Goal: Task Accomplishment & Management: Use online tool/utility

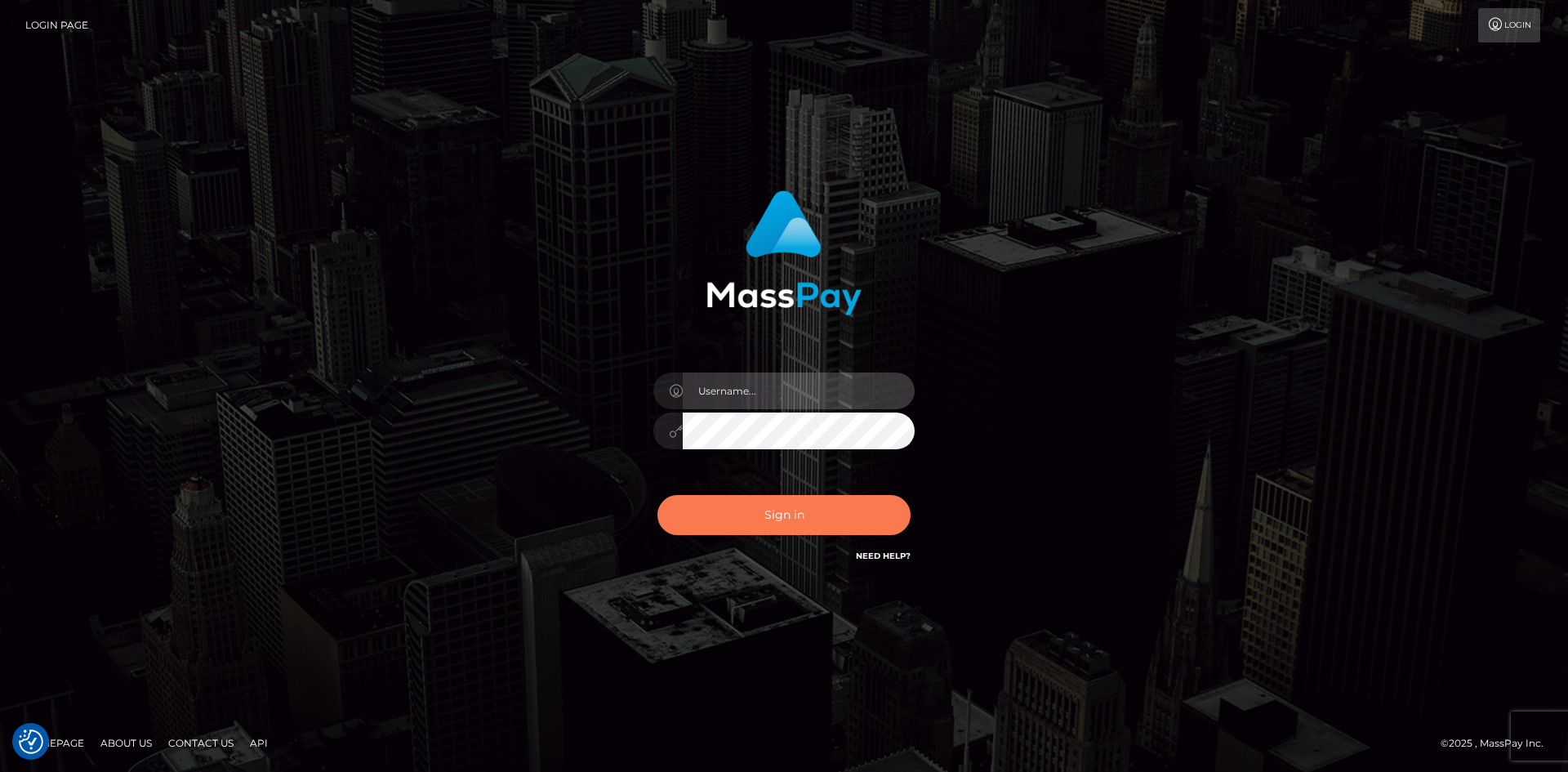
type input "tinan"
click at [889, 528] on button "Sign in" at bounding box center [784, 516] width 253 height 40
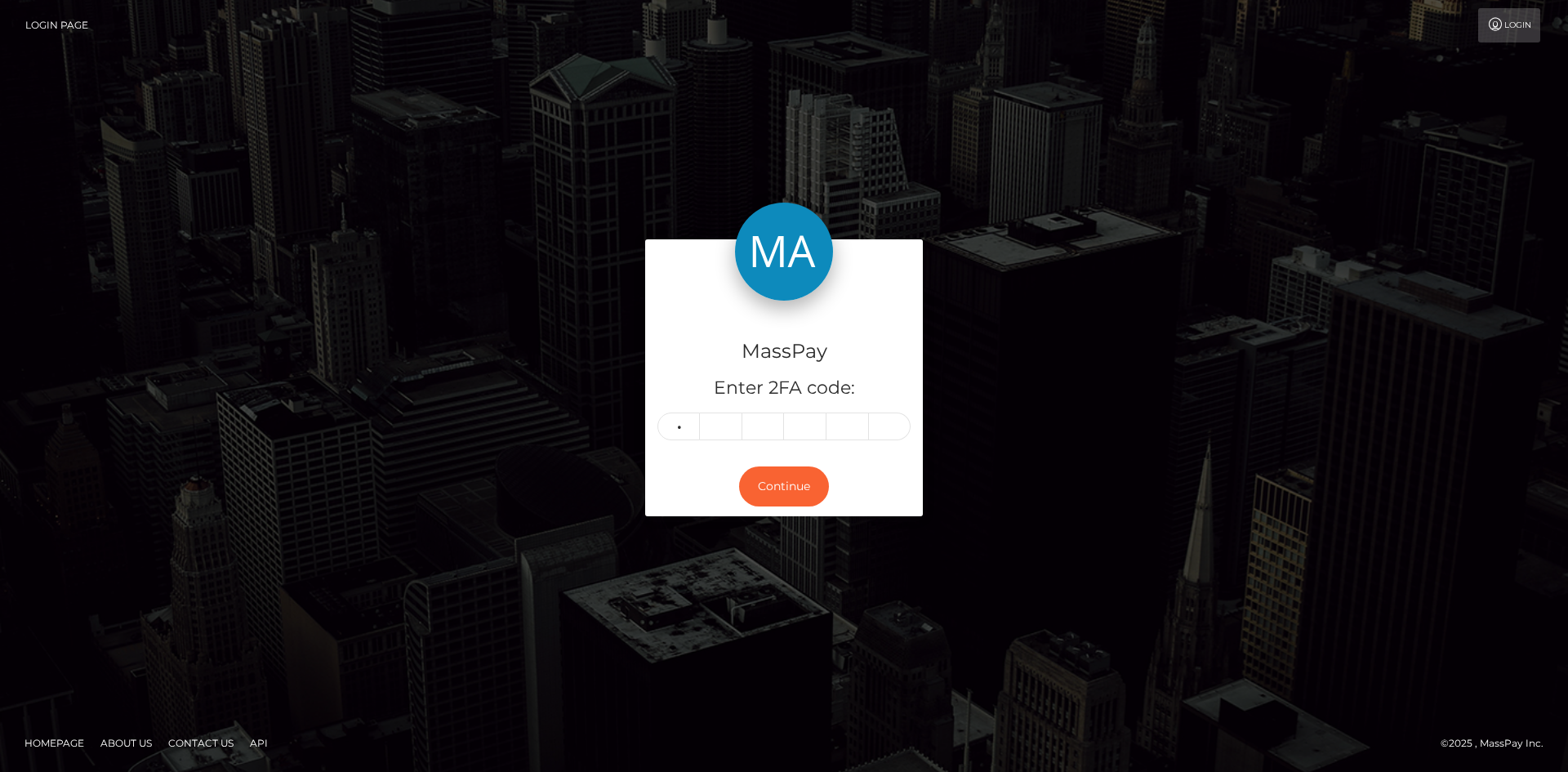
type input "3"
type input "5"
type input "9"
type input "5"
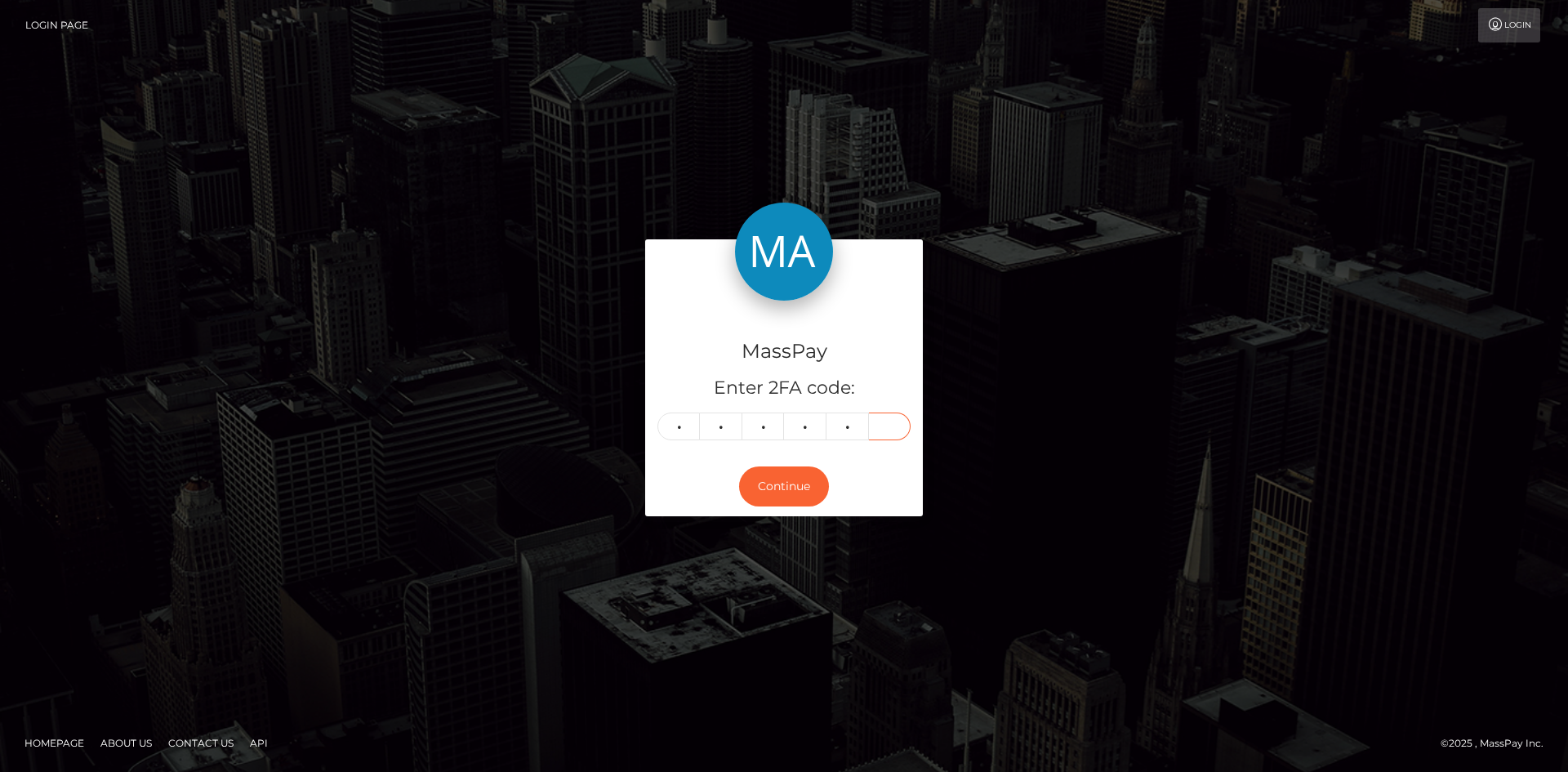
type input "9"
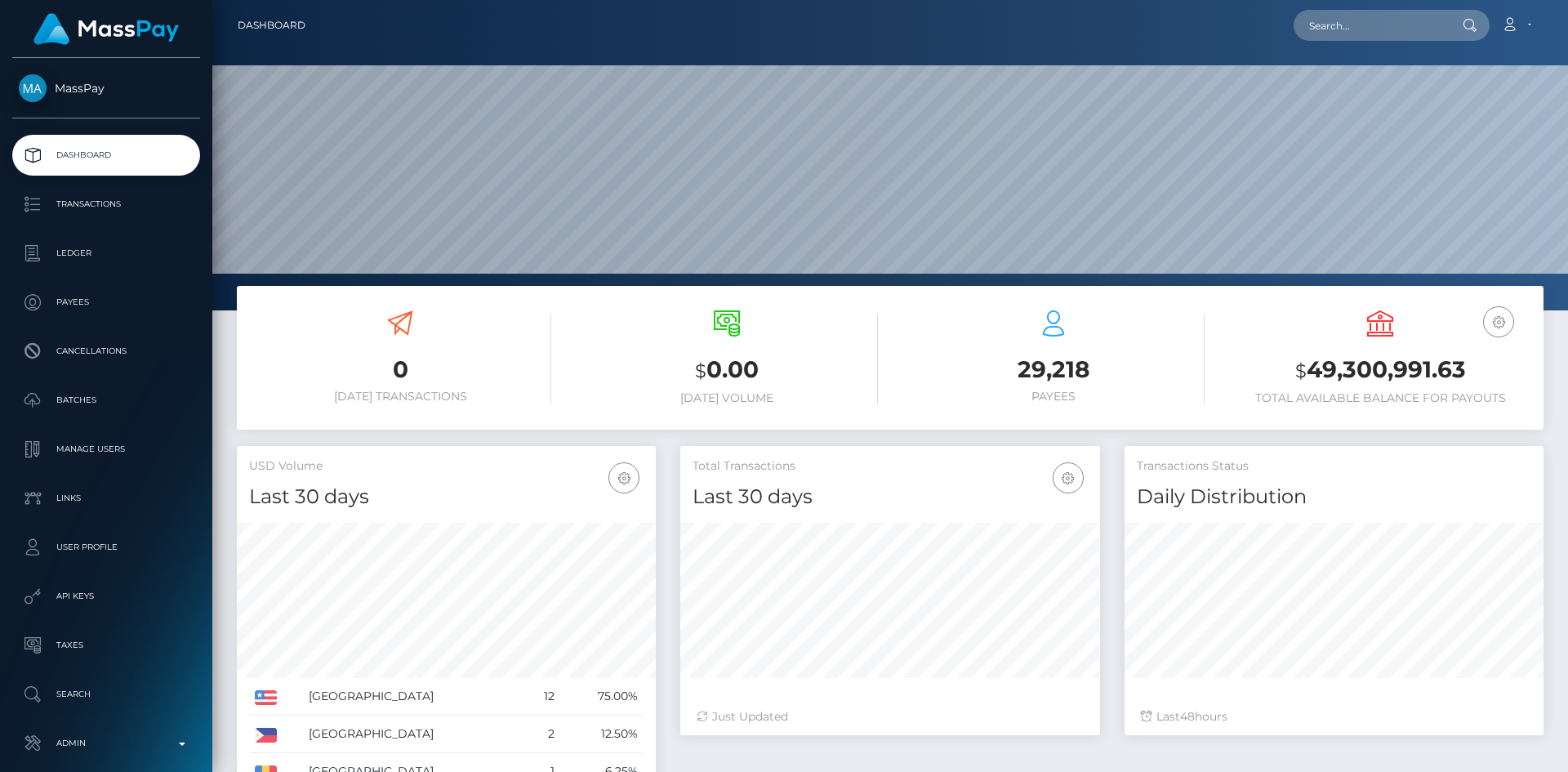
scroll to position [290, 420]
paste input "a.g.v@inbox.ru"
type input "a.g.v@inbox.ru"
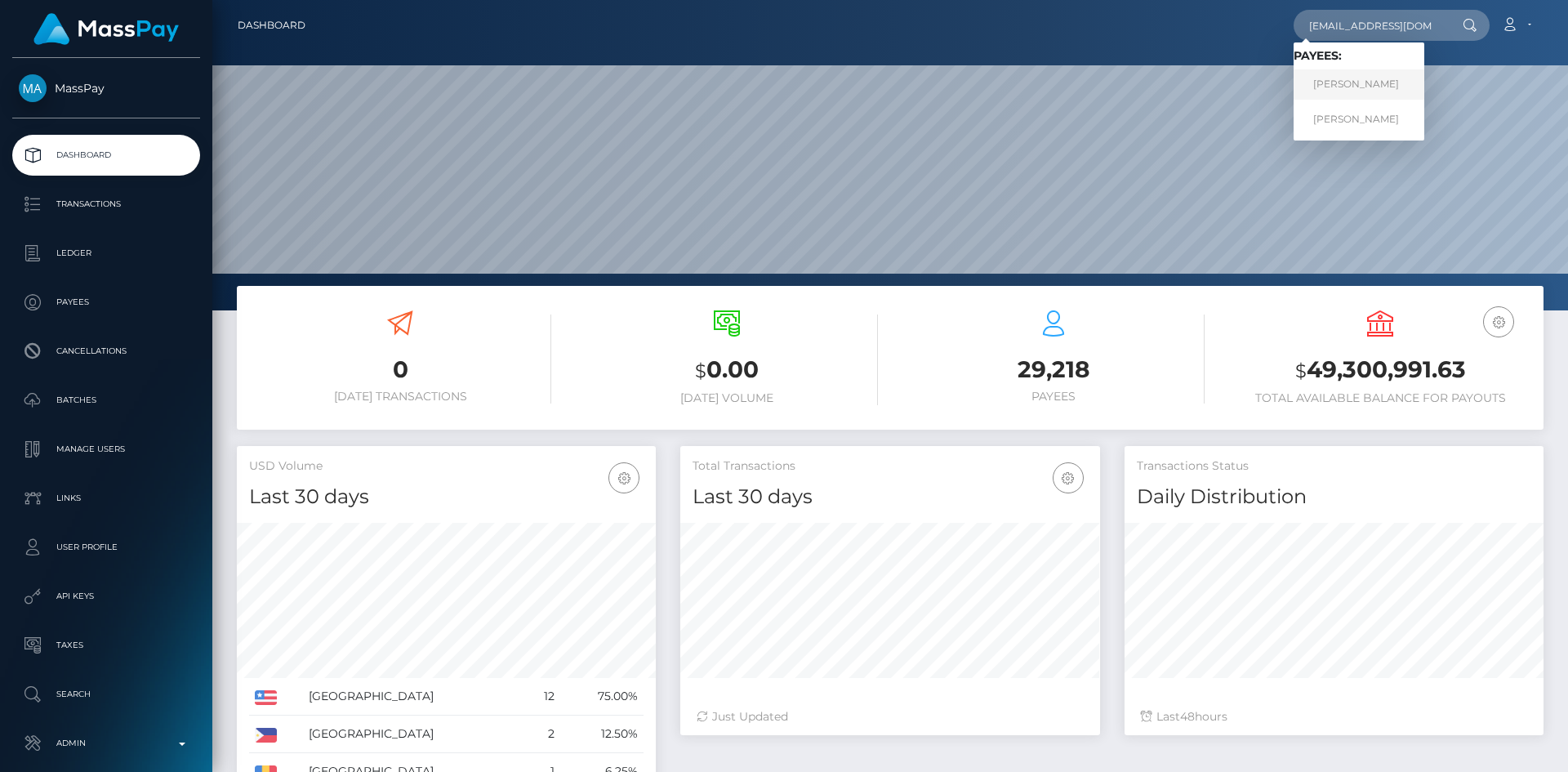
click at [1370, 74] on link "Anton Vizzhachiy" at bounding box center [1359, 84] width 131 height 30
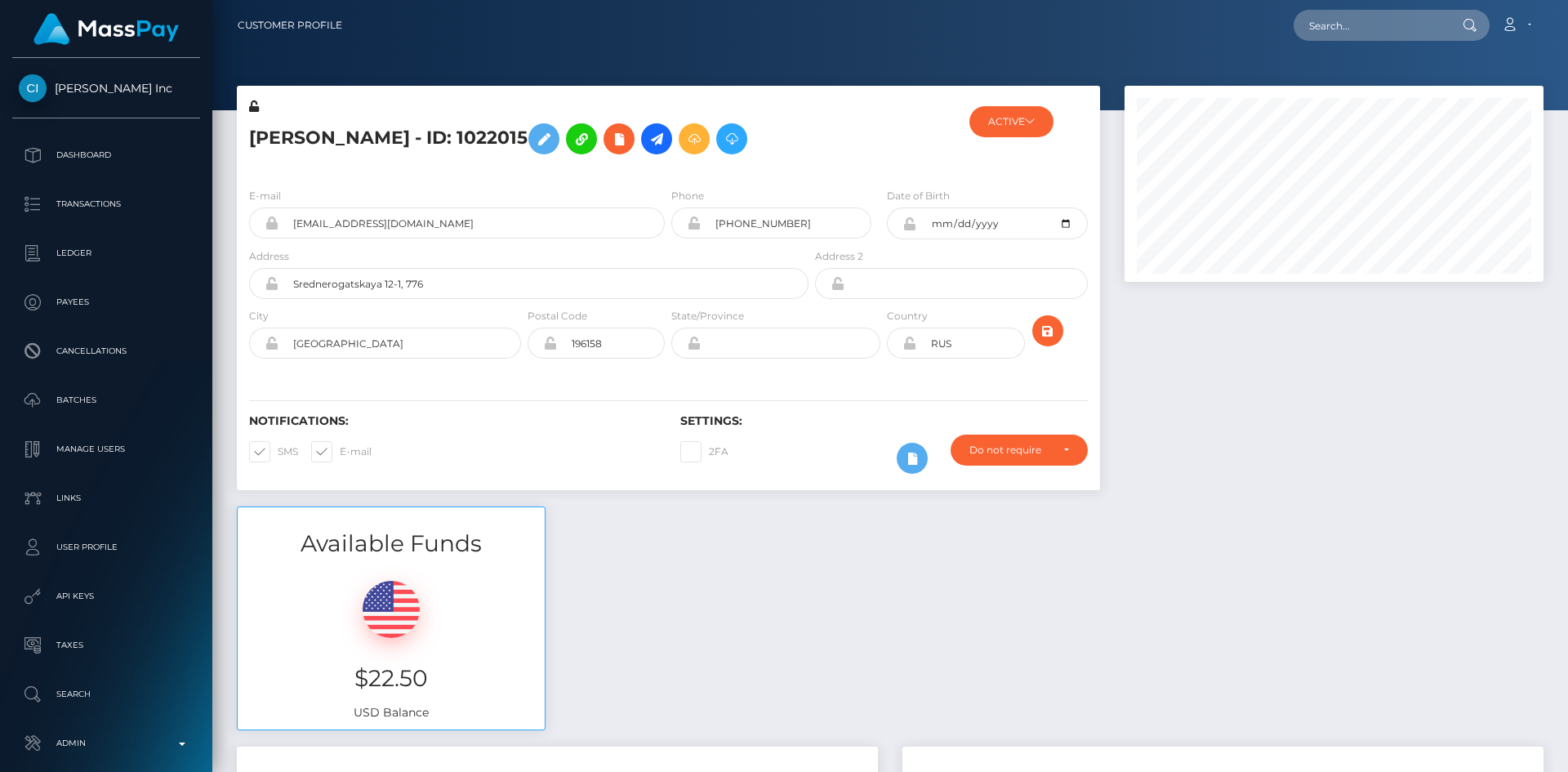
scroll to position [196, 420]
click at [747, 143] on button at bounding box center [732, 139] width 31 height 31
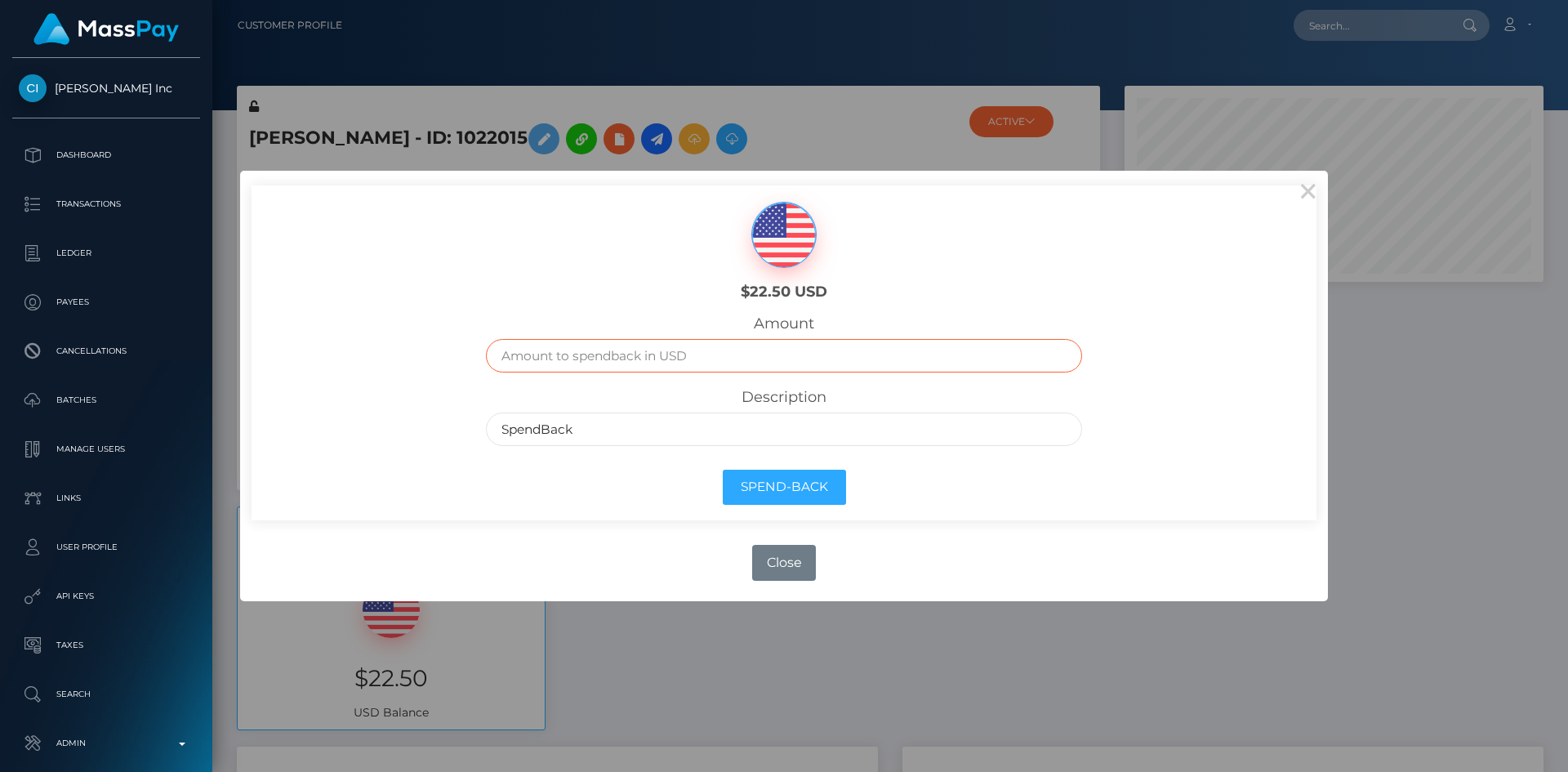
click at [750, 362] on input "text" at bounding box center [784, 355] width 597 height 34
type input "22.5"
click at [808, 493] on button "Spend-Back" at bounding box center [784, 487] width 123 height 35
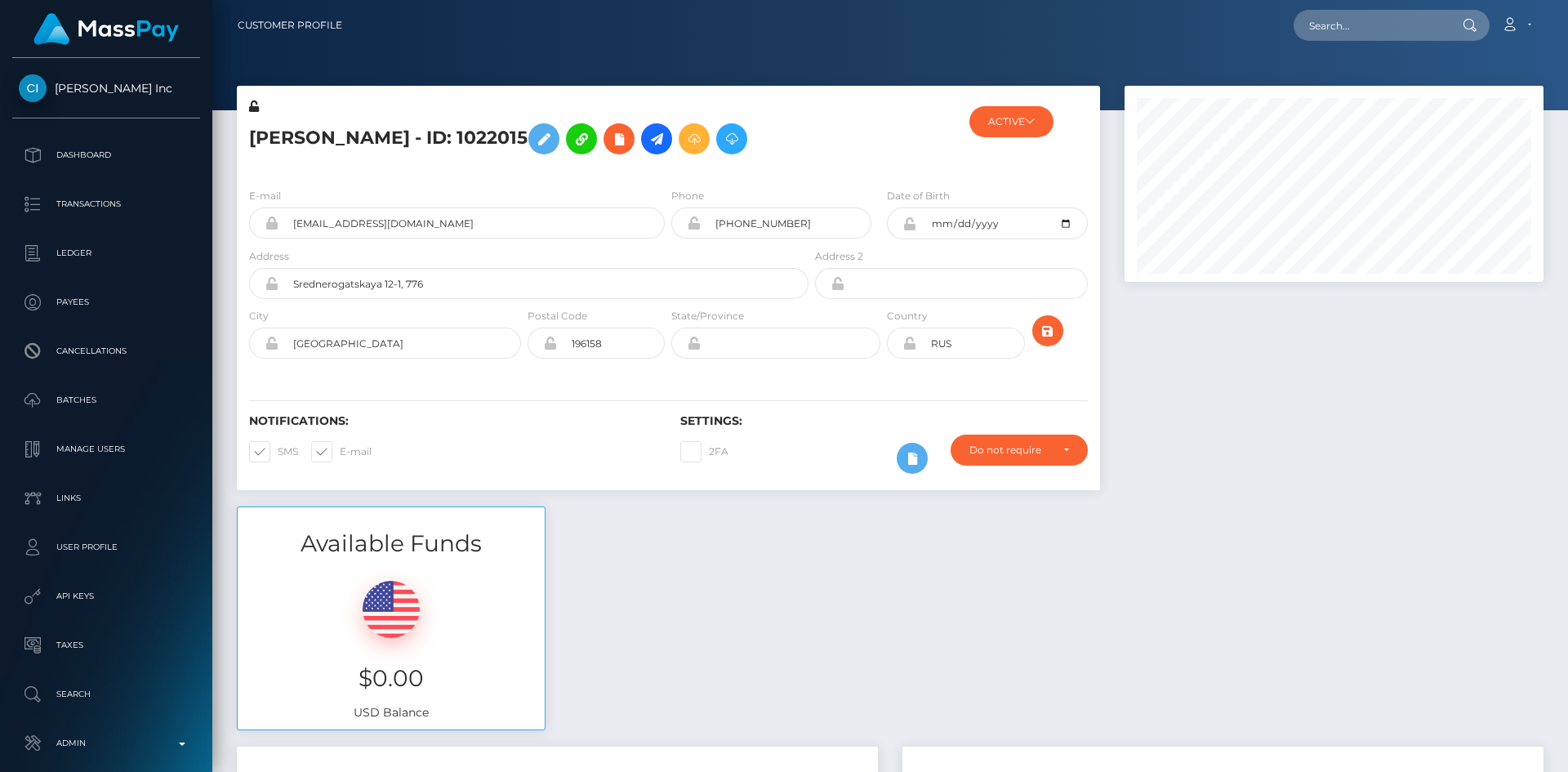
scroll to position [196, 420]
paste input "another1mlnp@gmail.com"
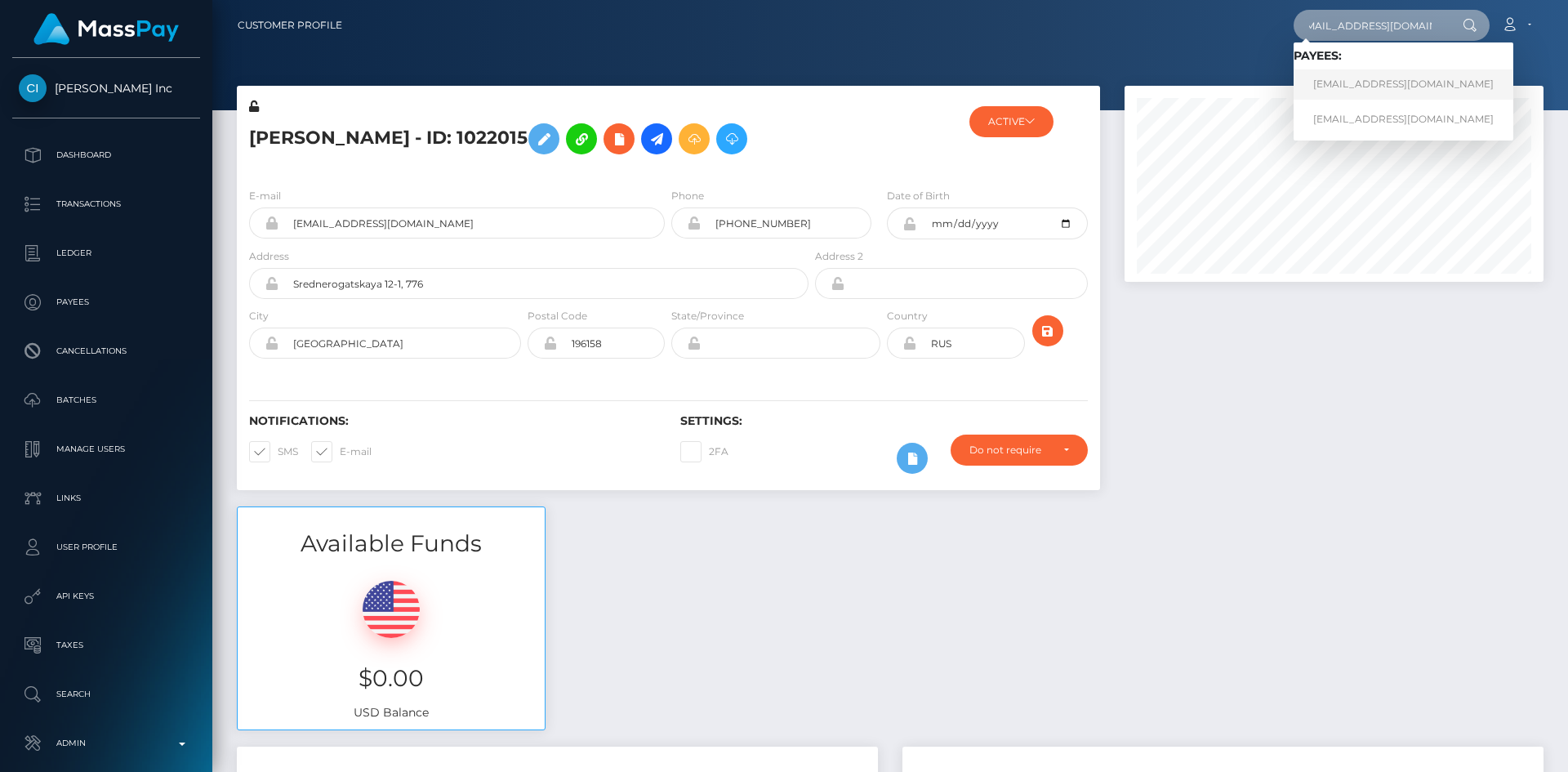
type input "another1mlnp@gmail.com"
click at [1408, 85] on link "another1mlnp@gmail.com" at bounding box center [1403, 84] width 219 height 30
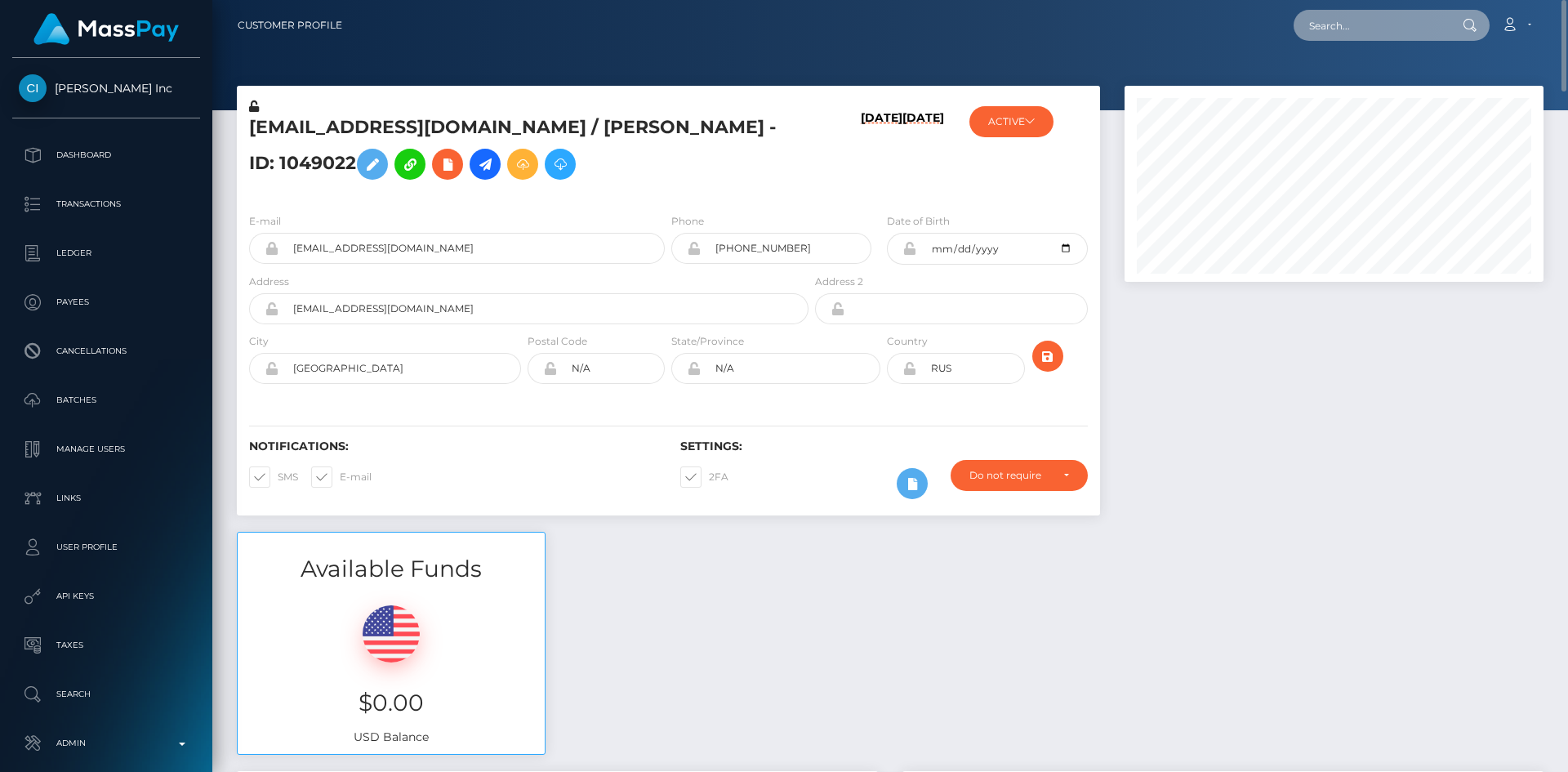
paste input "[EMAIL_ADDRESS][DOMAIN_NAME]"
type input "[EMAIL_ADDRESS][DOMAIN_NAME]"
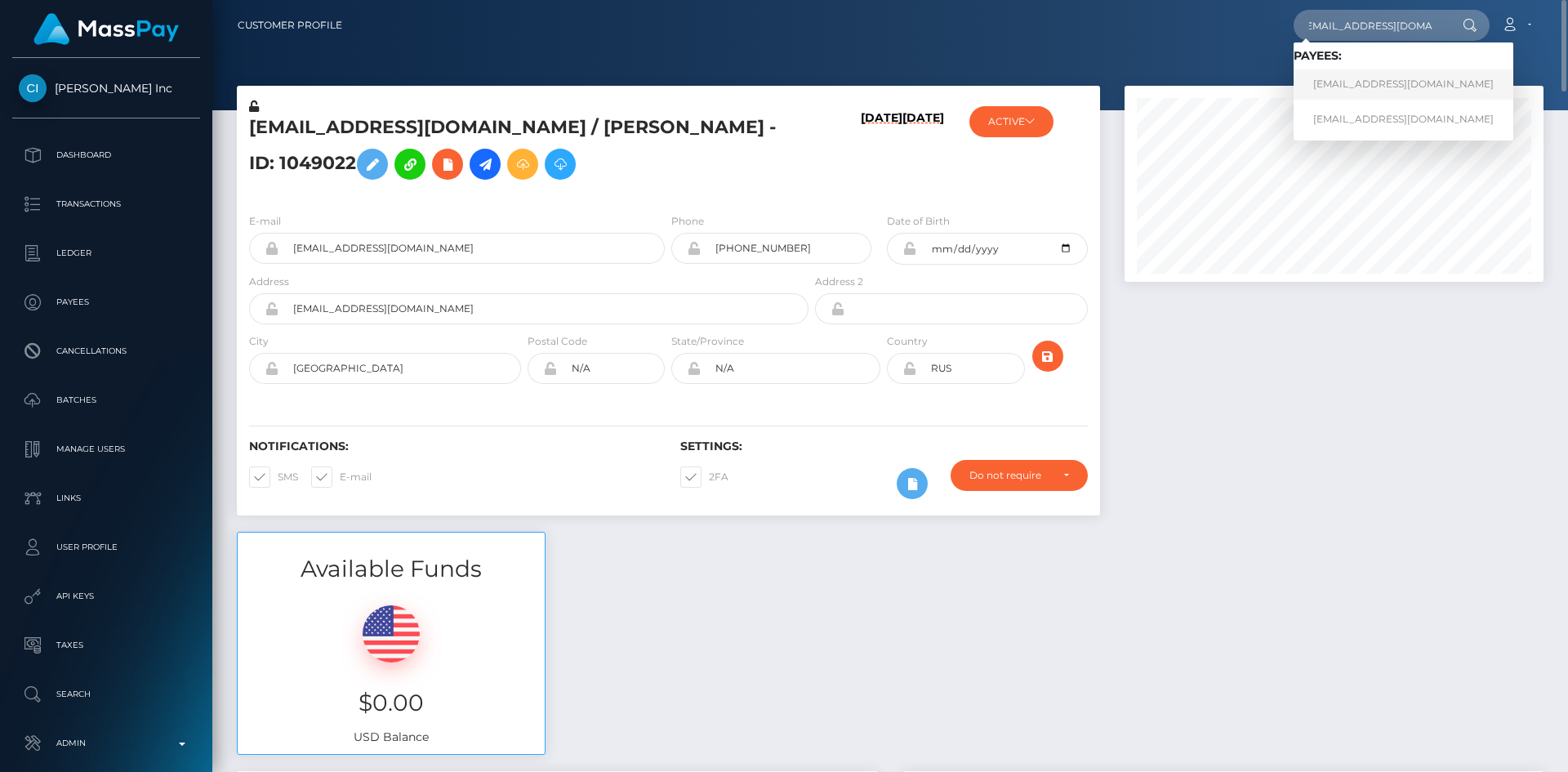
scroll to position [0, 0]
click at [1396, 93] on link "[EMAIL_ADDRESS][DOMAIN_NAME]" at bounding box center [1403, 84] width 219 height 30
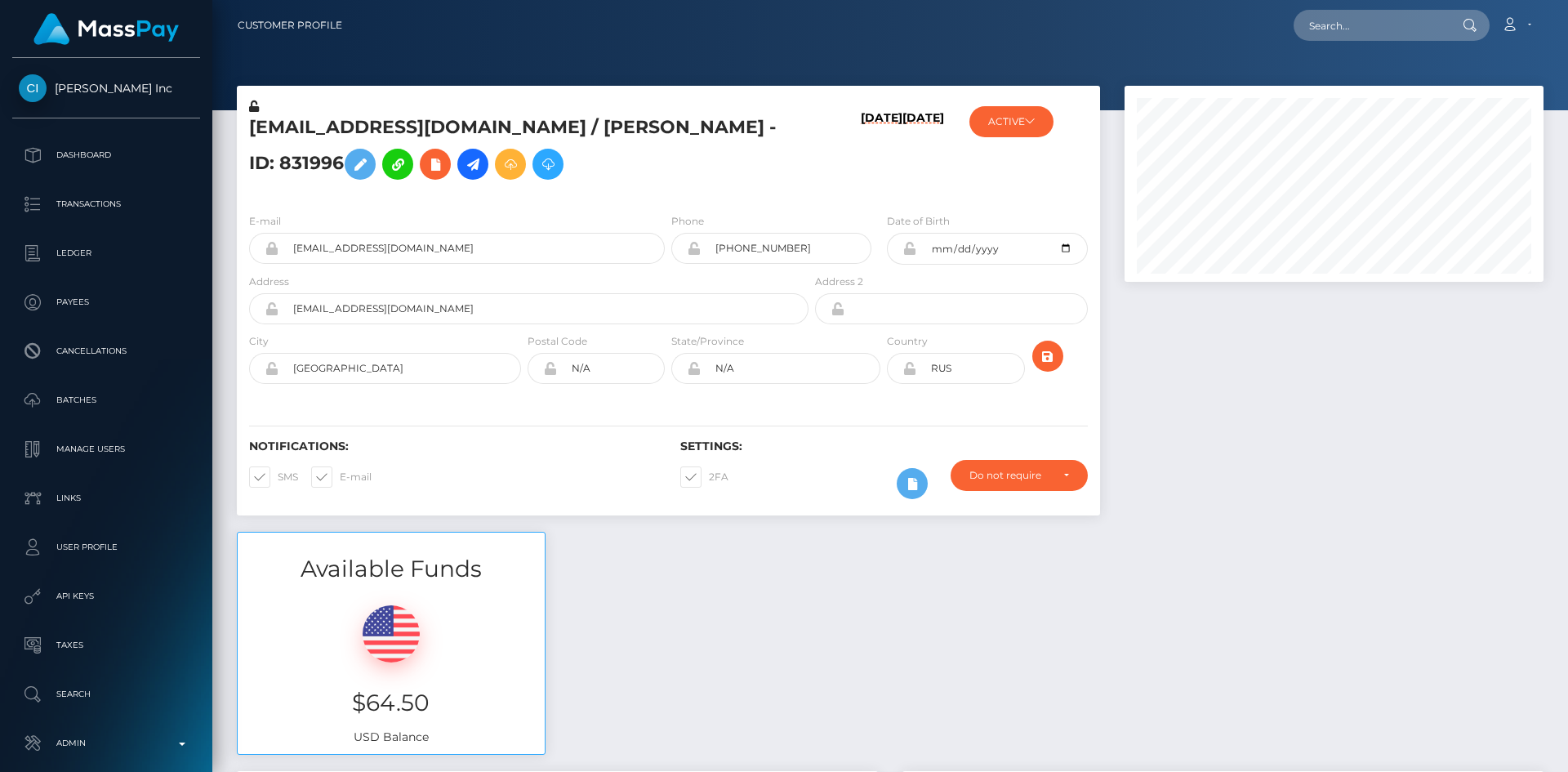
scroll to position [196, 420]
click at [538, 168] on icon at bounding box center [548, 164] width 20 height 21
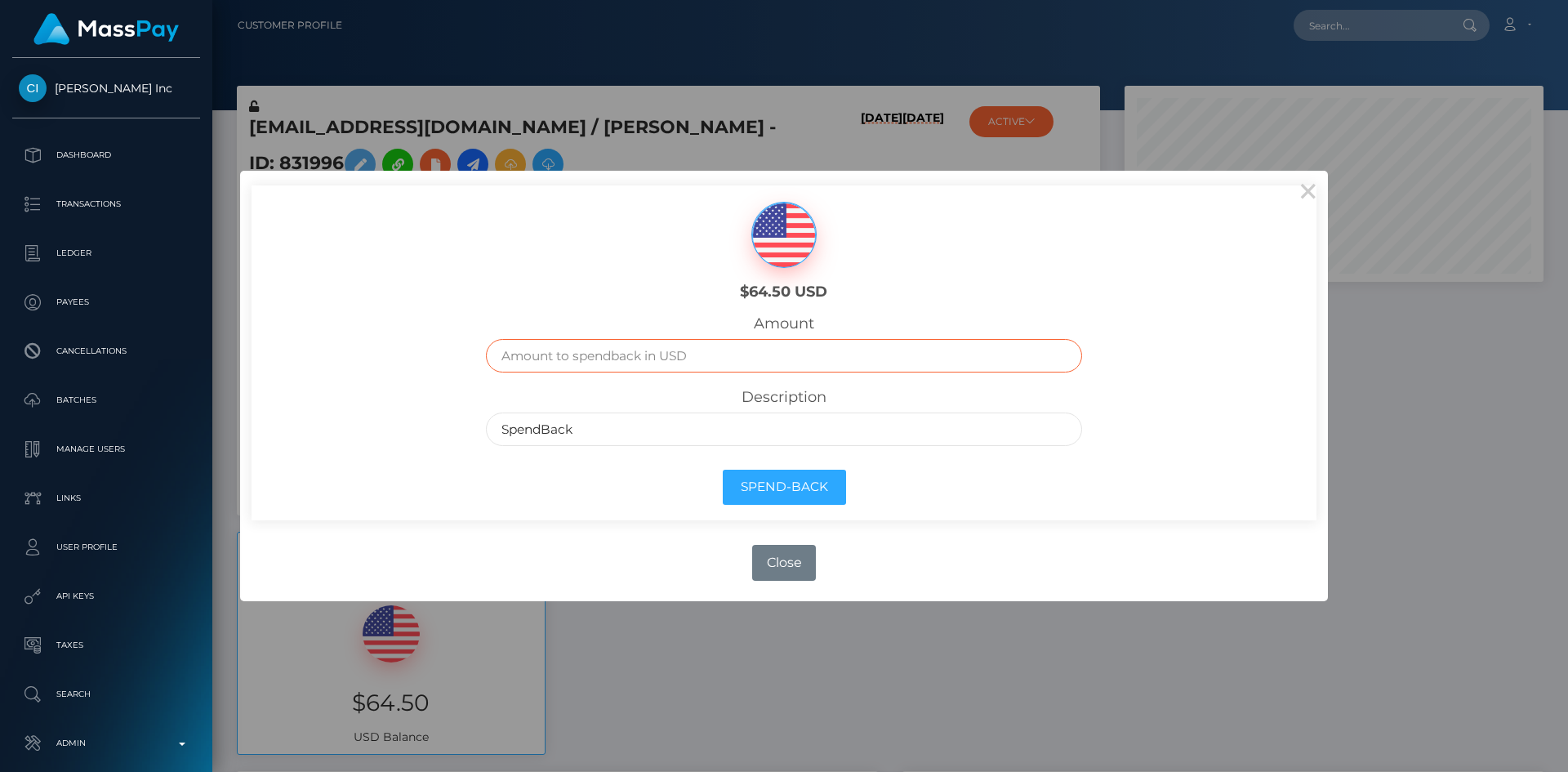
click at [756, 364] on input "text" at bounding box center [784, 355] width 597 height 34
type input "64.5"
click at [799, 487] on button "Spend-Back" at bounding box center [784, 487] width 123 height 35
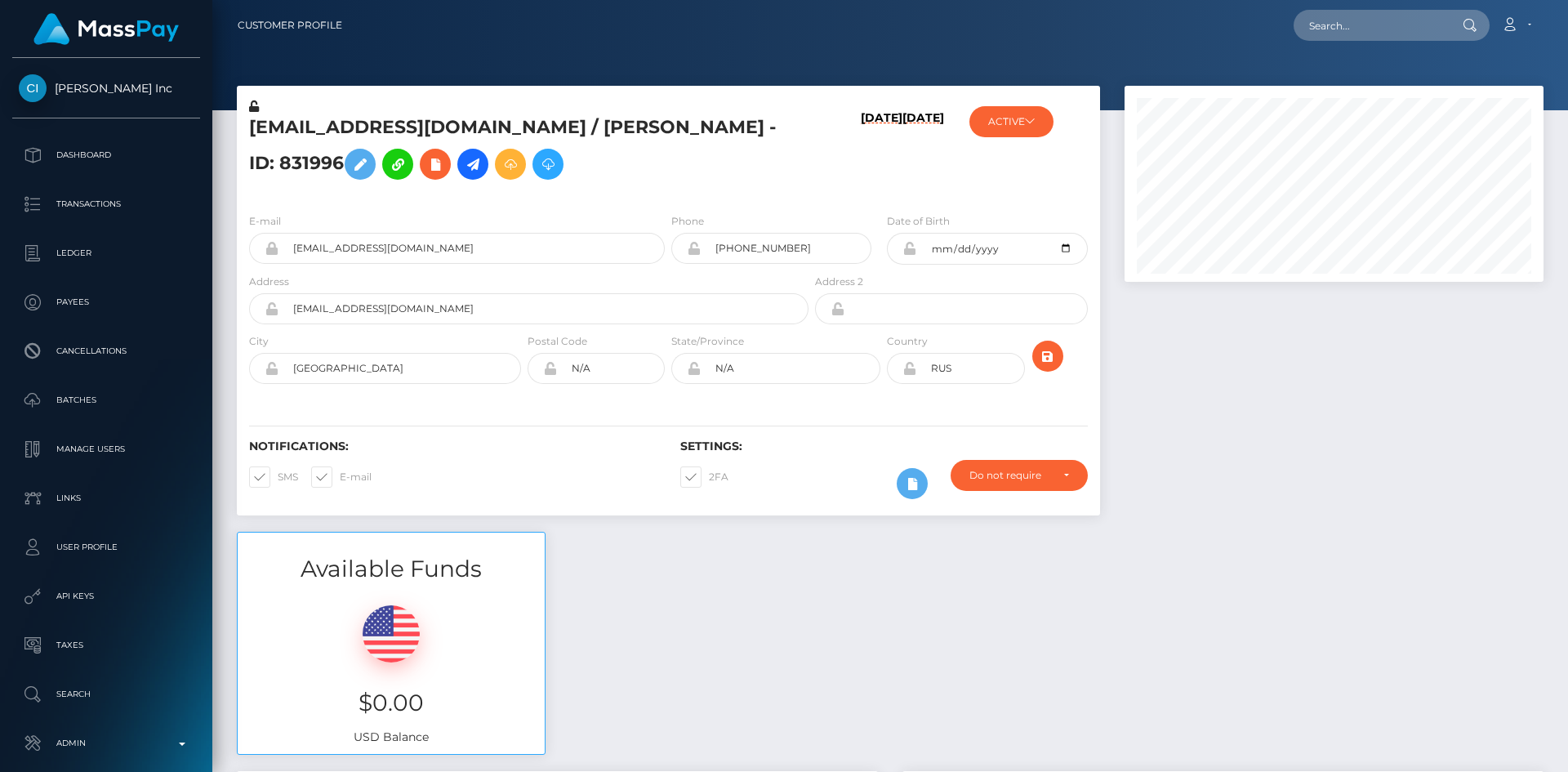
scroll to position [196, 420]
paste input "[EMAIL_ADDRESS][DOMAIN_NAME]"
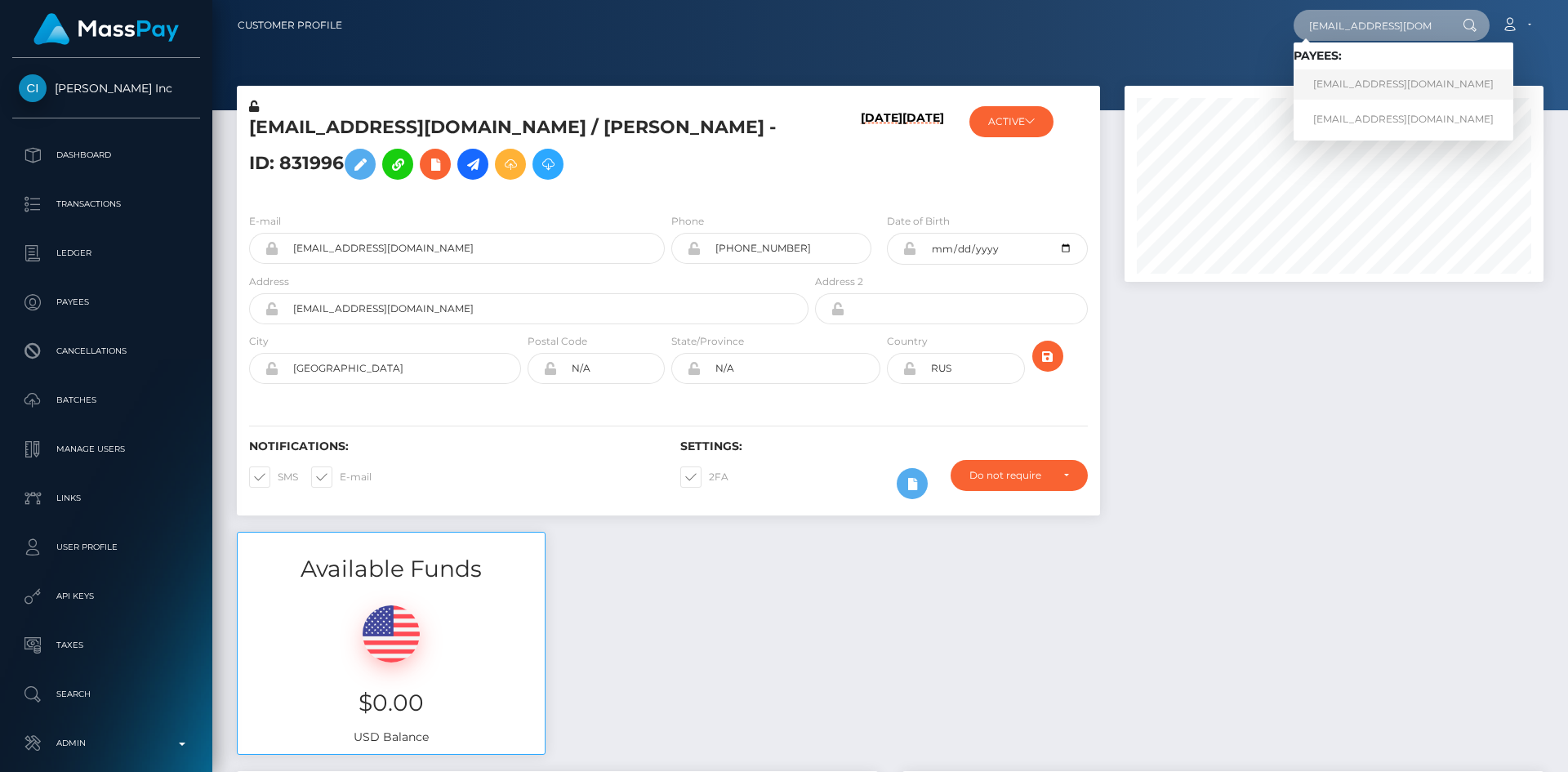
type input "[EMAIL_ADDRESS][DOMAIN_NAME]"
click at [1393, 89] on link "[EMAIL_ADDRESS][DOMAIN_NAME]" at bounding box center [1403, 84] width 219 height 30
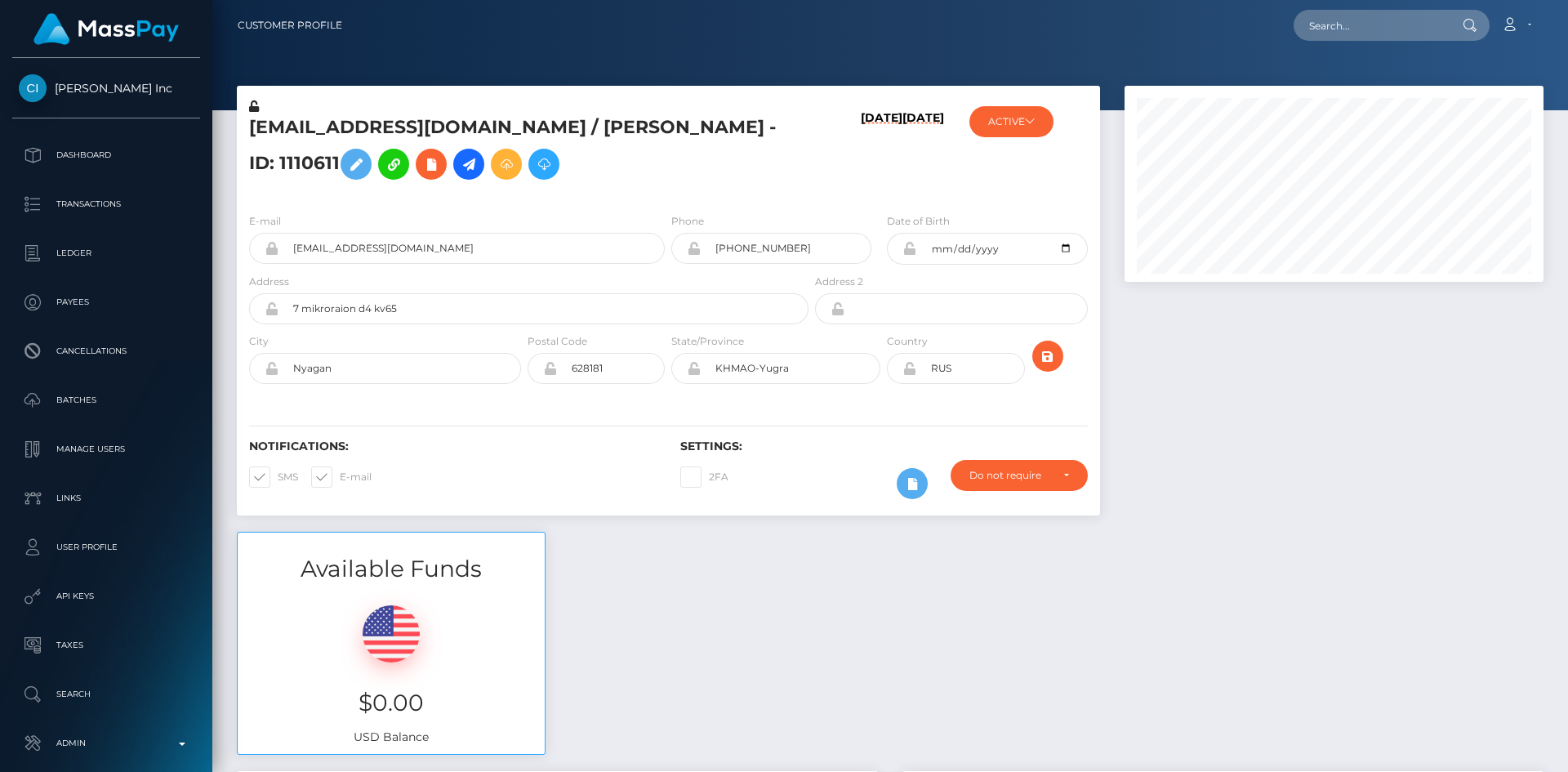
scroll to position [196, 420]
paste input "[EMAIL_ADDRESS][DOMAIN_NAME]"
type input "[EMAIL_ADDRESS][DOMAIN_NAME]"
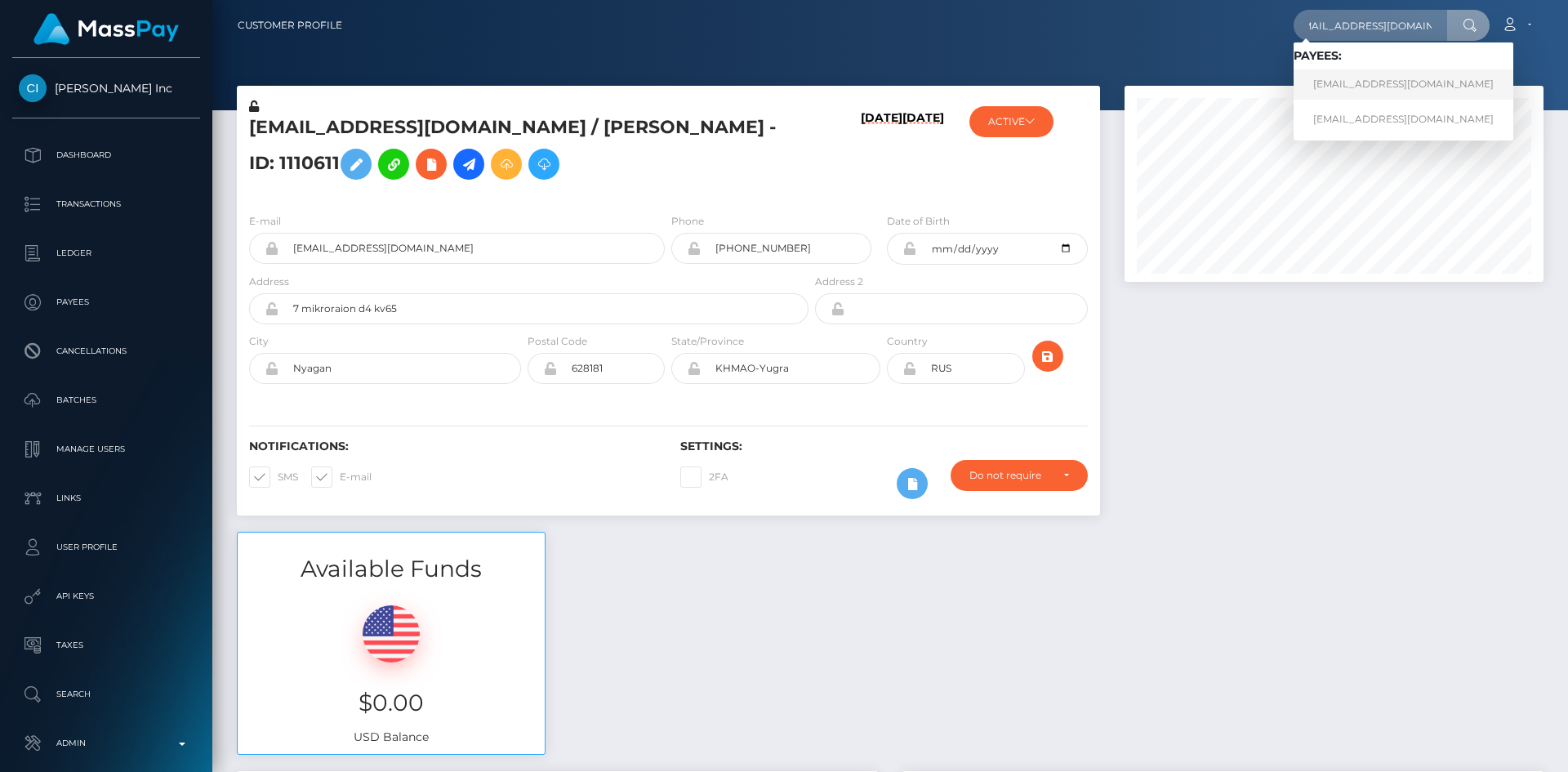
click at [1352, 93] on link "[EMAIL_ADDRESS][DOMAIN_NAME]" at bounding box center [1403, 84] width 219 height 30
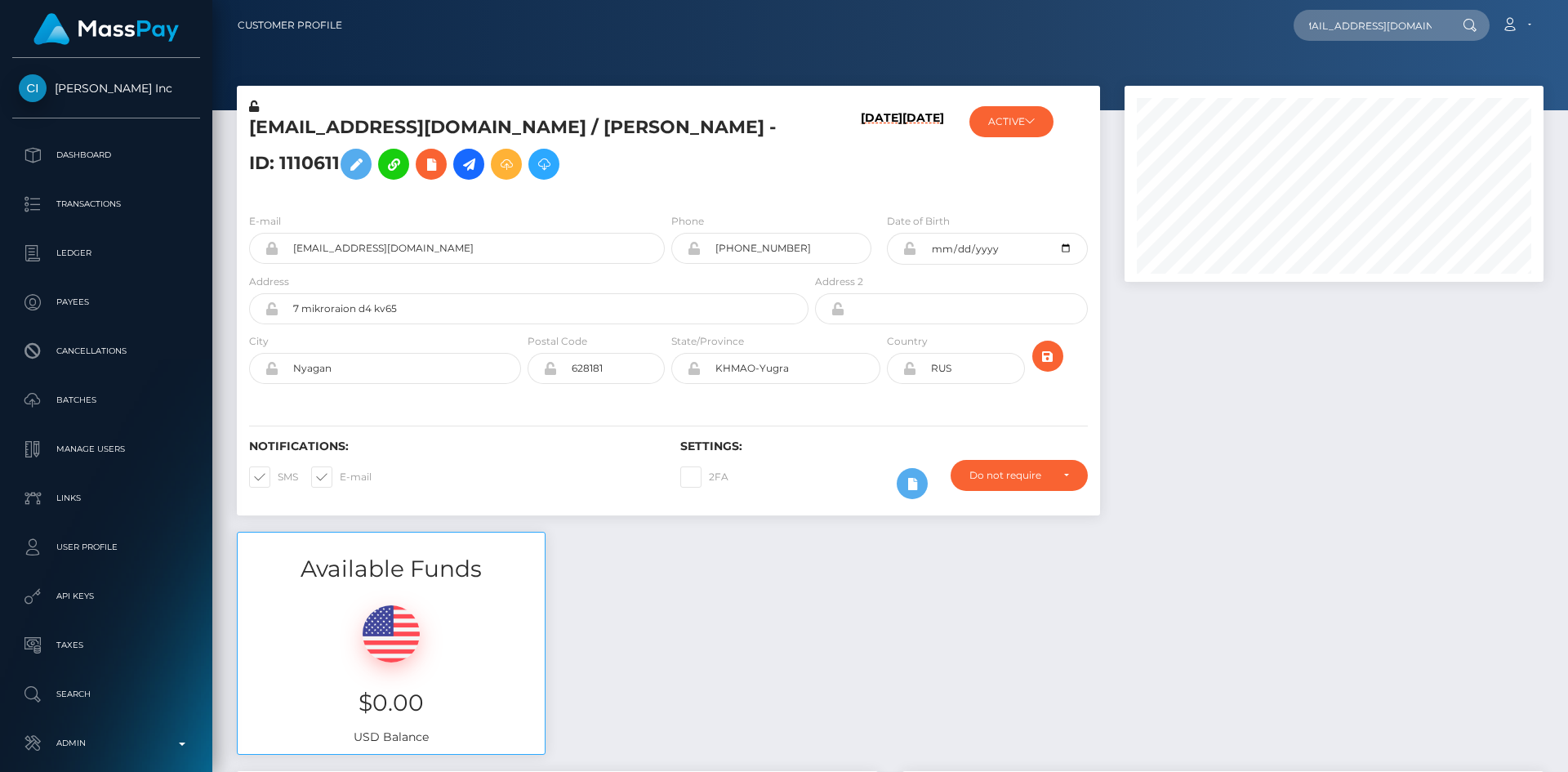
scroll to position [0, 0]
click at [542, 167] on icon at bounding box center [551, 164] width 20 height 21
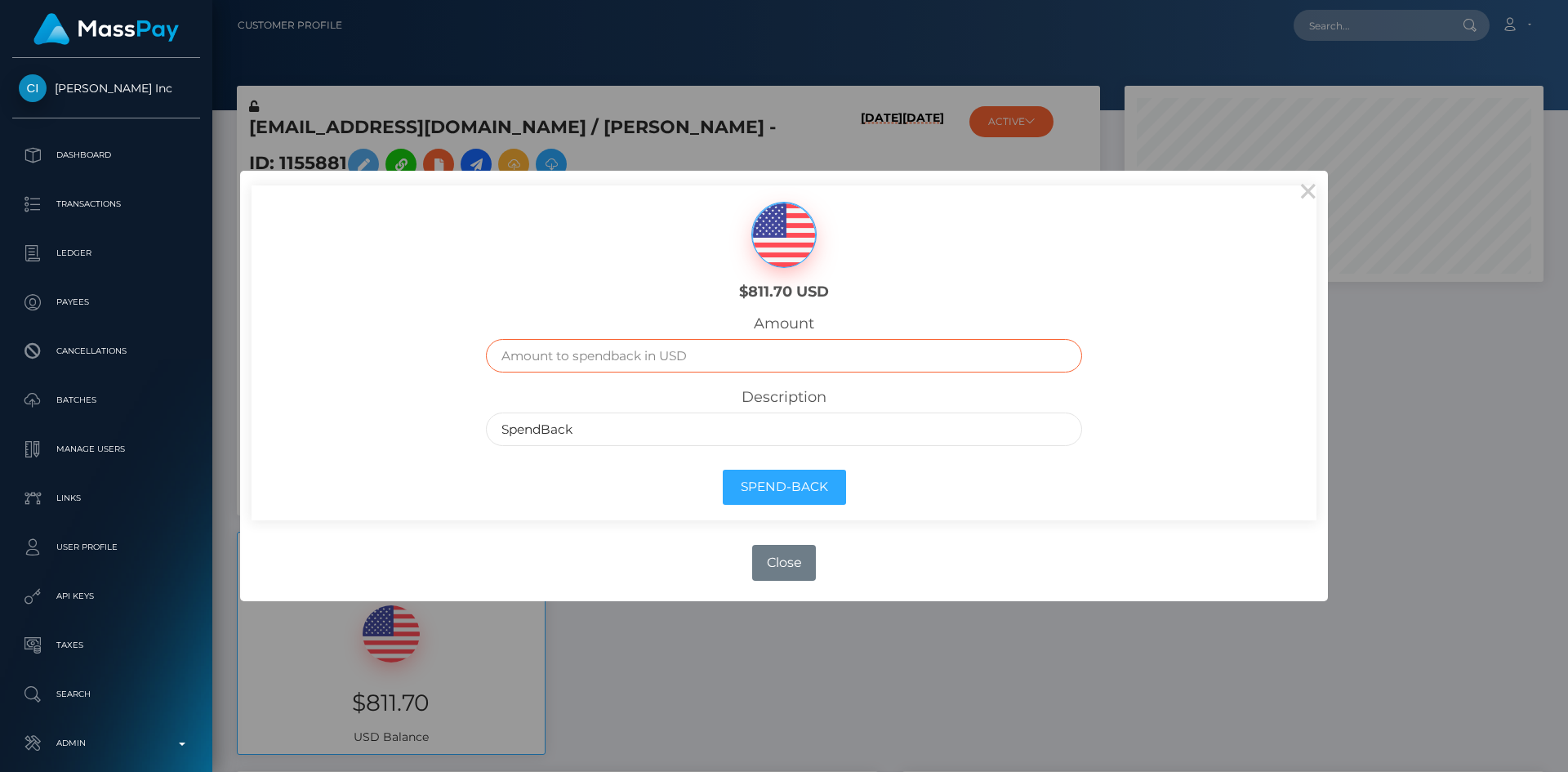
click at [700, 363] on input "text" at bounding box center [784, 355] width 597 height 34
type input "811.7"
click at [783, 491] on button "Spend-Back" at bounding box center [784, 487] width 123 height 35
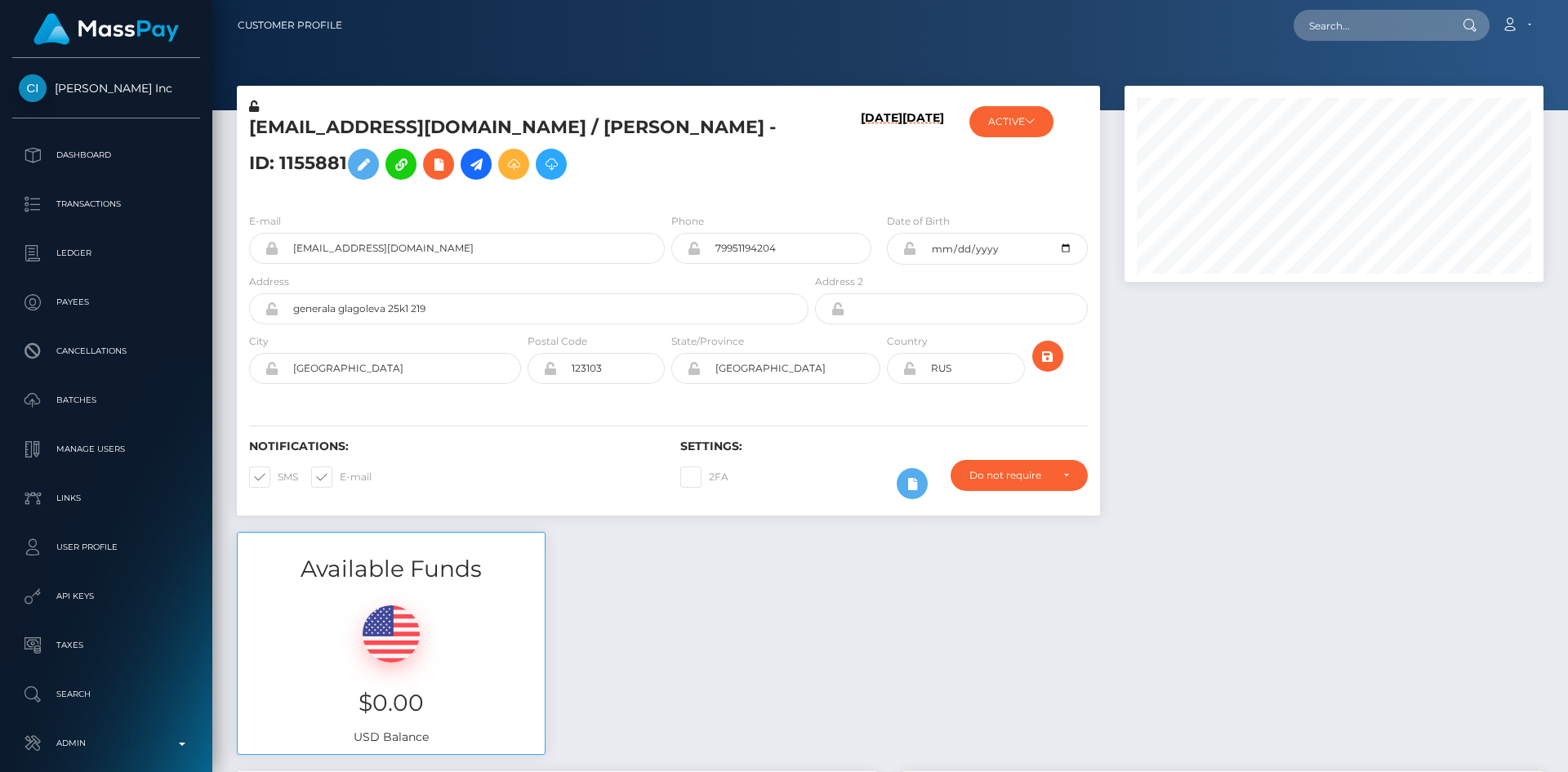
scroll to position [196, 420]
paste input "tolstolobikdima@gmail.com"
type input "tolstolobikdima@gmail.com"
click at [1392, 89] on link "Evgeniia Konstantinovna Gurevskikh" at bounding box center [1359, 84] width 131 height 30
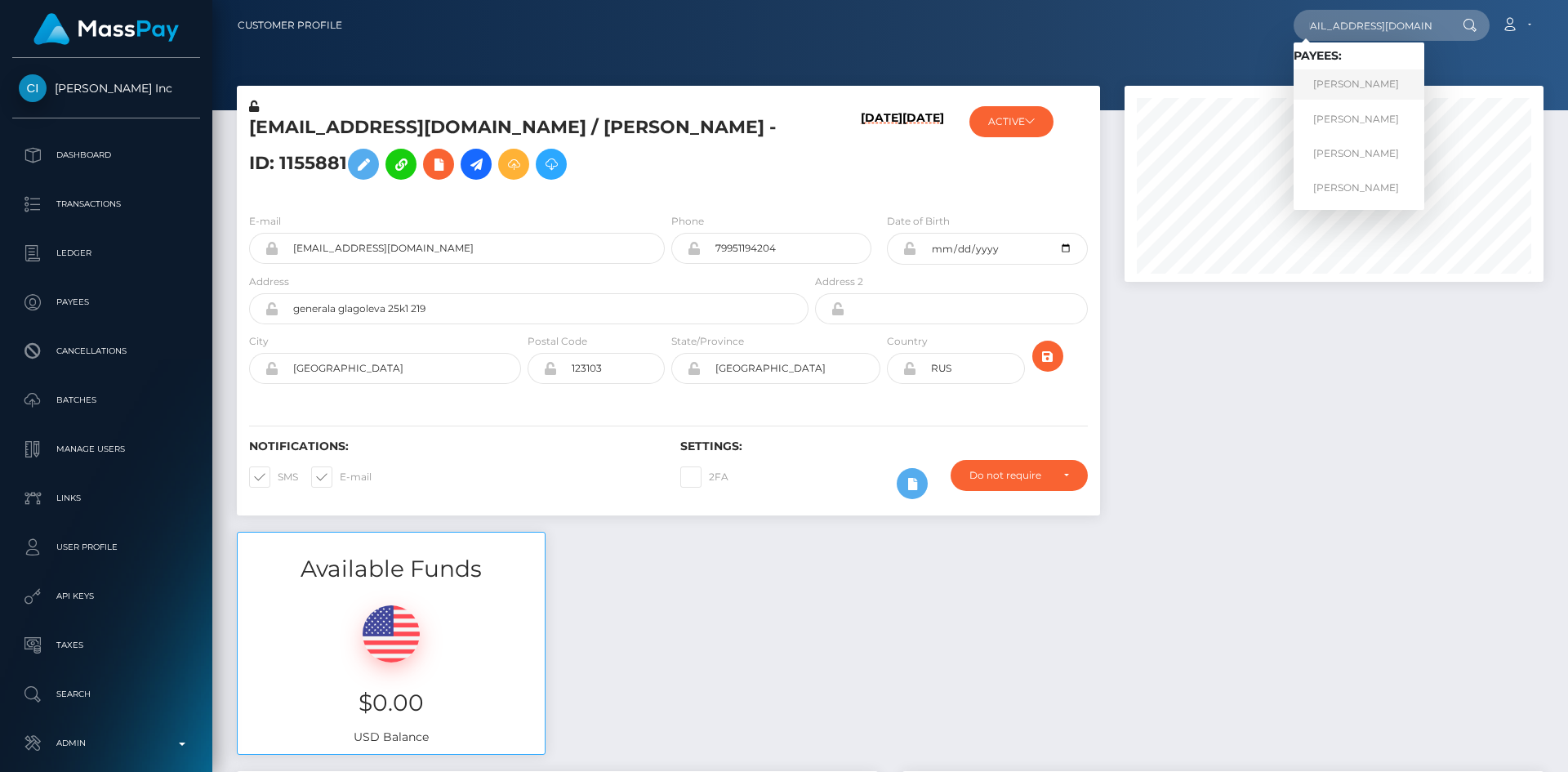
scroll to position [0, 0]
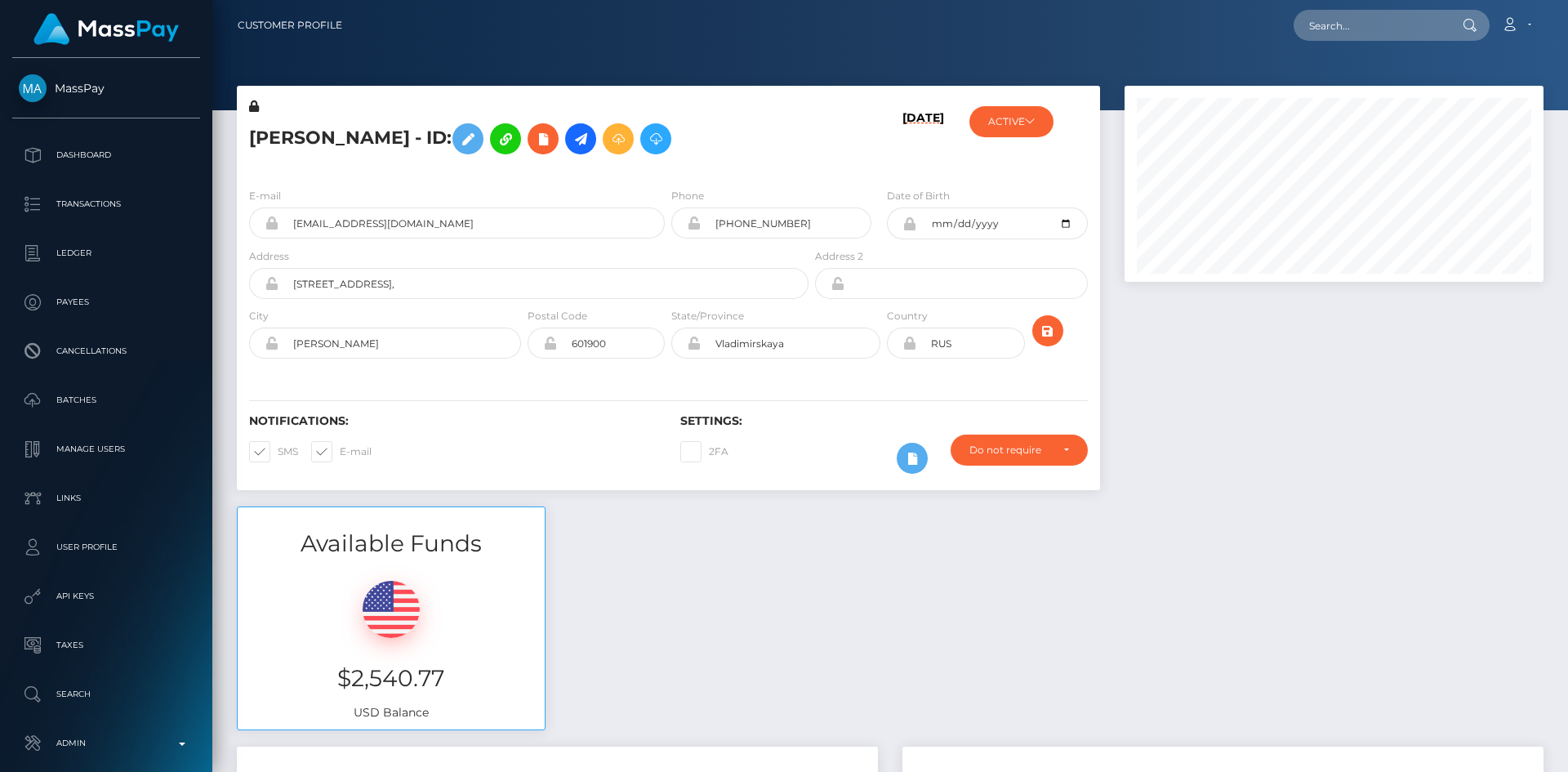
scroll to position [196, 420]
paste input "tolstolobikdima@gmail.com"
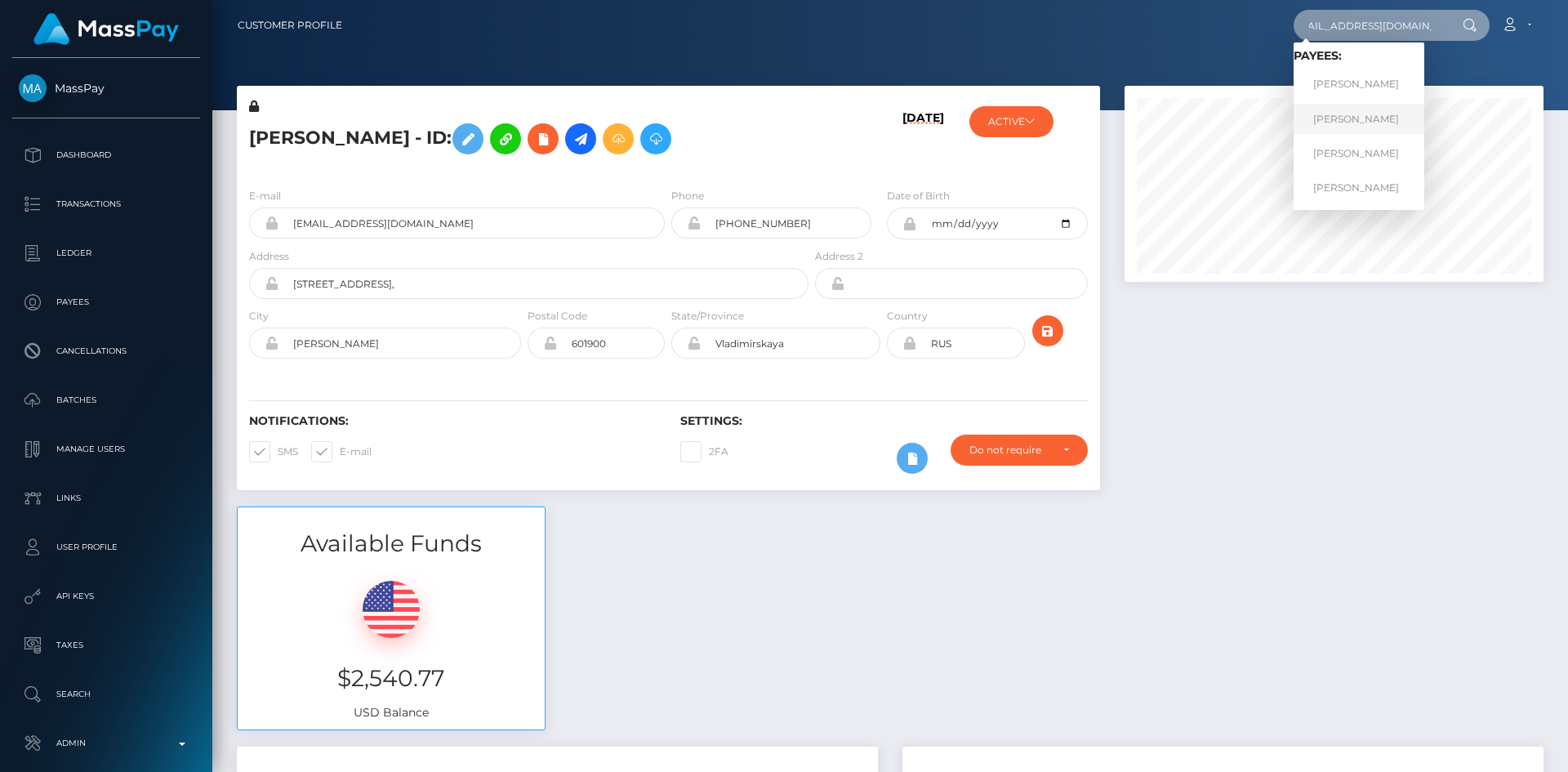
type input "tolstolobikdima@gmail.com"
click at [1368, 131] on link "Evgeniia Konstantinovna Gurevskikh" at bounding box center [1359, 119] width 131 height 30
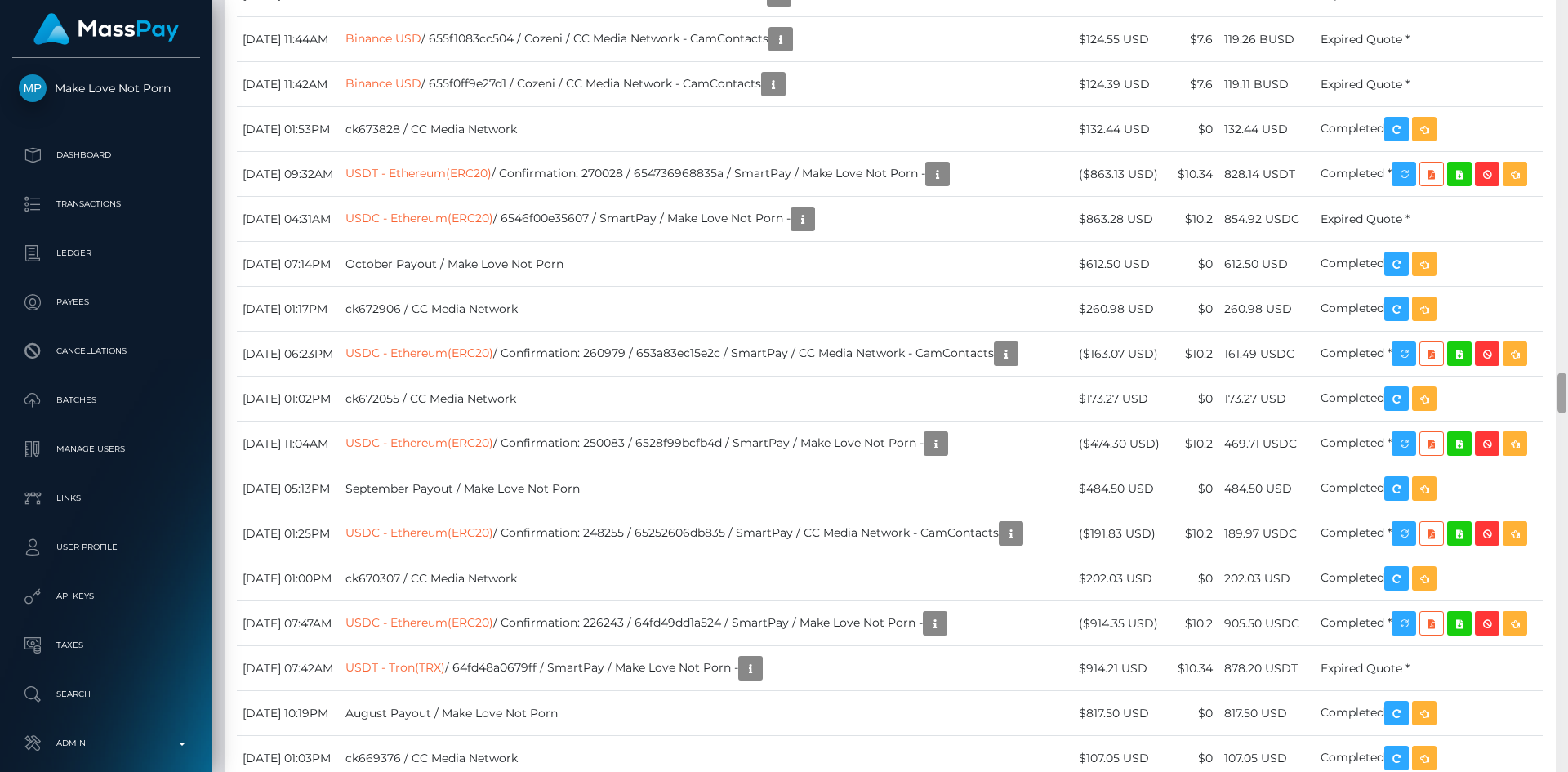
scroll to position [7802, 0]
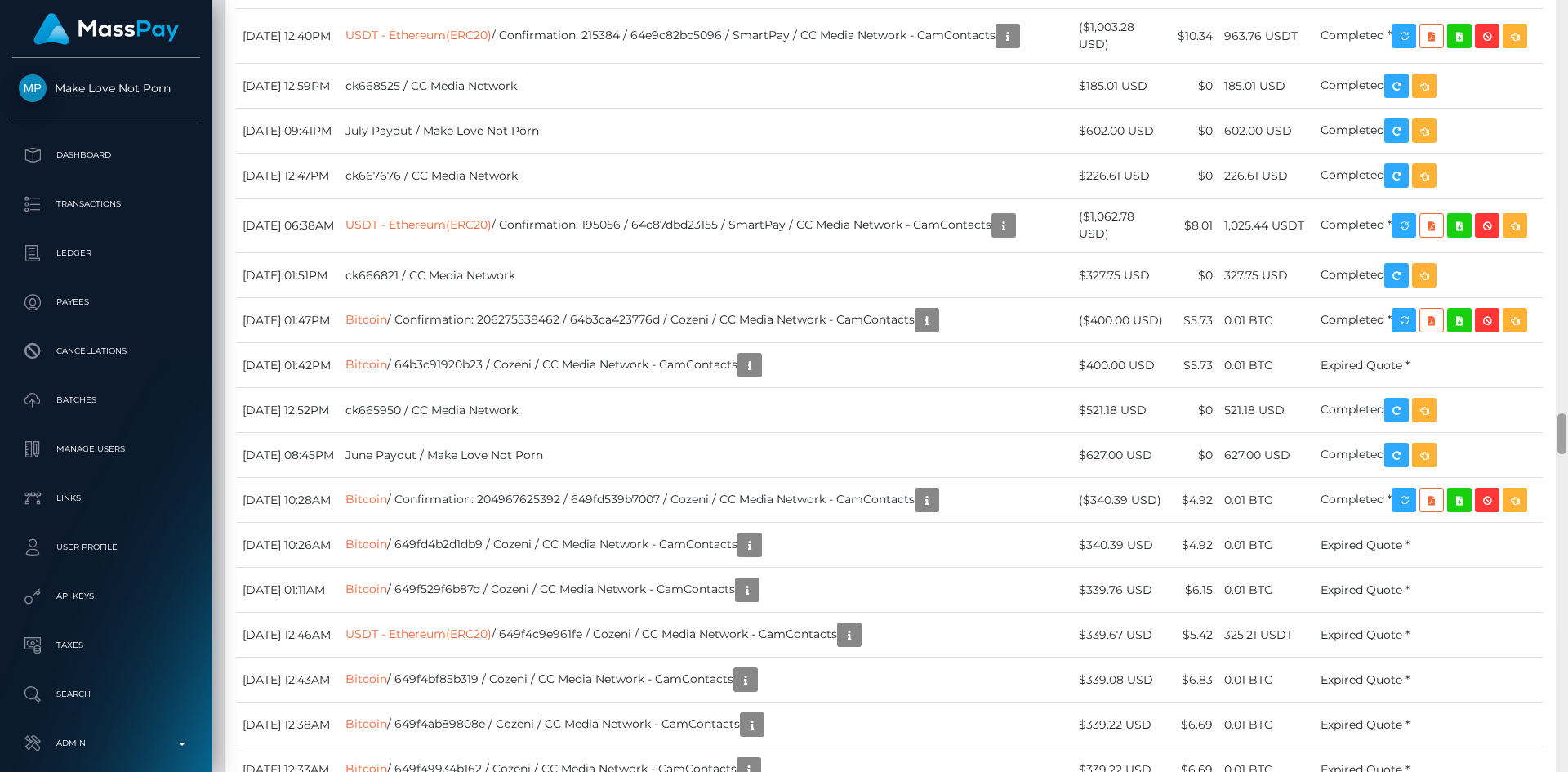
drag, startPoint x: 1565, startPoint y: 424, endPoint x: 1567, endPoint y: 658, distance: 234.0
click at [1567, 671] on div at bounding box center [1562, 386] width 12 height 772
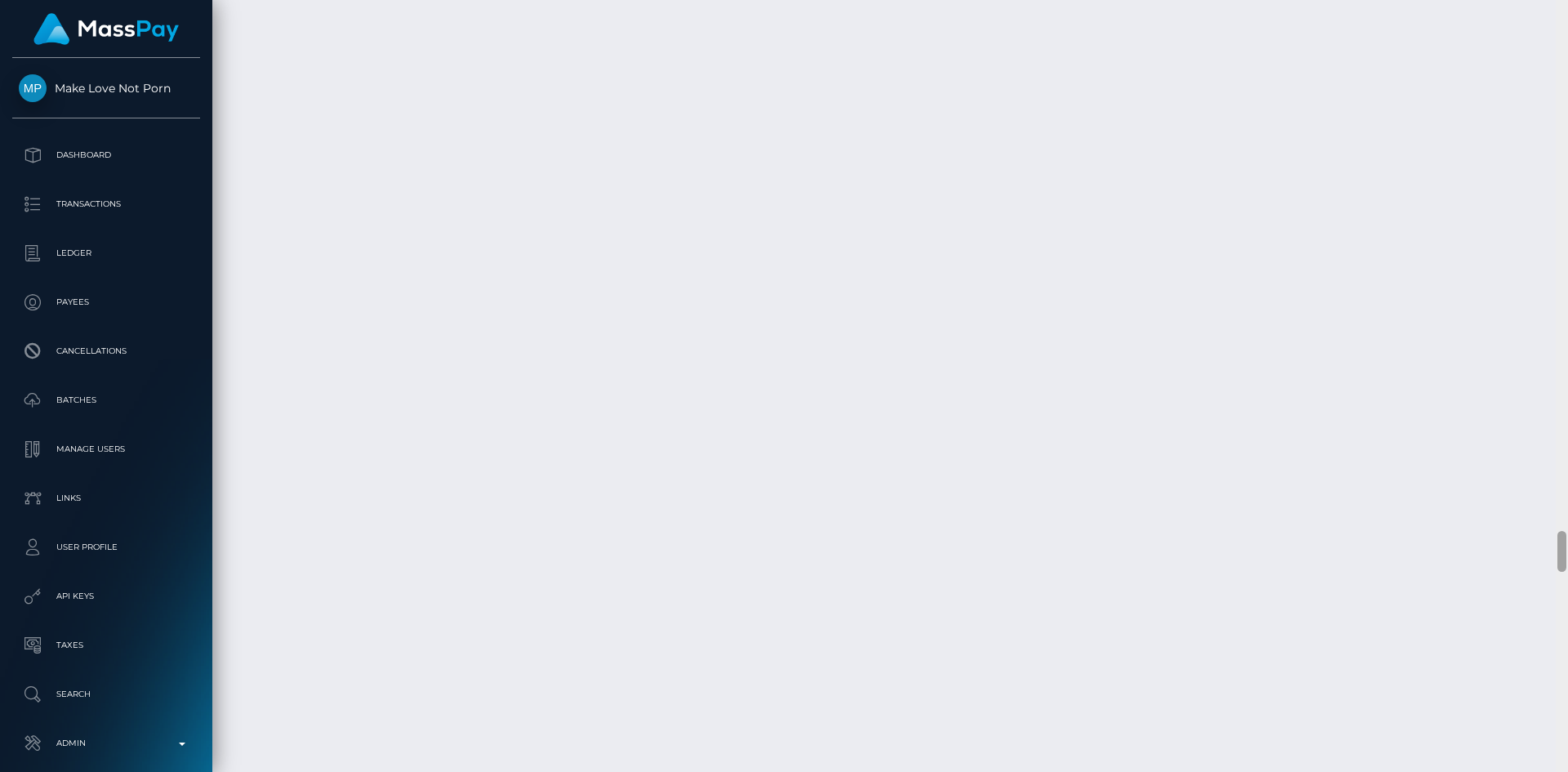
scroll to position [13782, 0]
drag, startPoint x: 1558, startPoint y: 438, endPoint x: 1397, endPoint y: 670, distance: 282.4
click at [1567, 771] on html "Make Love Not Porn Dashboard Transactions Ledger Payees Batches" at bounding box center [784, 386] width 1568 height 772
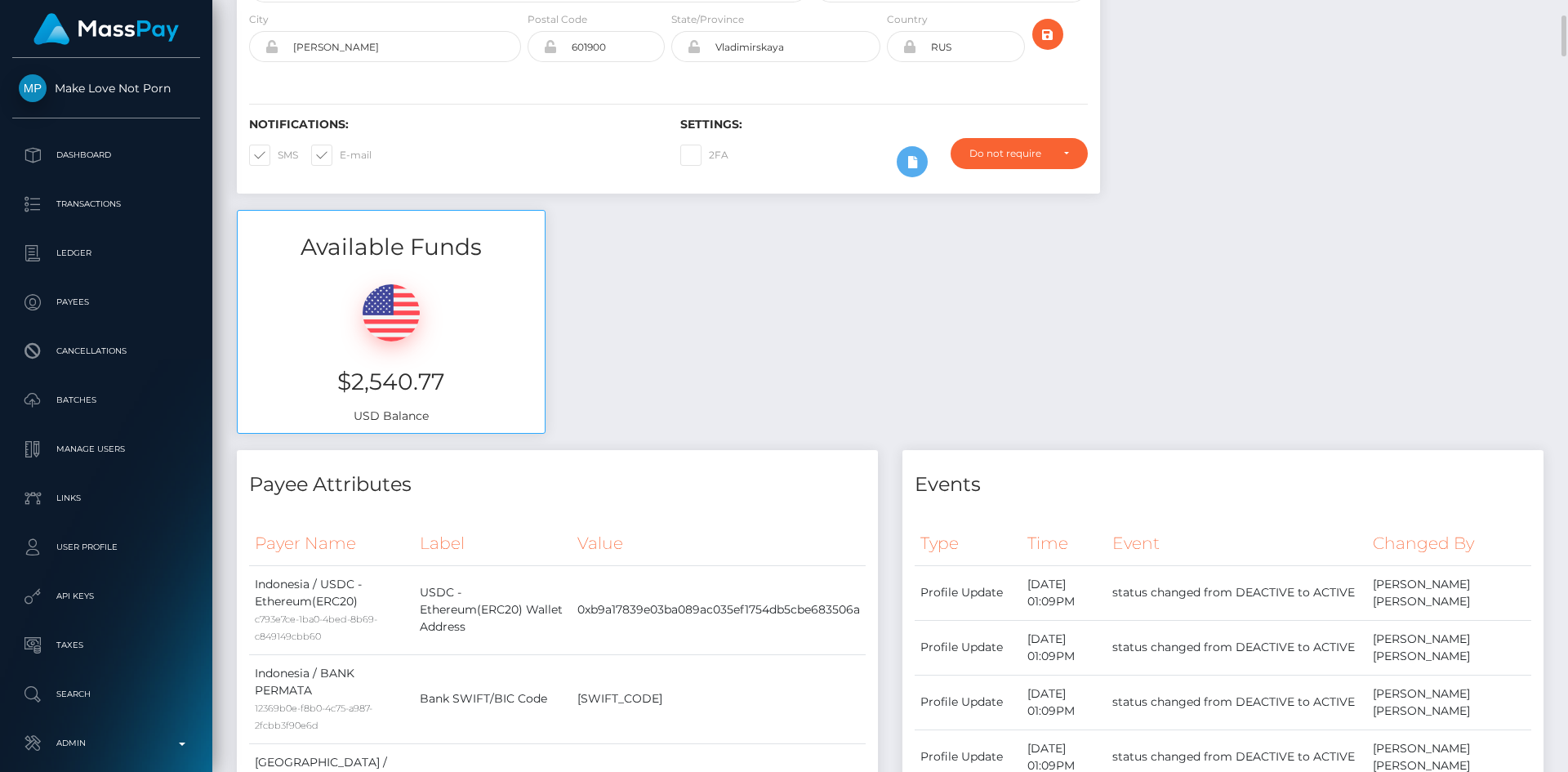
scroll to position [0, 0]
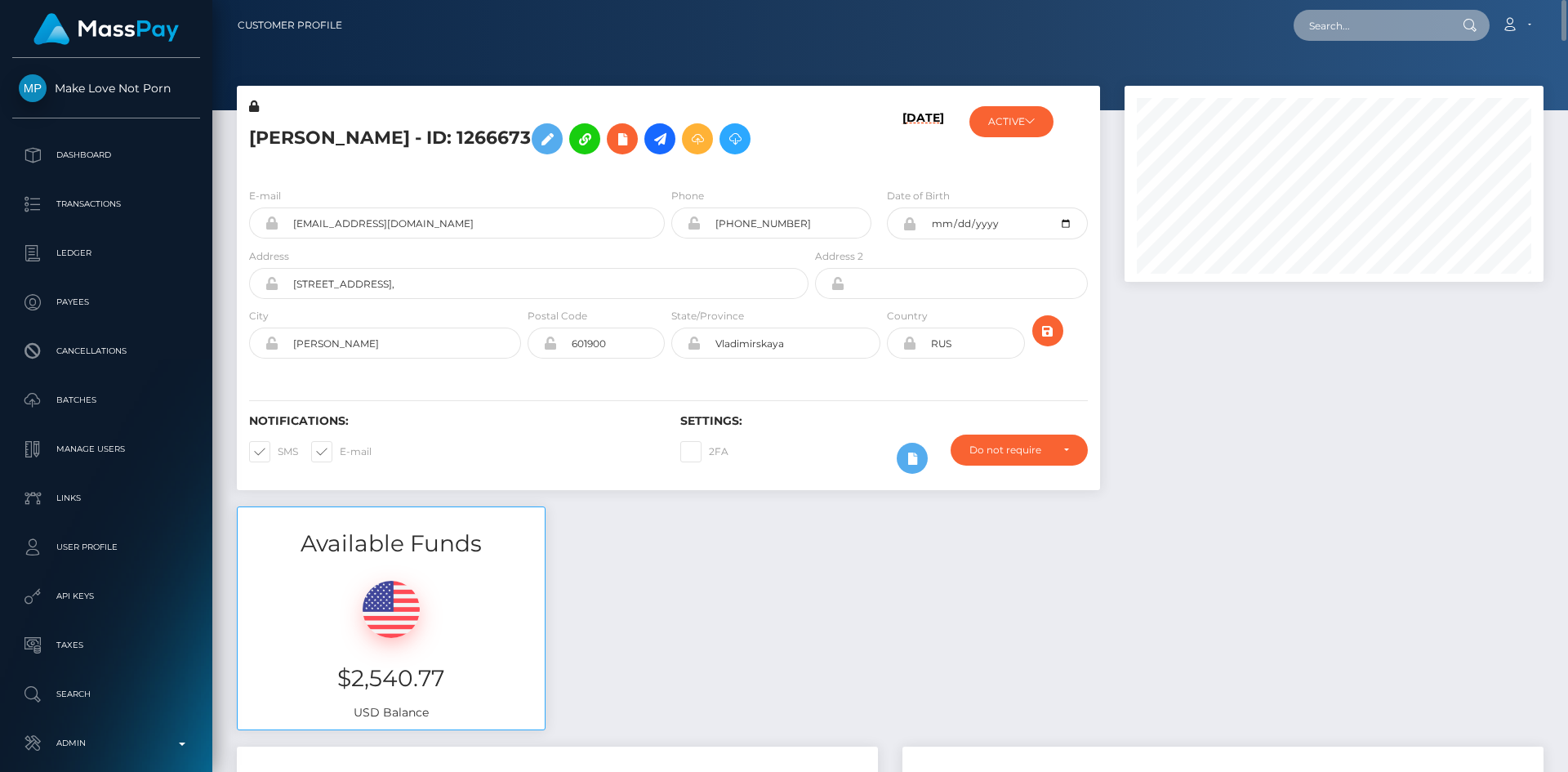
paste input "[EMAIL_ADDRESS][DOMAIN_NAME]"
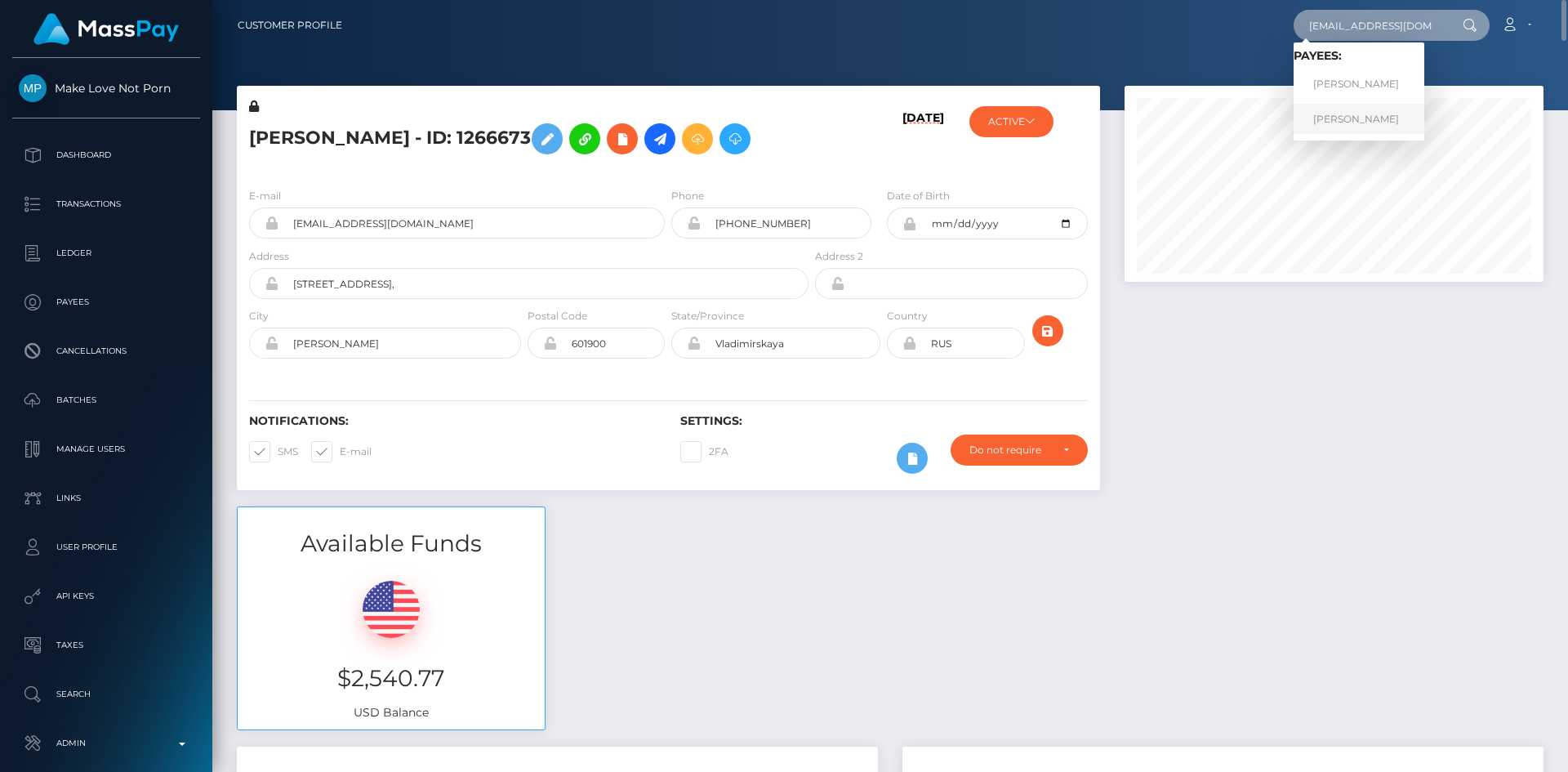
type input "[EMAIL_ADDRESS][DOMAIN_NAME]"
click at [1376, 128] on link "Anton Vizzhachiy" at bounding box center [1359, 119] width 131 height 30
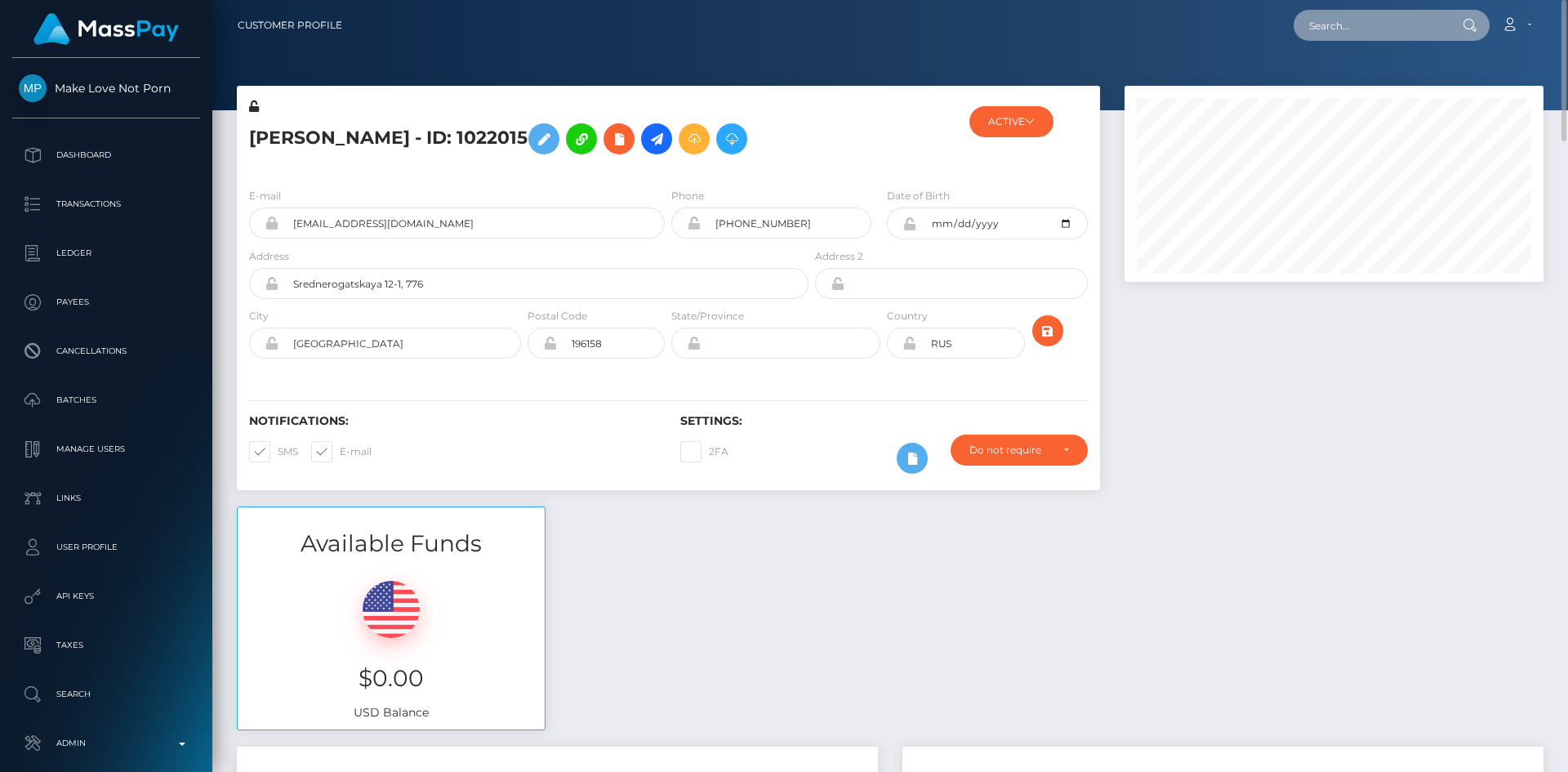
paste input "[EMAIL_ADDRESS][DOMAIN_NAME]"
type input "another1mlnp@gmail.com"
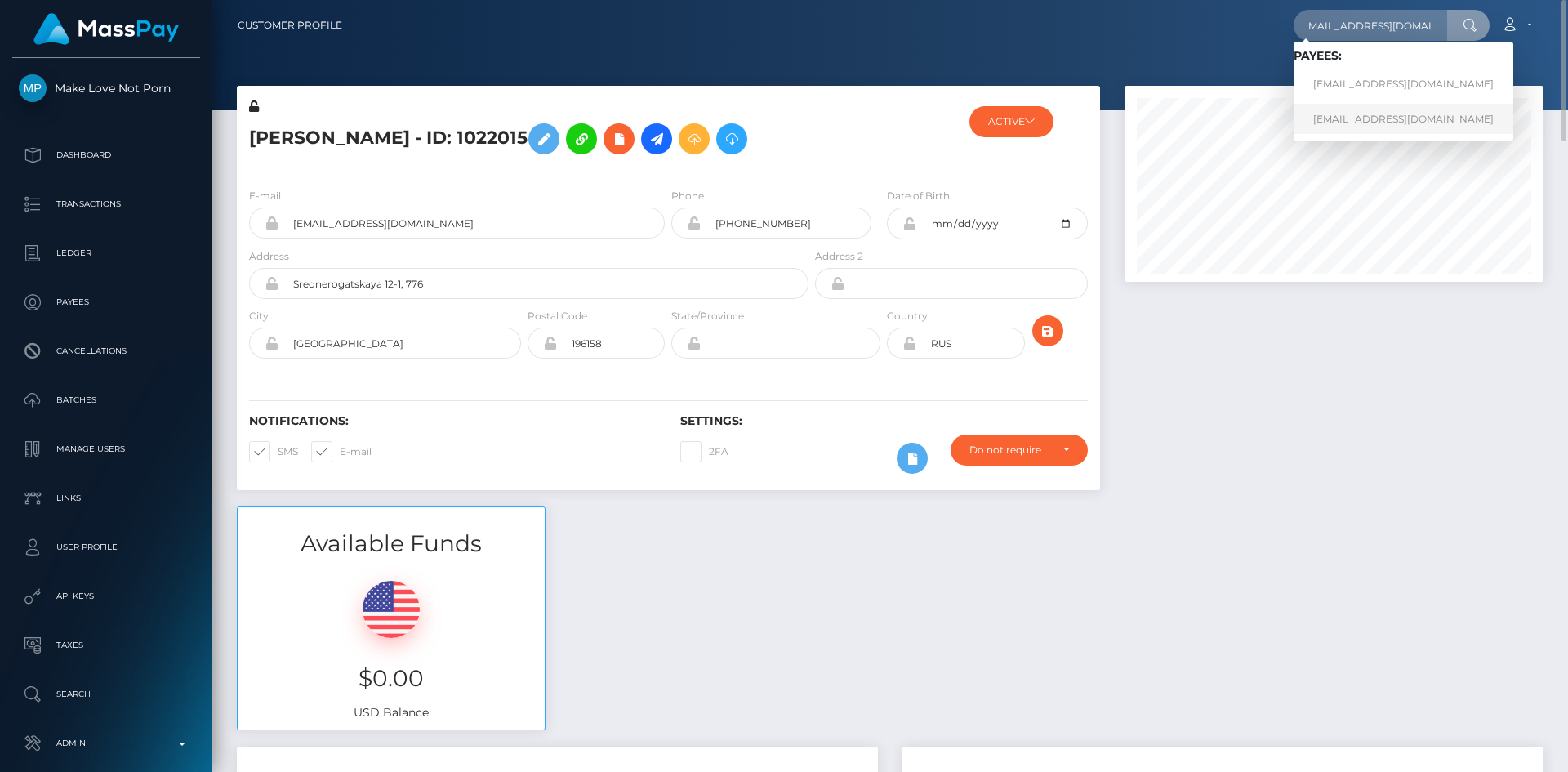
click at [1414, 126] on link "another1mlnp@gmail.com" at bounding box center [1403, 119] width 219 height 30
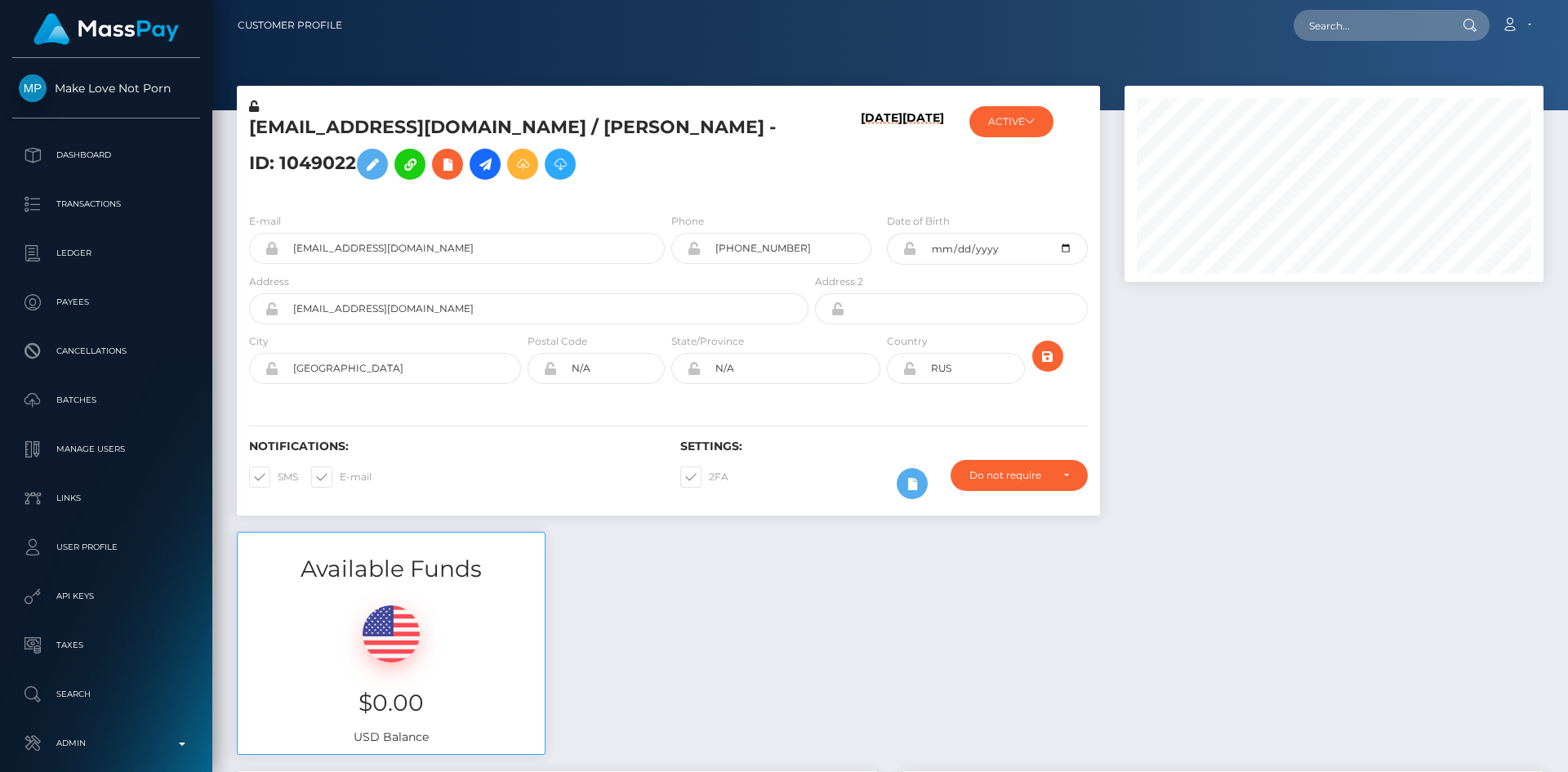
scroll to position [196, 420]
paste input "[EMAIL_ADDRESS][DOMAIN_NAME]"
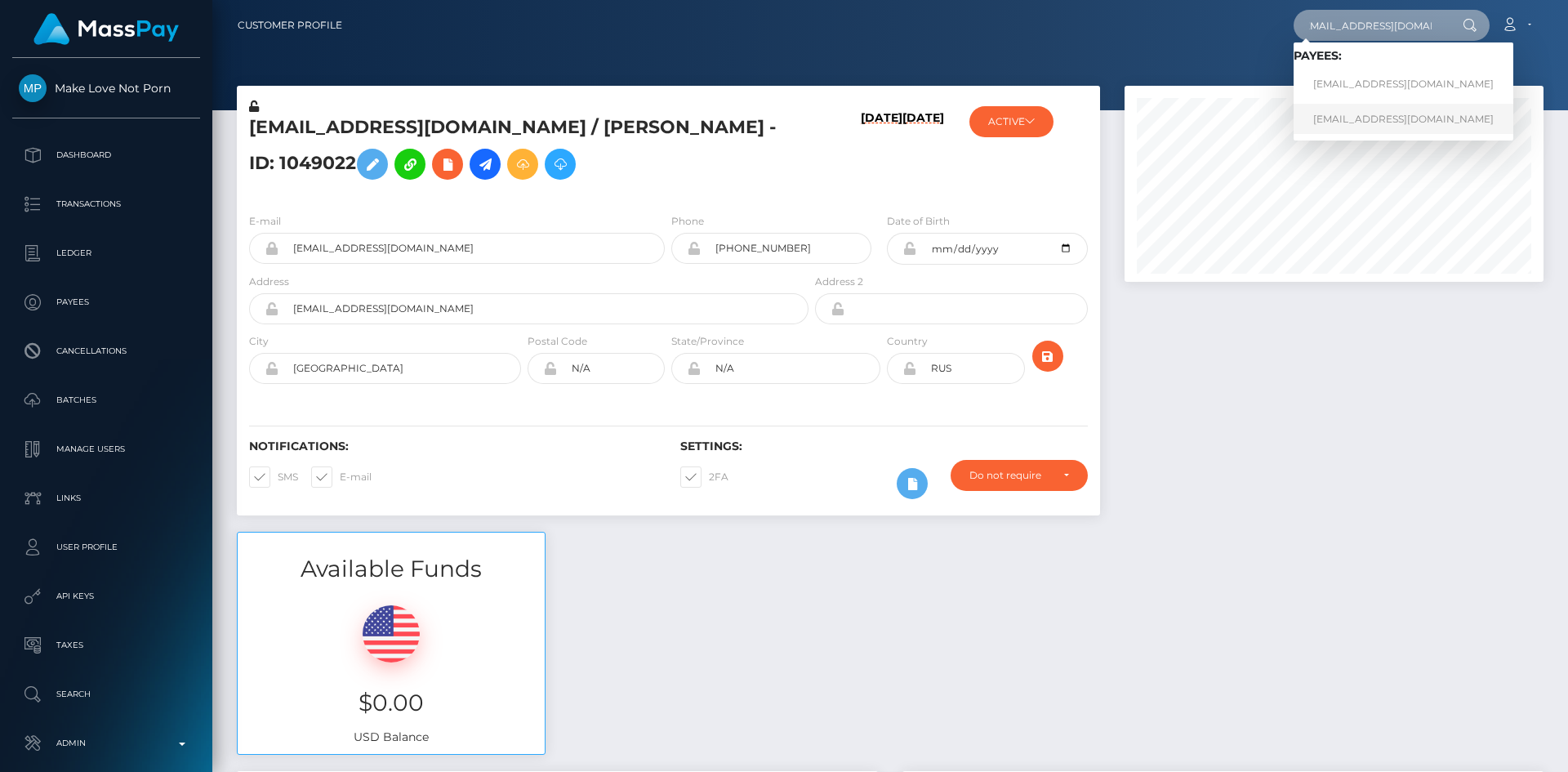
type input "[EMAIL_ADDRESS][DOMAIN_NAME]"
click at [1366, 127] on link "[EMAIL_ADDRESS][DOMAIN_NAME]" at bounding box center [1403, 119] width 219 height 30
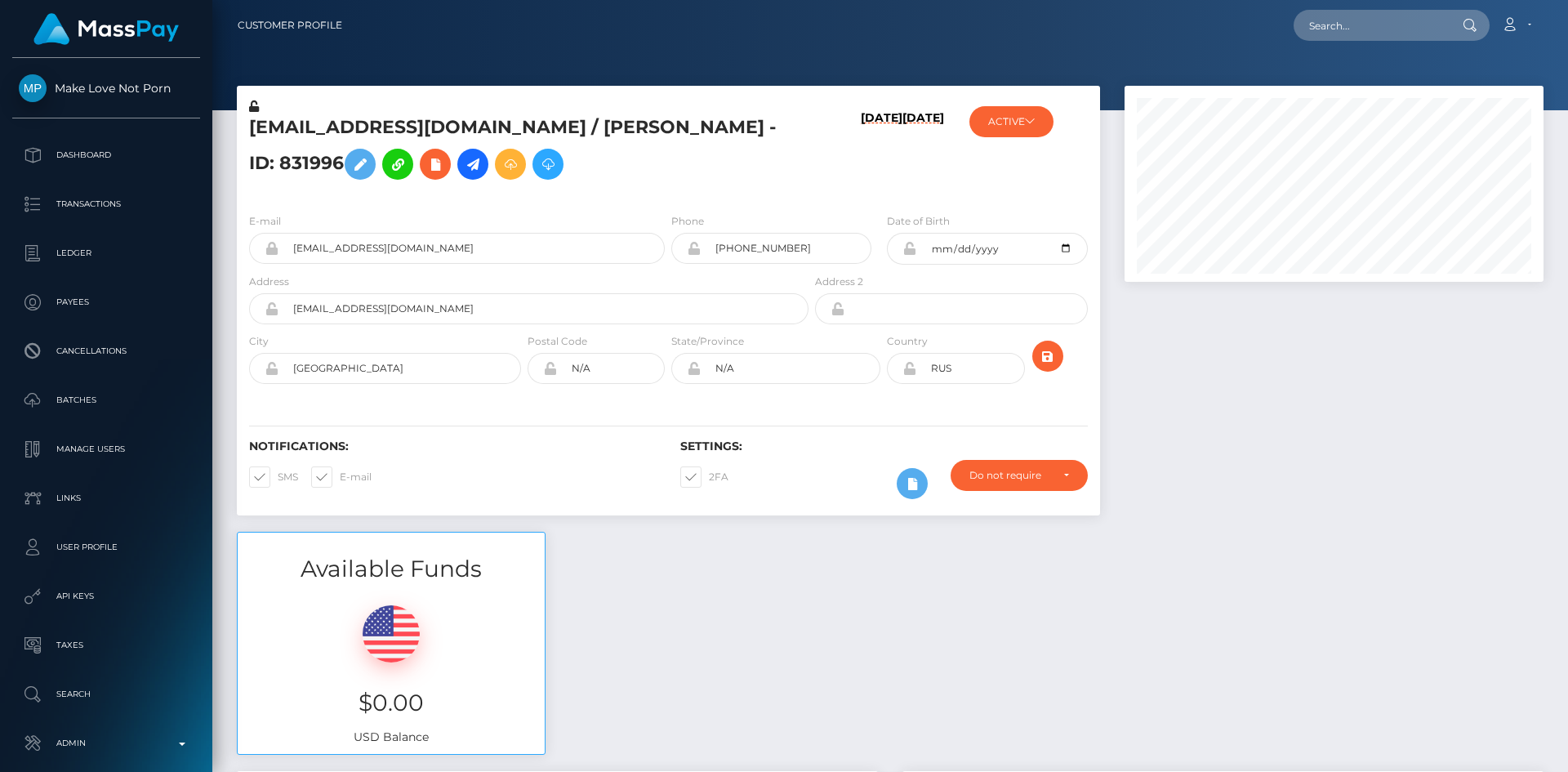
scroll to position [196, 420]
paste input "[EMAIL_ADDRESS][DOMAIN_NAME]"
type input "[EMAIL_ADDRESS][DOMAIN_NAME]"
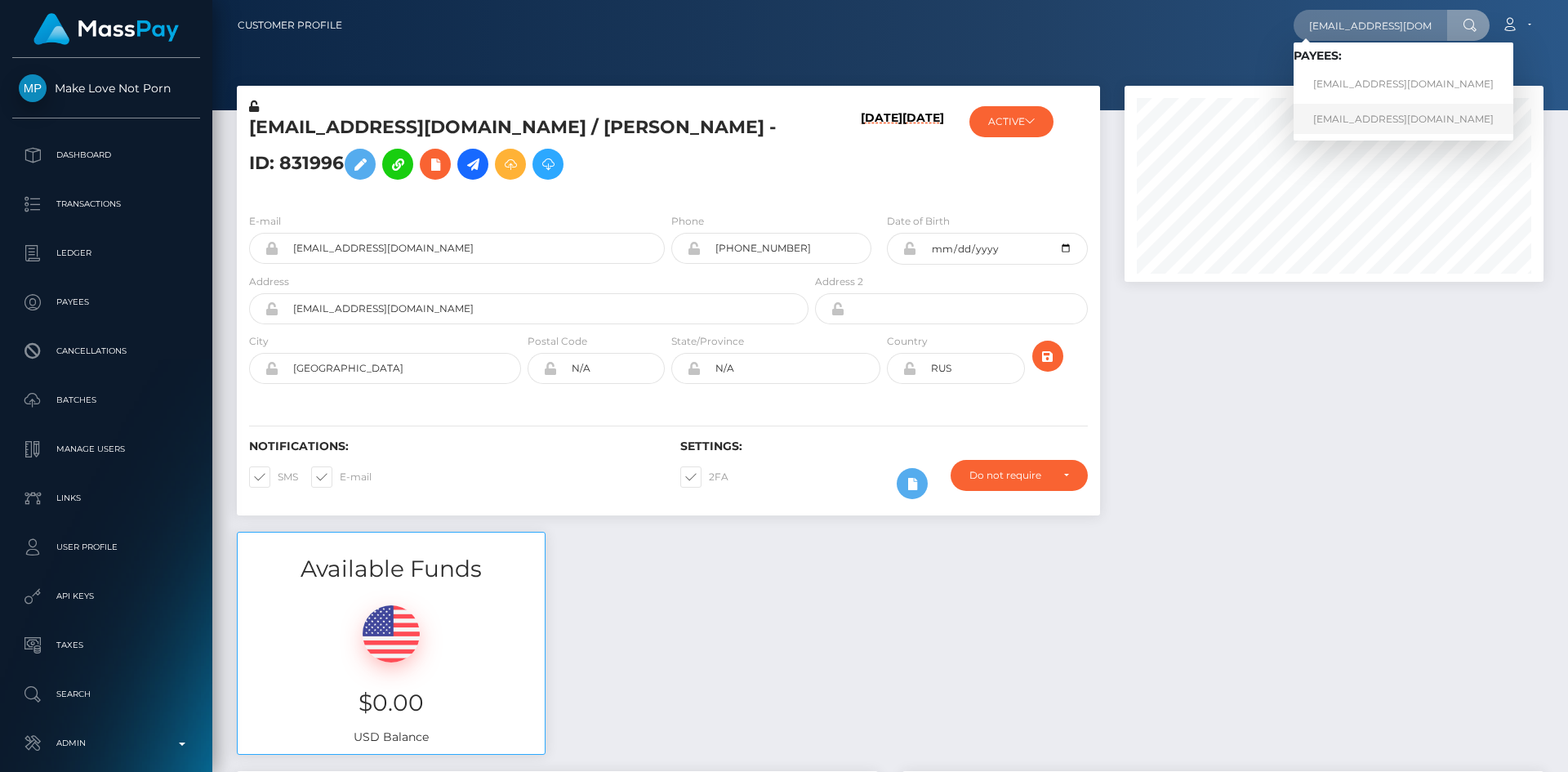
click at [1323, 128] on link "[EMAIL_ADDRESS][DOMAIN_NAME]" at bounding box center [1403, 119] width 219 height 30
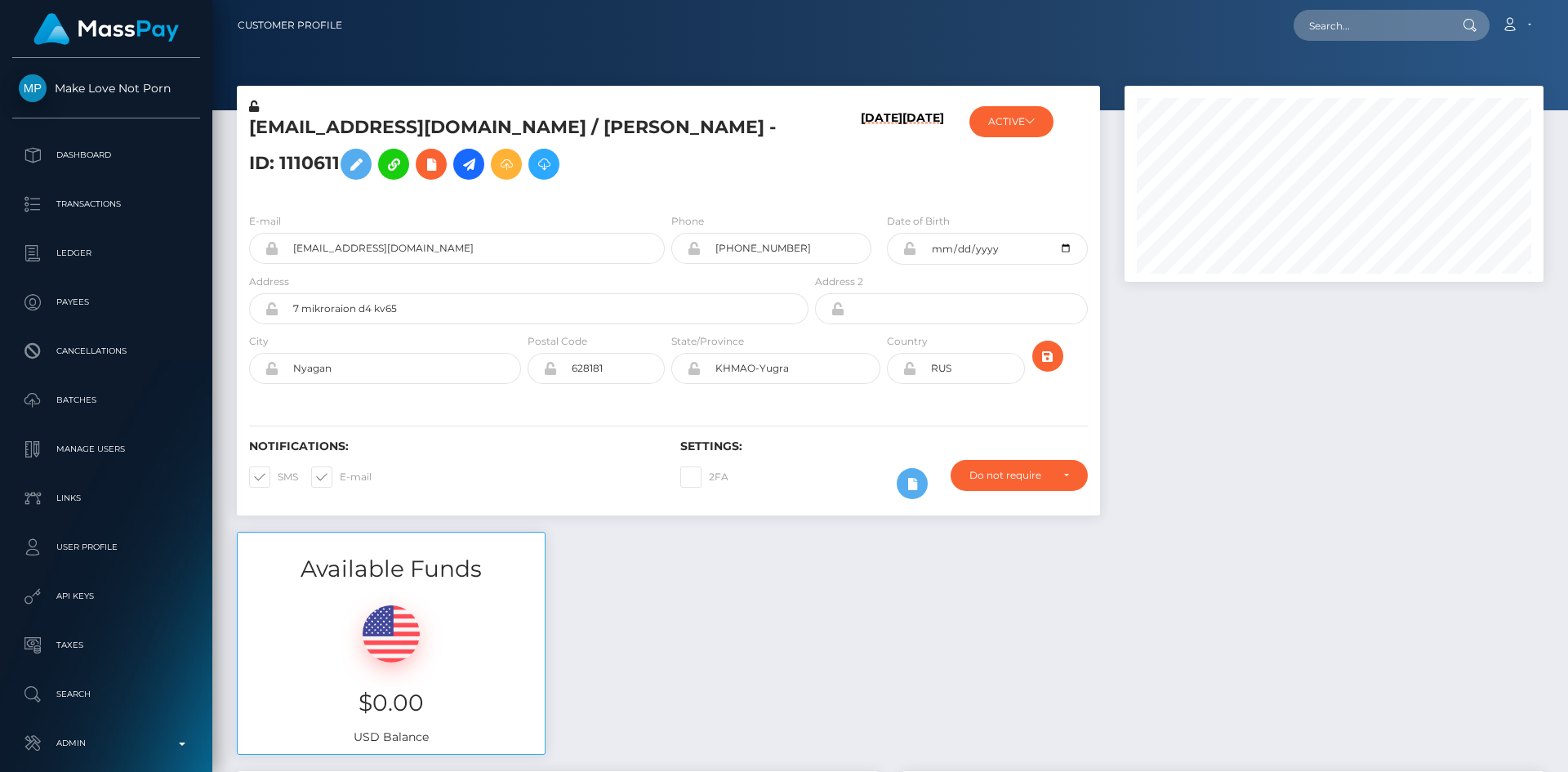
scroll to position [196, 420]
paste input "[EMAIL_ADDRESS][DOMAIN_NAME]"
type input "[EMAIL_ADDRESS][DOMAIN_NAME]"
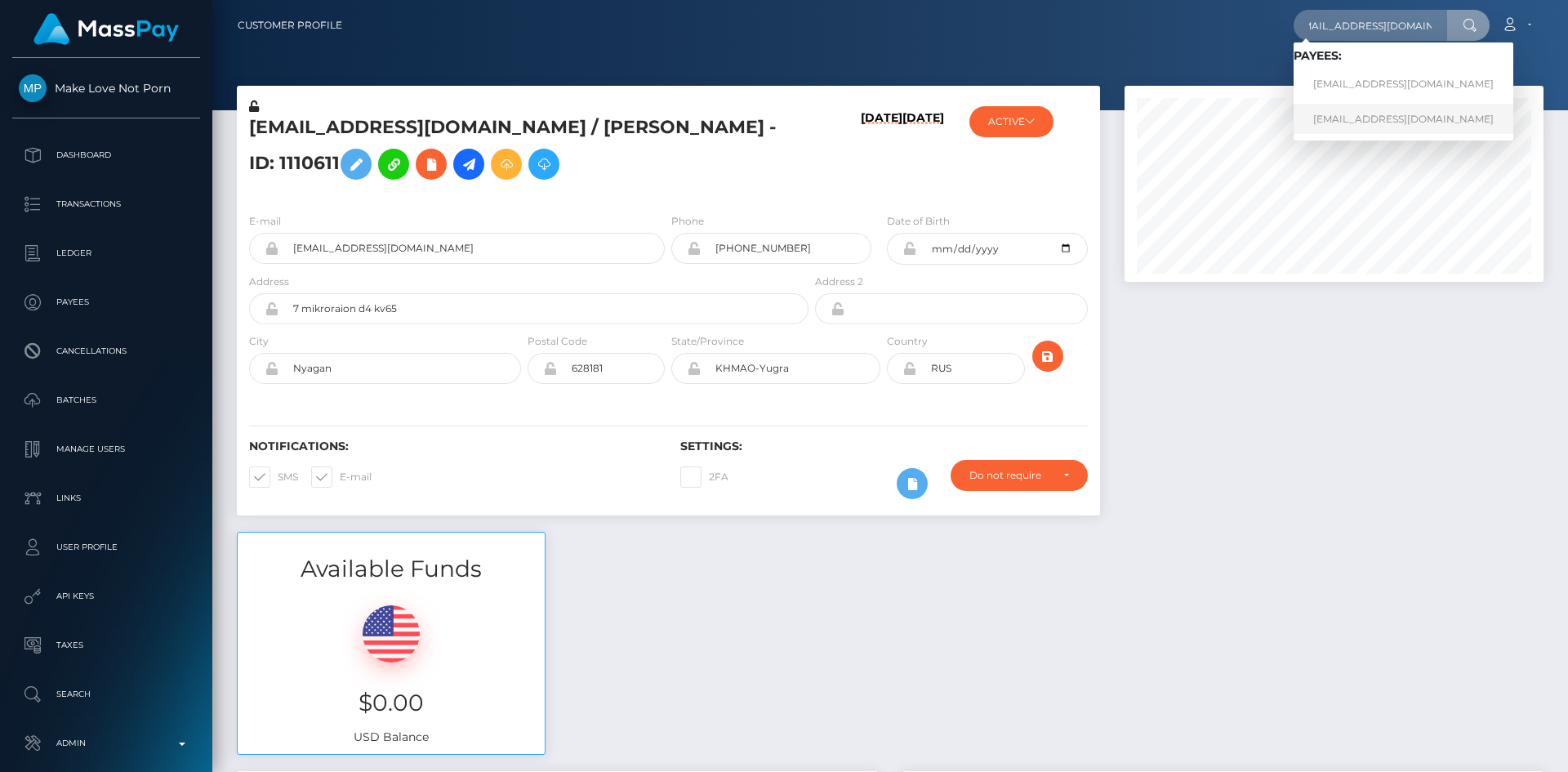
click at [1427, 119] on link "[EMAIL_ADDRESS][DOMAIN_NAME]" at bounding box center [1403, 119] width 219 height 30
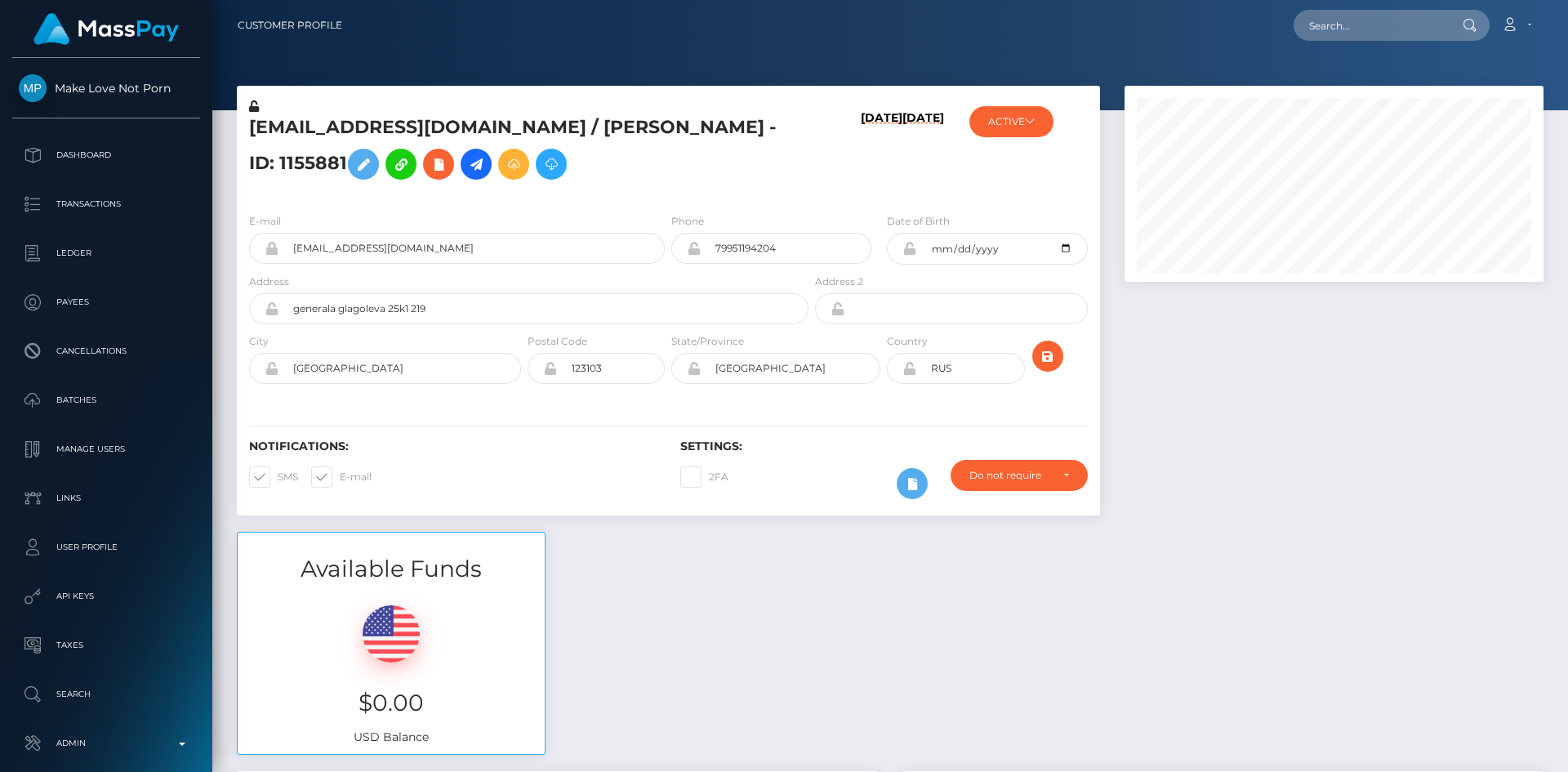
scroll to position [196, 420]
paste input "[EMAIL_ADDRESS][DOMAIN_NAME]"
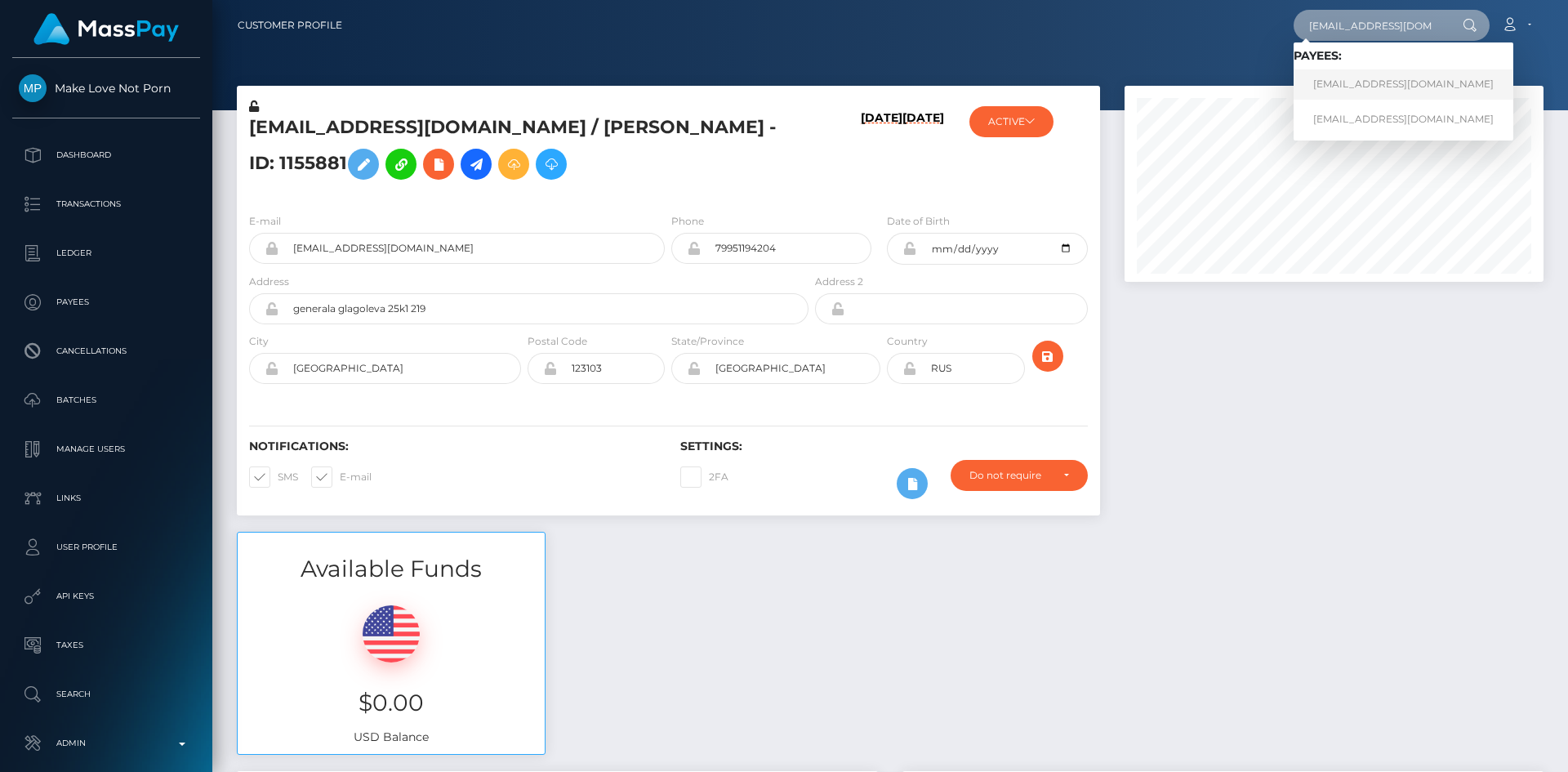
type input "[EMAIL_ADDRESS][DOMAIN_NAME]"
click at [1379, 90] on link "[EMAIL_ADDRESS][DOMAIN_NAME]" at bounding box center [1403, 84] width 219 height 30
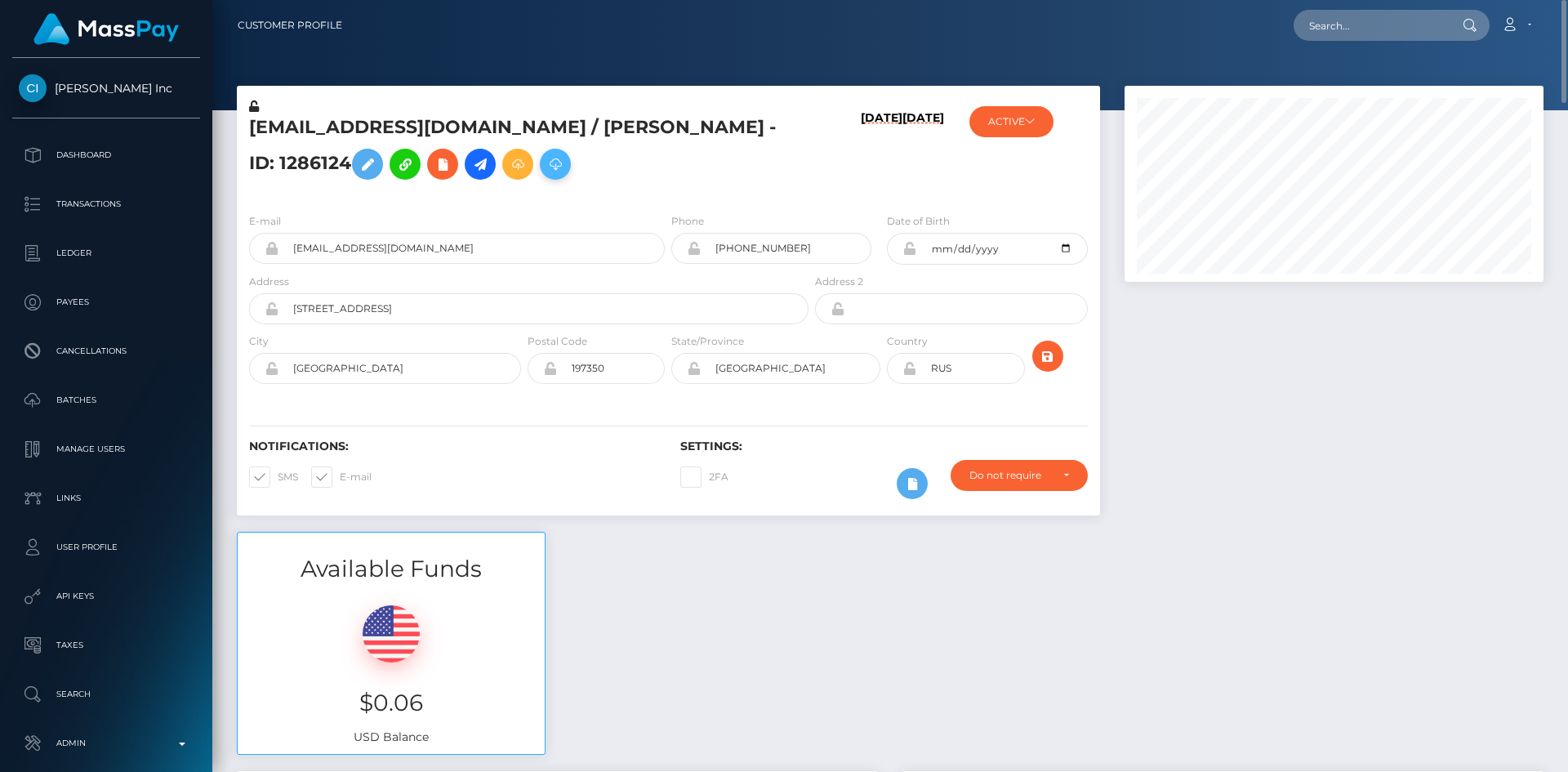
click at [545, 168] on icon at bounding box center [555, 164] width 20 height 21
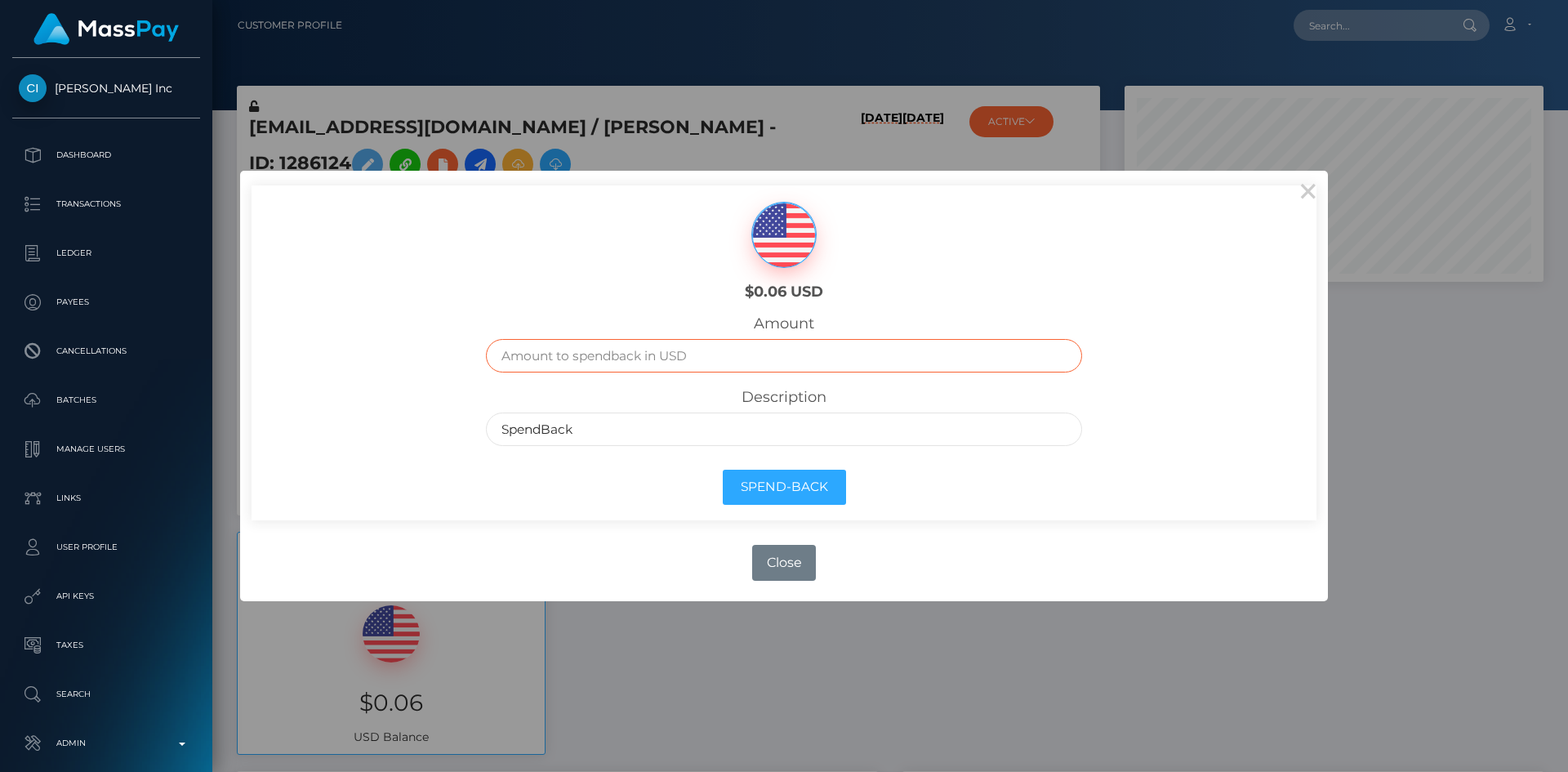
click at [679, 359] on input "text" at bounding box center [784, 355] width 597 height 34
type input ".6"
click at [803, 485] on button "Spend-Back" at bounding box center [784, 487] width 123 height 35
click at [624, 361] on input ".6" at bounding box center [784, 355] width 597 height 34
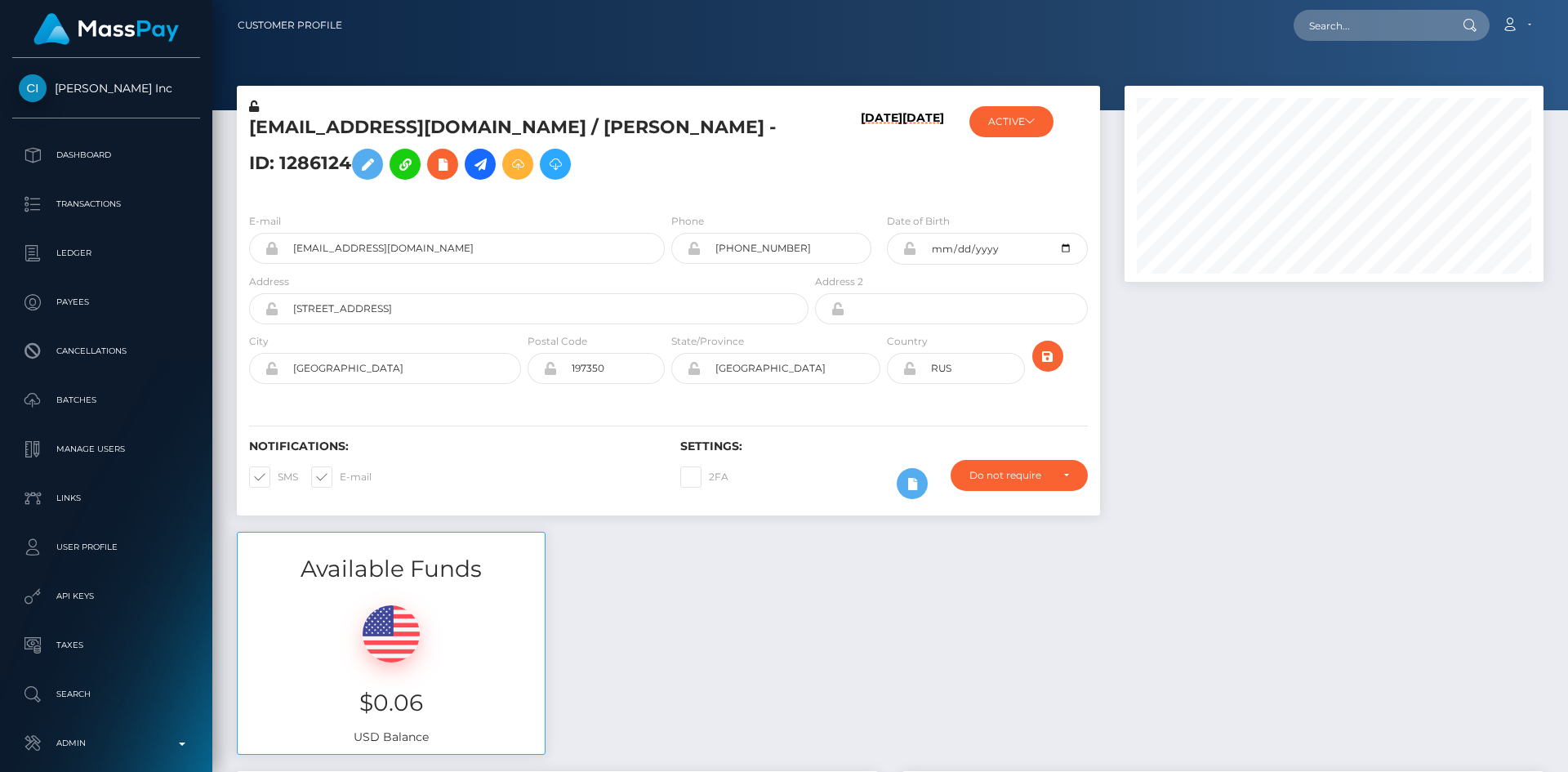
scroll to position [196, 420]
click at [545, 166] on icon at bounding box center [555, 164] width 20 height 21
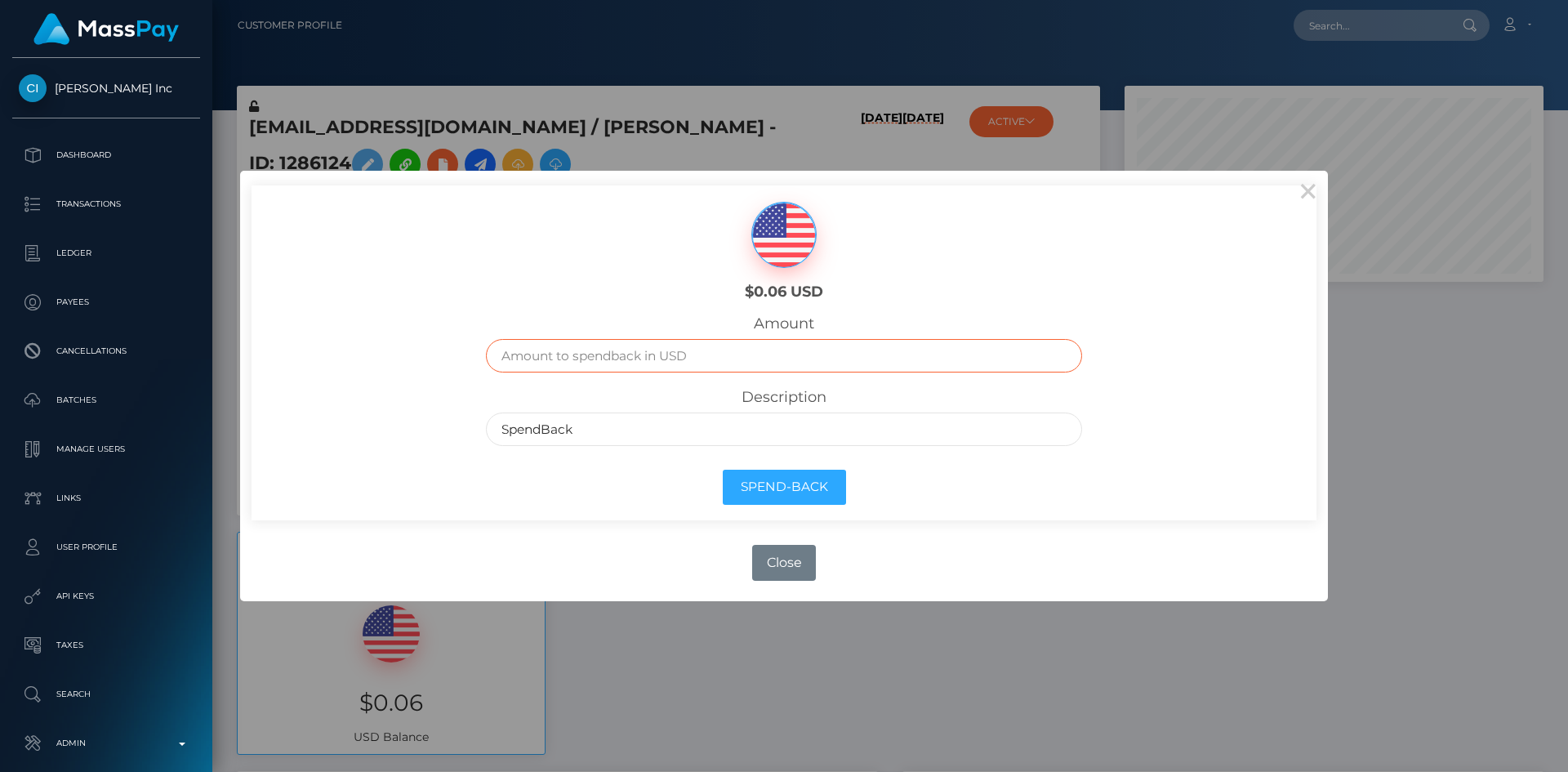
click at [803, 361] on input "text" at bounding box center [784, 355] width 597 height 34
type input ".06"
click at [797, 477] on button "Spend-Back" at bounding box center [784, 487] width 123 height 35
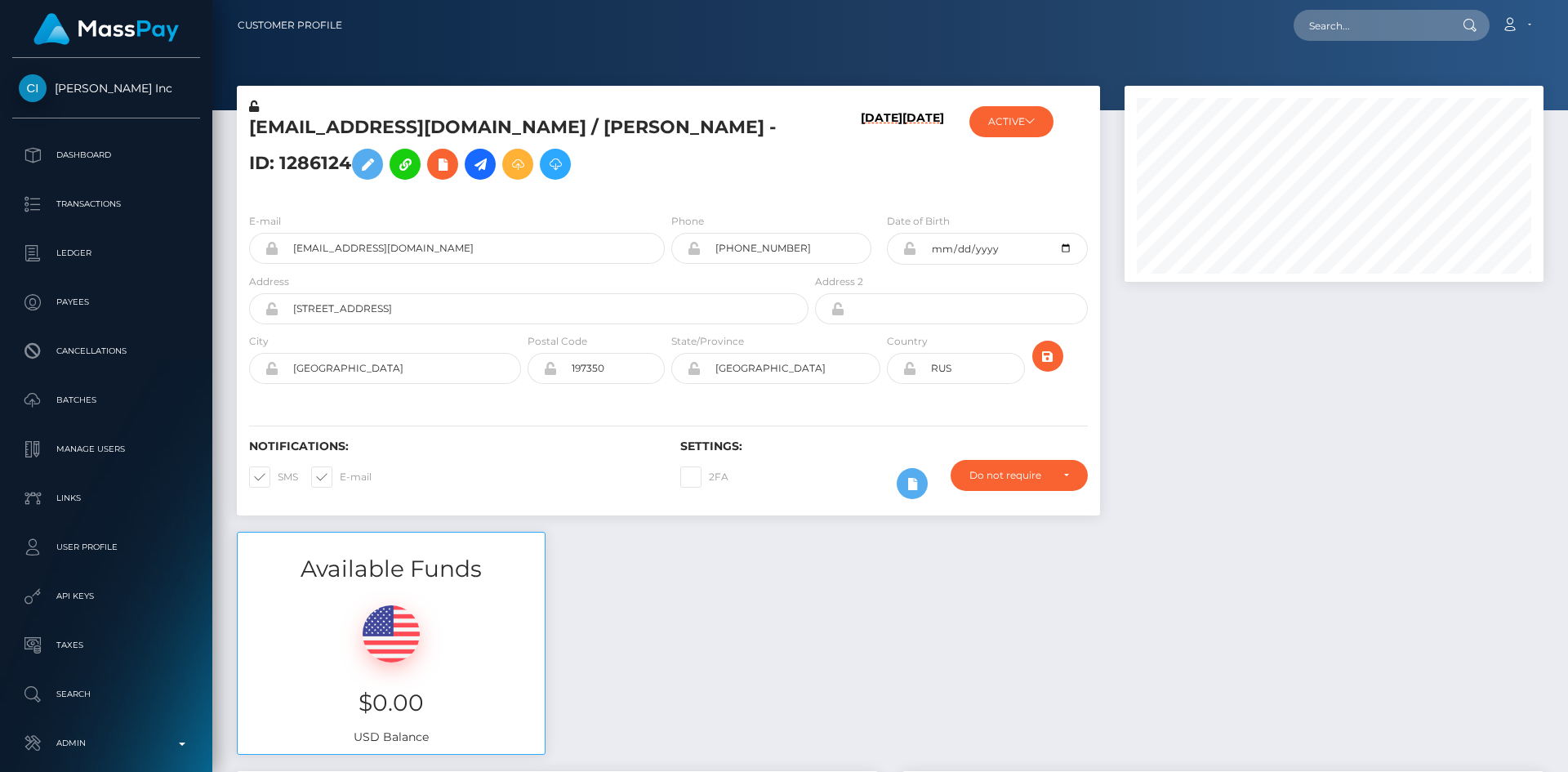
scroll to position [196, 420]
paste input "[EMAIL_ADDRESS][DOMAIN_NAME]"
type input "[EMAIL_ADDRESS][DOMAIN_NAME]"
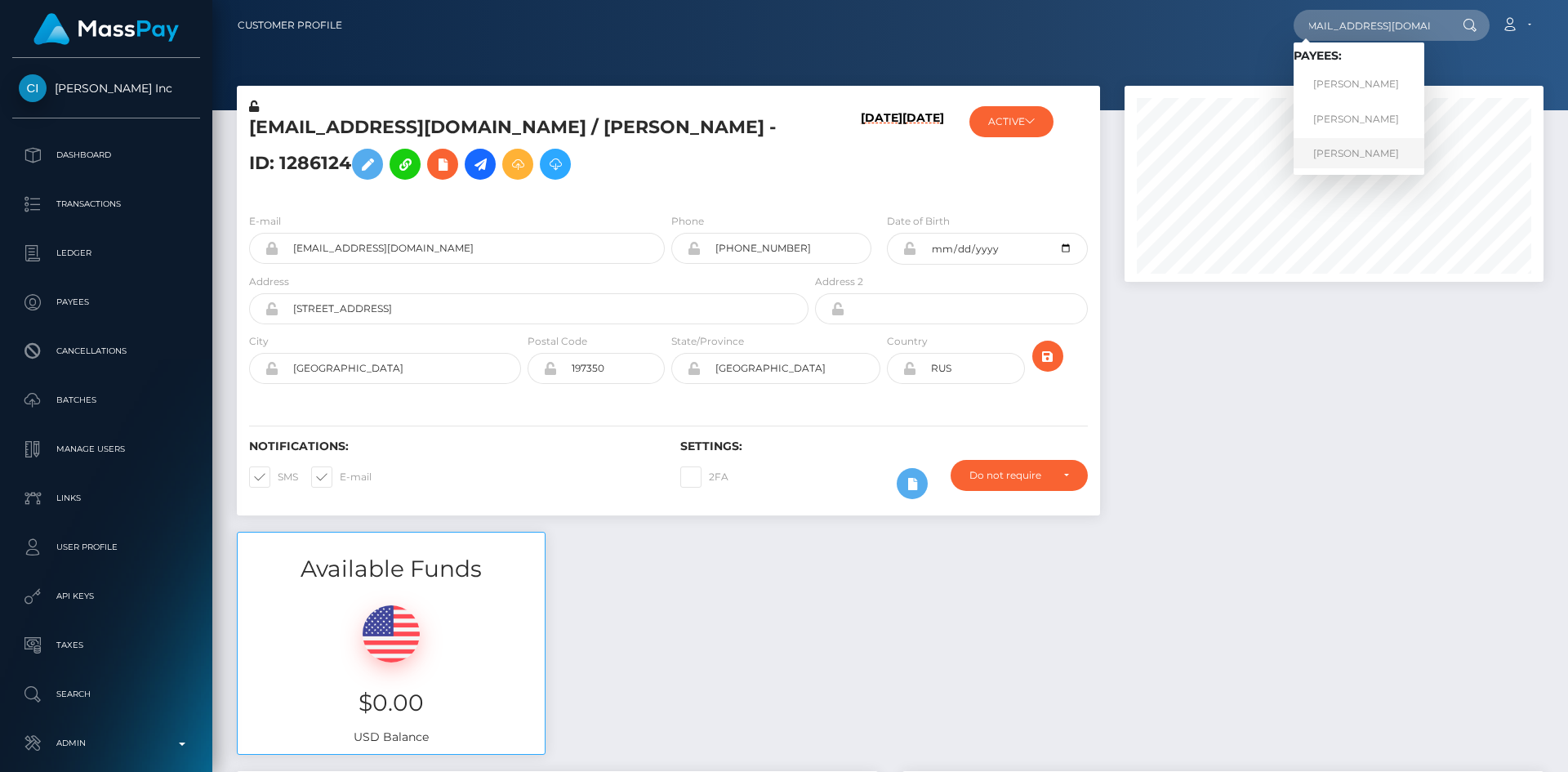
scroll to position [0, 0]
click at [1382, 154] on link "[PERSON_NAME]" at bounding box center [1359, 152] width 131 height 30
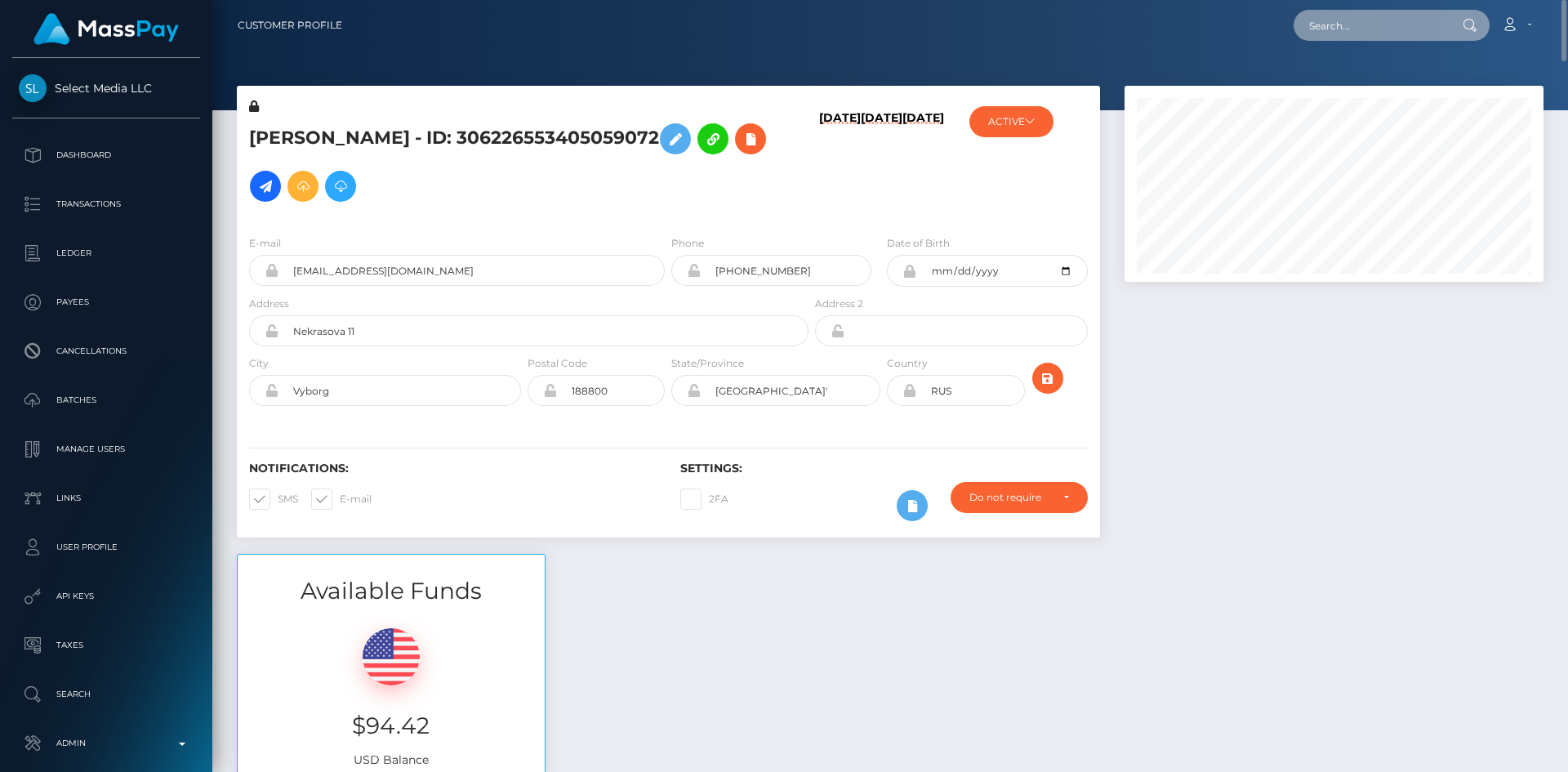
paste input "[EMAIL_ADDRESS][DOMAIN_NAME]"
type input "[EMAIL_ADDRESS][DOMAIN_NAME]"
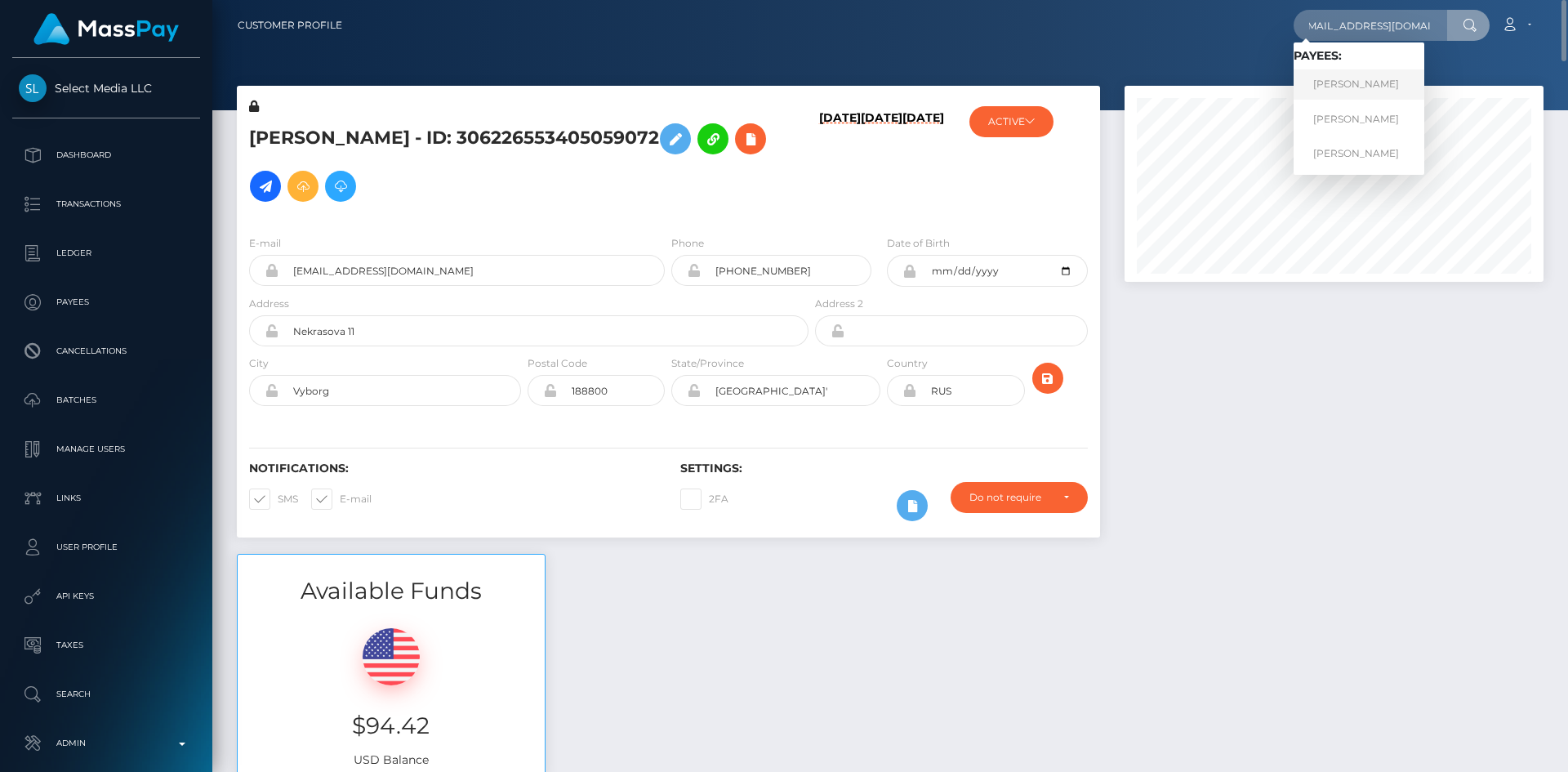
click at [1423, 95] on link "Valeriia Alekseevna Bychkova" at bounding box center [1359, 84] width 131 height 30
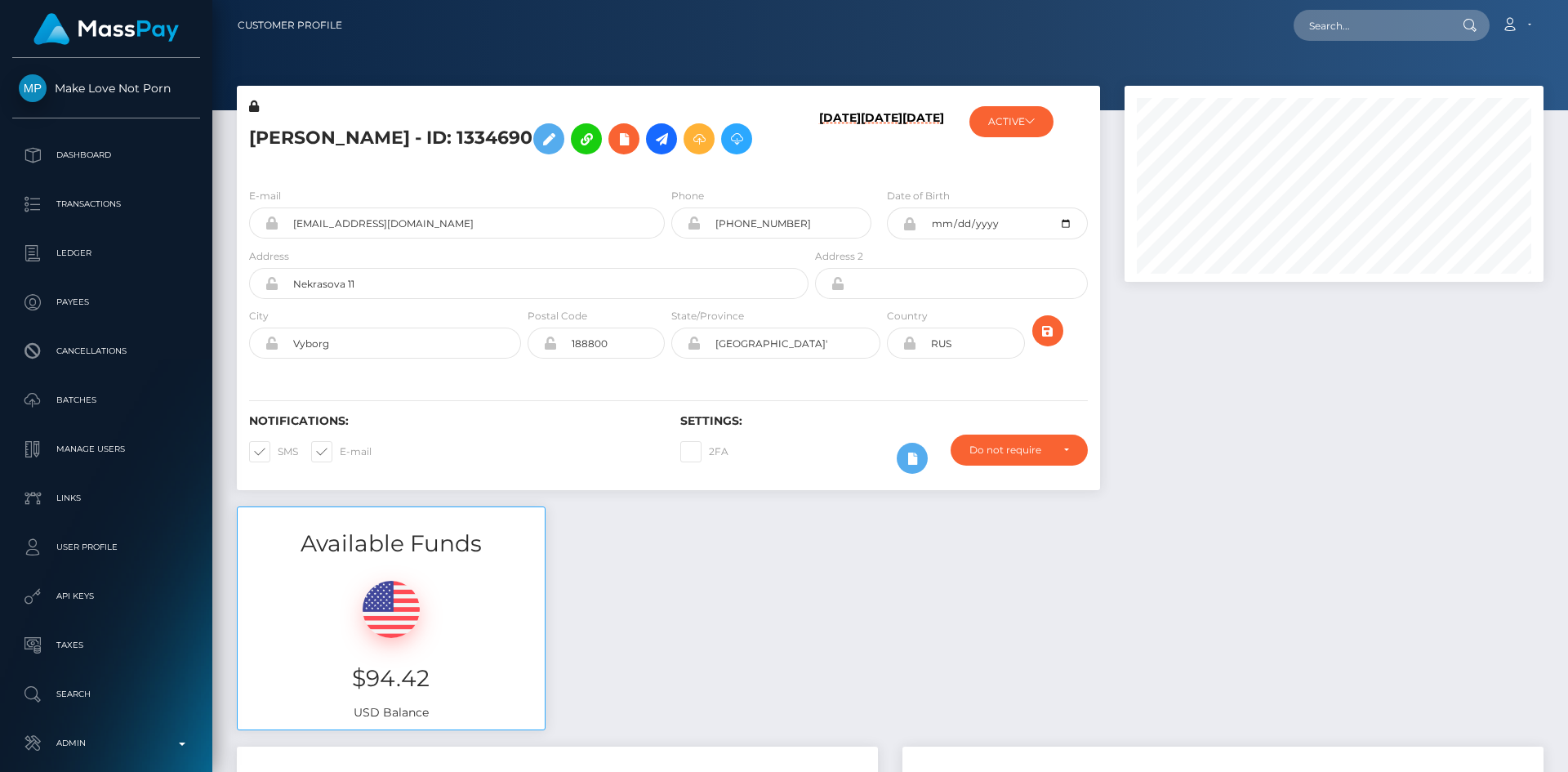
scroll to position [196, 420]
click at [727, 150] on icon at bounding box center [736, 139] width 20 height 21
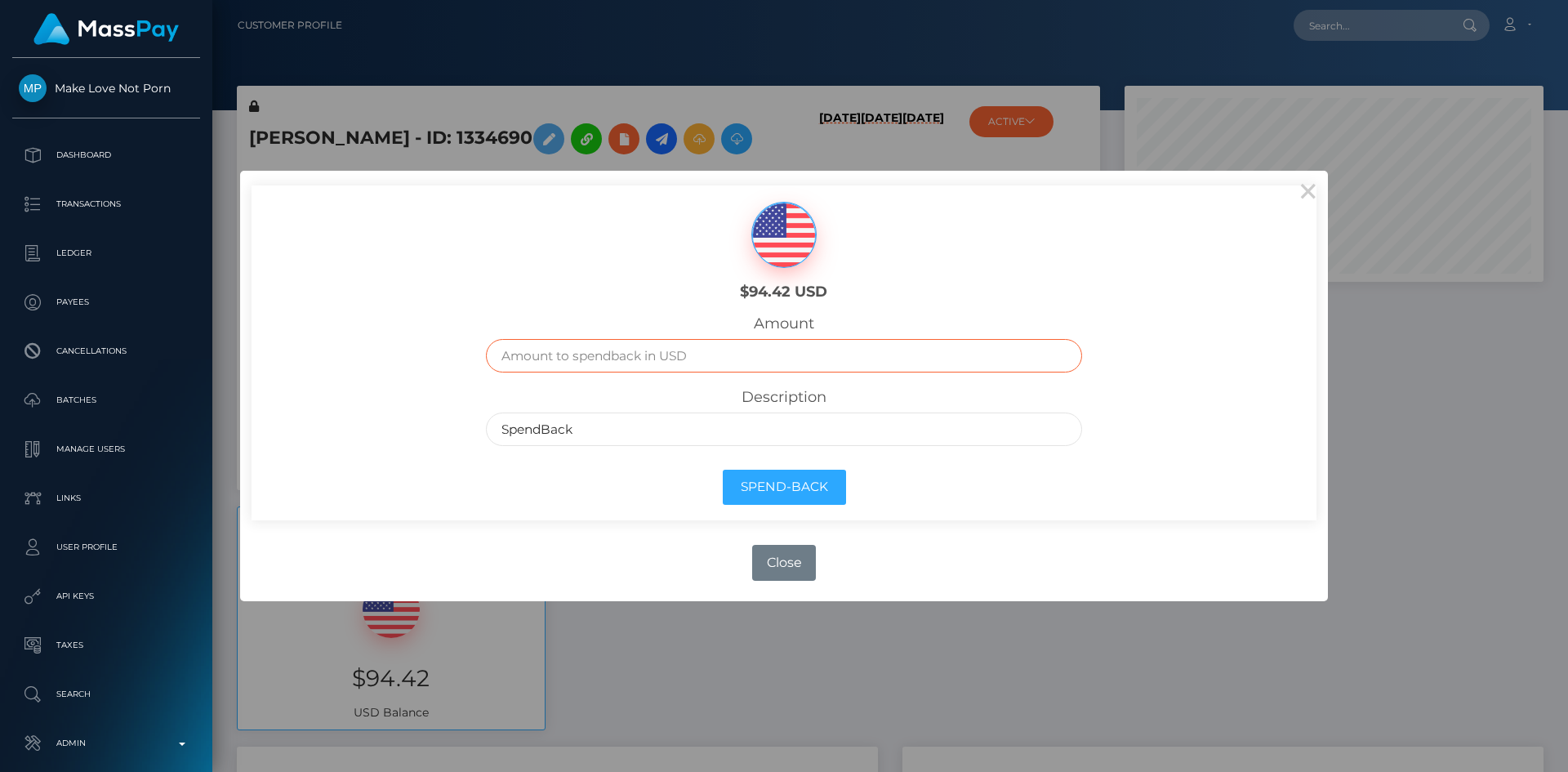
click at [823, 367] on input "text" at bounding box center [784, 355] width 597 height 34
type input "94.42"
click at [786, 495] on button "Spend-Back" at bounding box center [784, 487] width 123 height 35
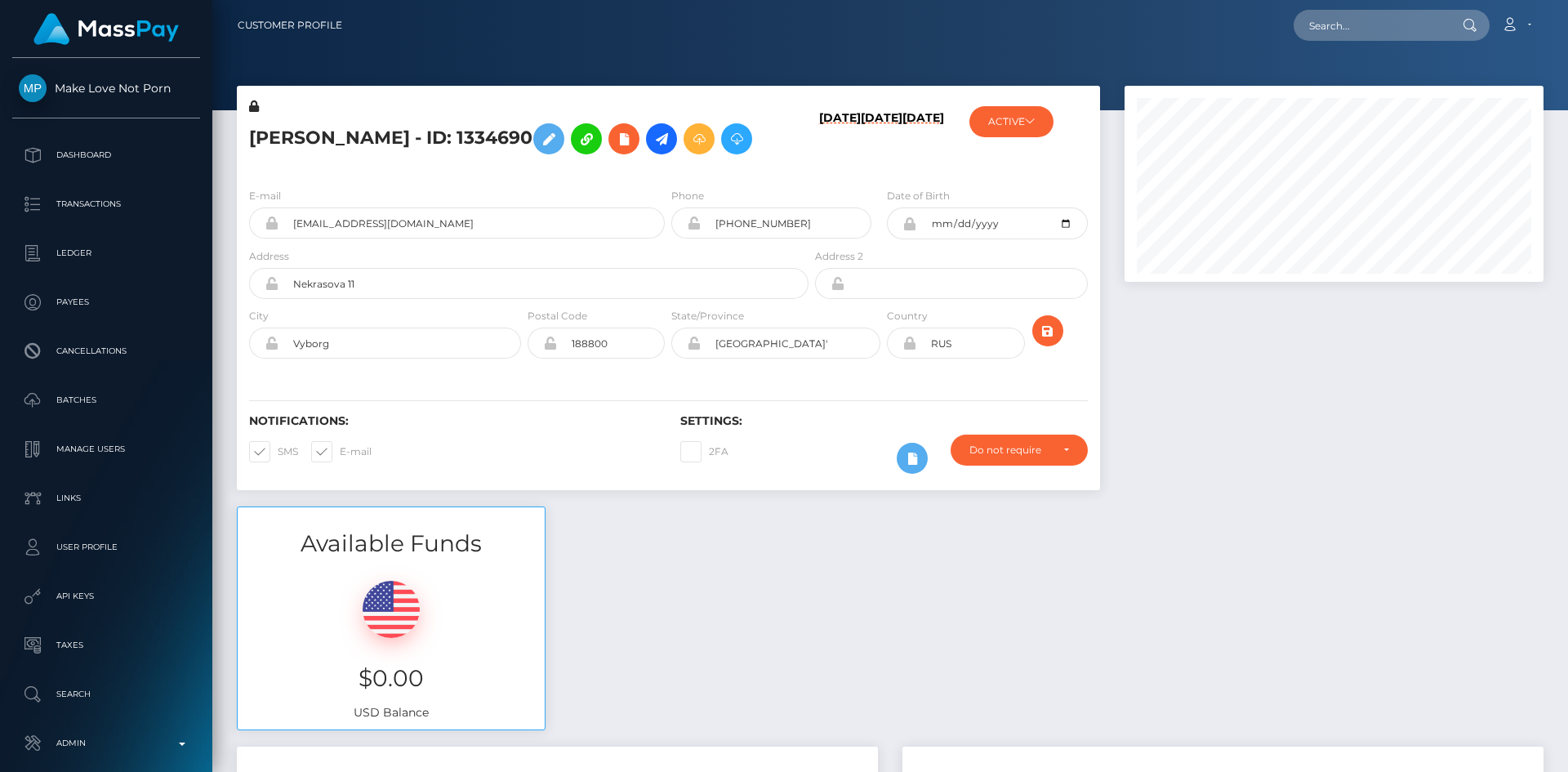
scroll to position [196, 420]
type input "[EMAIL_ADDRESS][DOMAIN_NAME]"
click at [1362, 81] on link "ALEKSANDRA GERMAN" at bounding box center [1359, 84] width 131 height 30
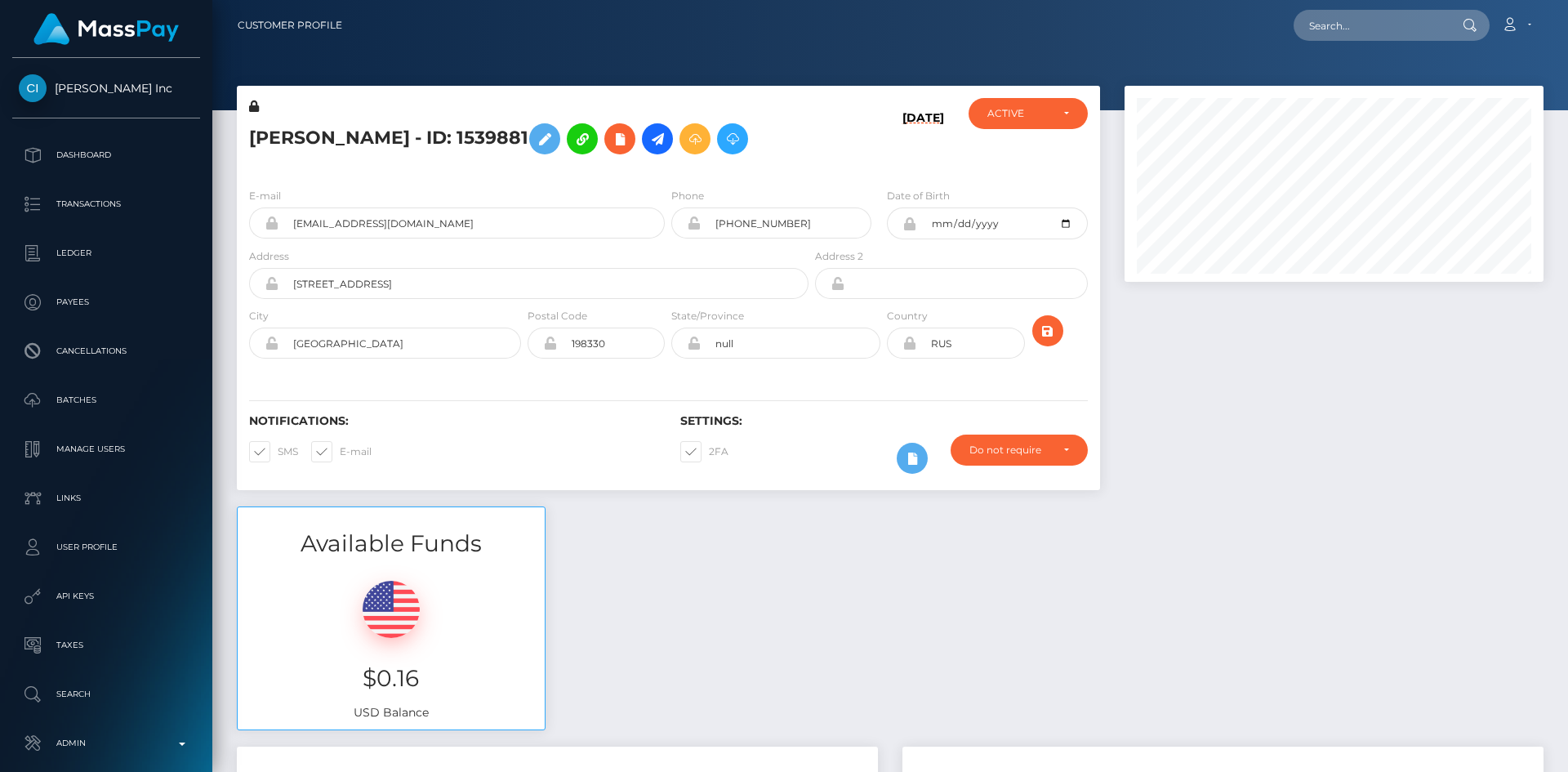
scroll to position [196, 420]
click at [723, 150] on icon at bounding box center [732, 139] width 20 height 21
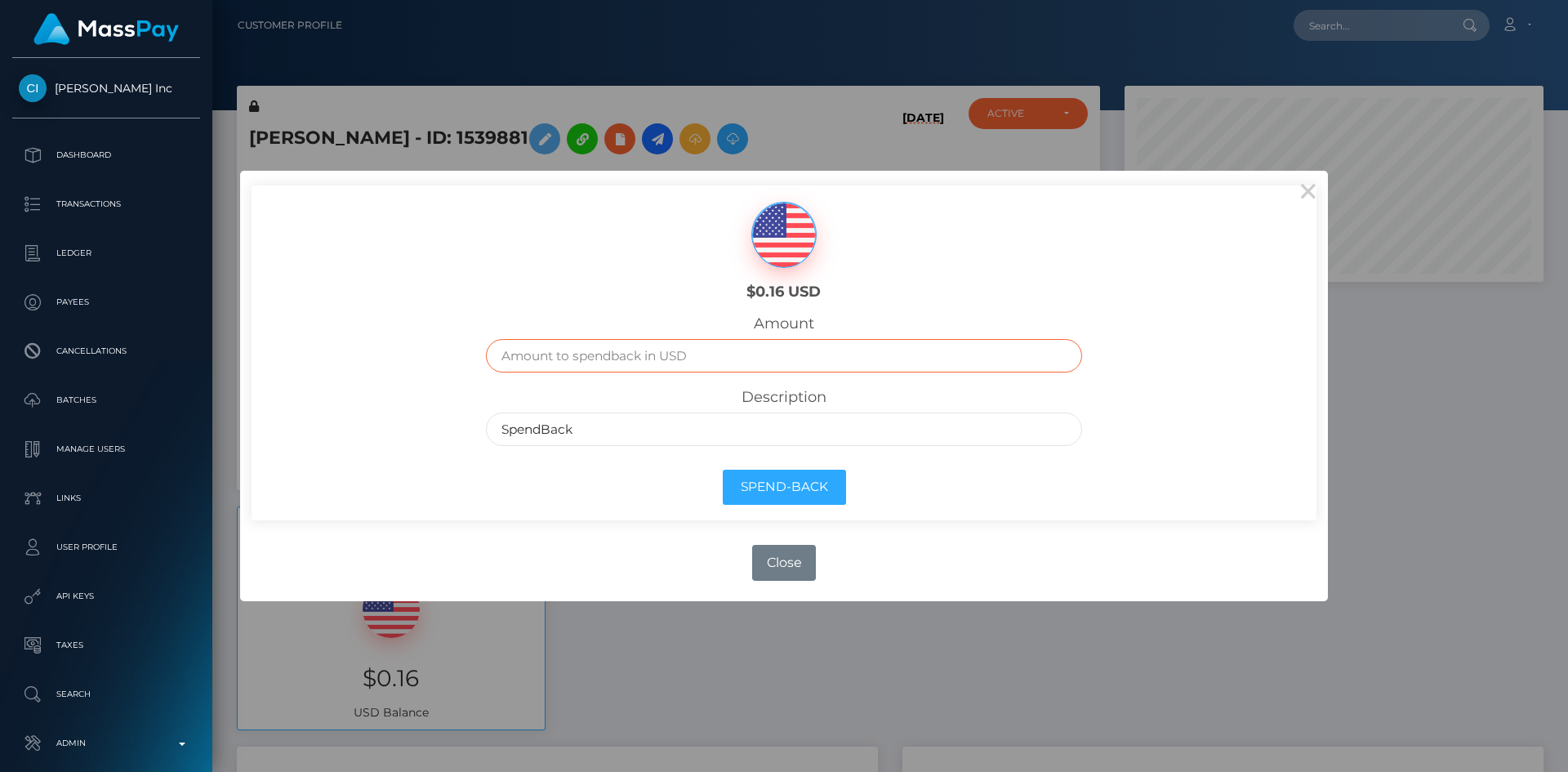
click at [665, 360] on input "text" at bounding box center [784, 355] width 597 height 34
type input ".16"
click at [811, 569] on button "Close" at bounding box center [784, 563] width 64 height 36
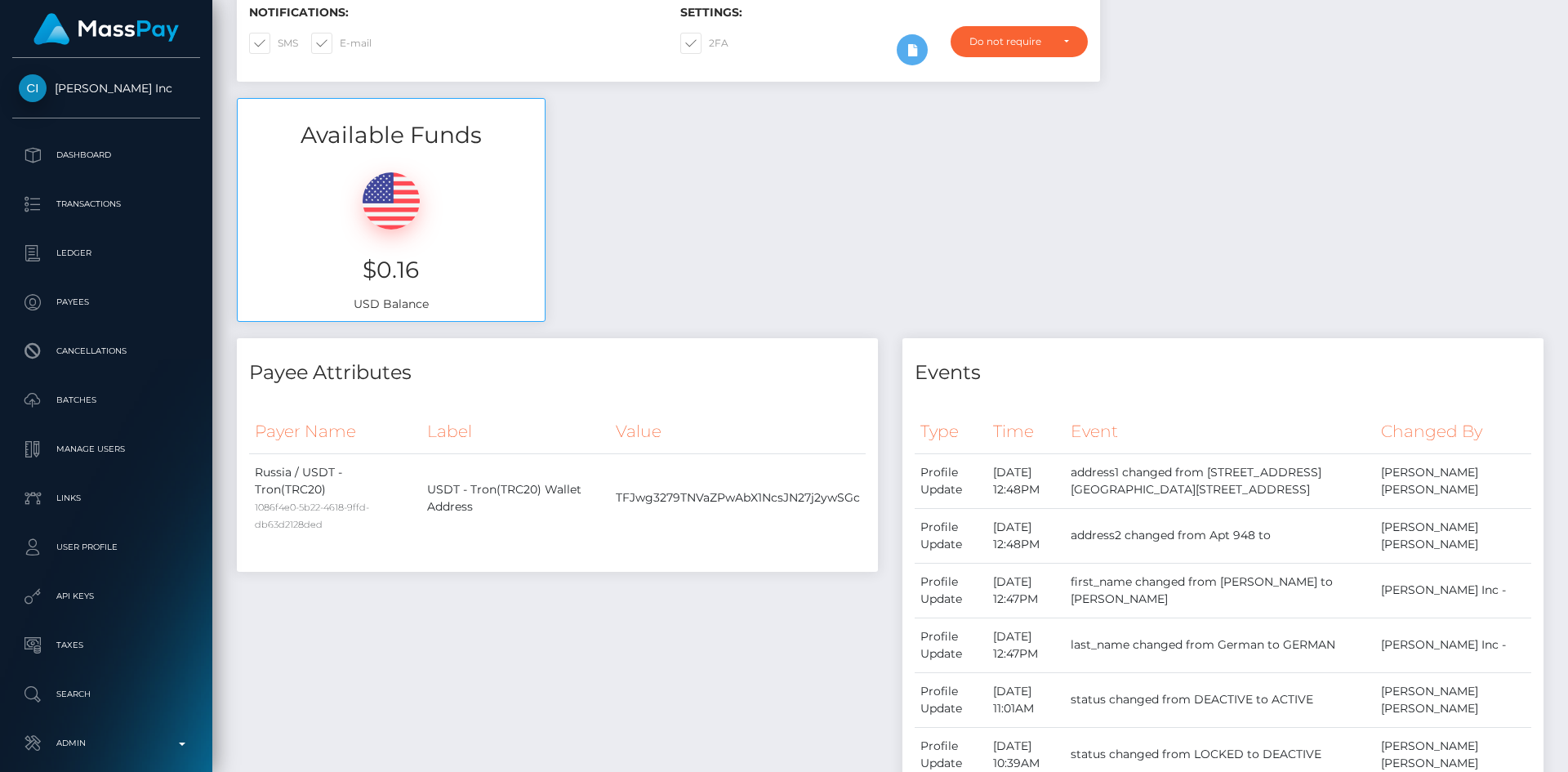
scroll to position [0, 0]
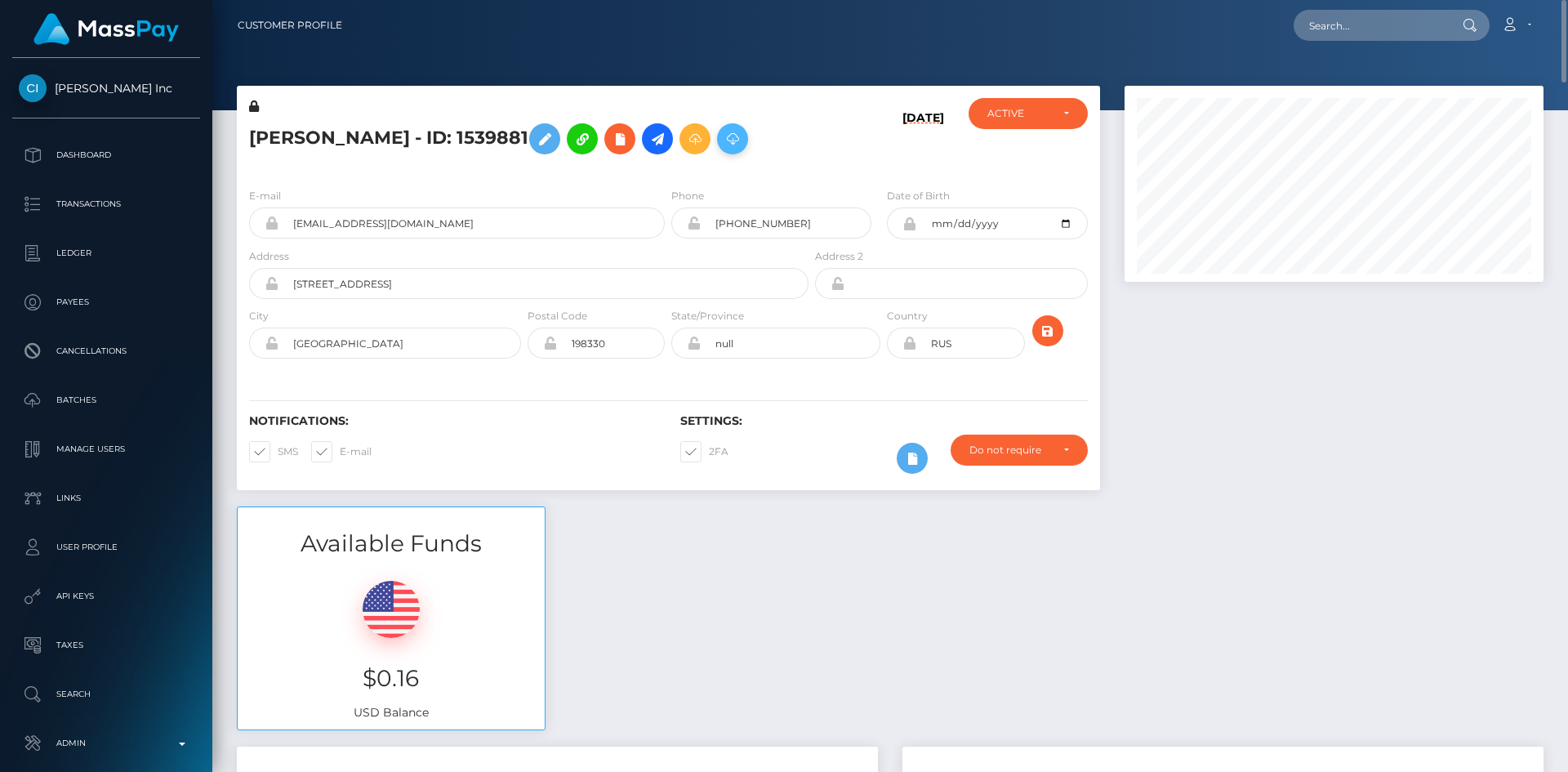
click at [717, 154] on button at bounding box center [733, 139] width 31 height 31
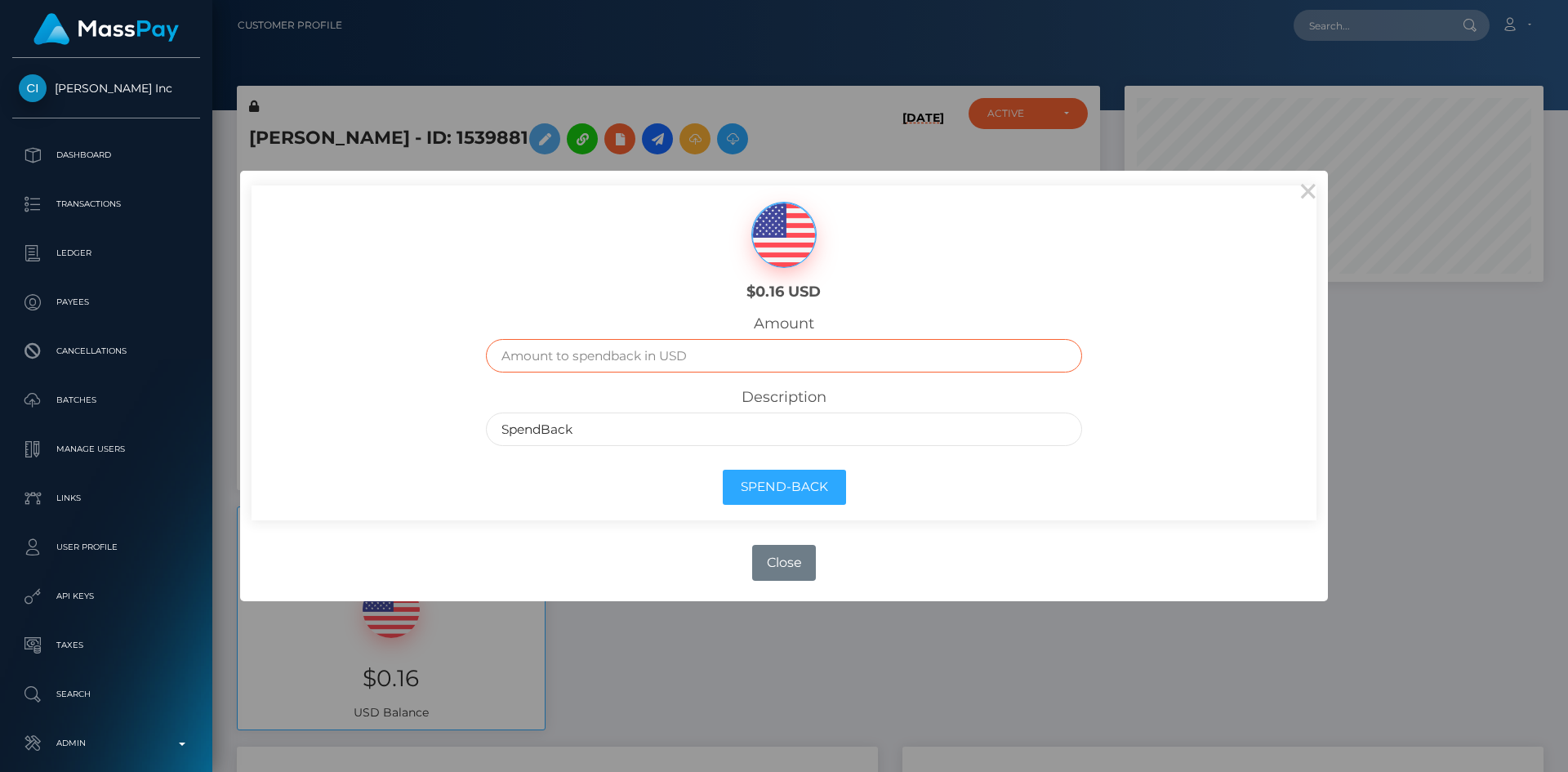
click at [805, 358] on input "text" at bounding box center [784, 355] width 597 height 34
type input ".16"
click at [821, 491] on button "Spend-Back" at bounding box center [784, 487] width 123 height 35
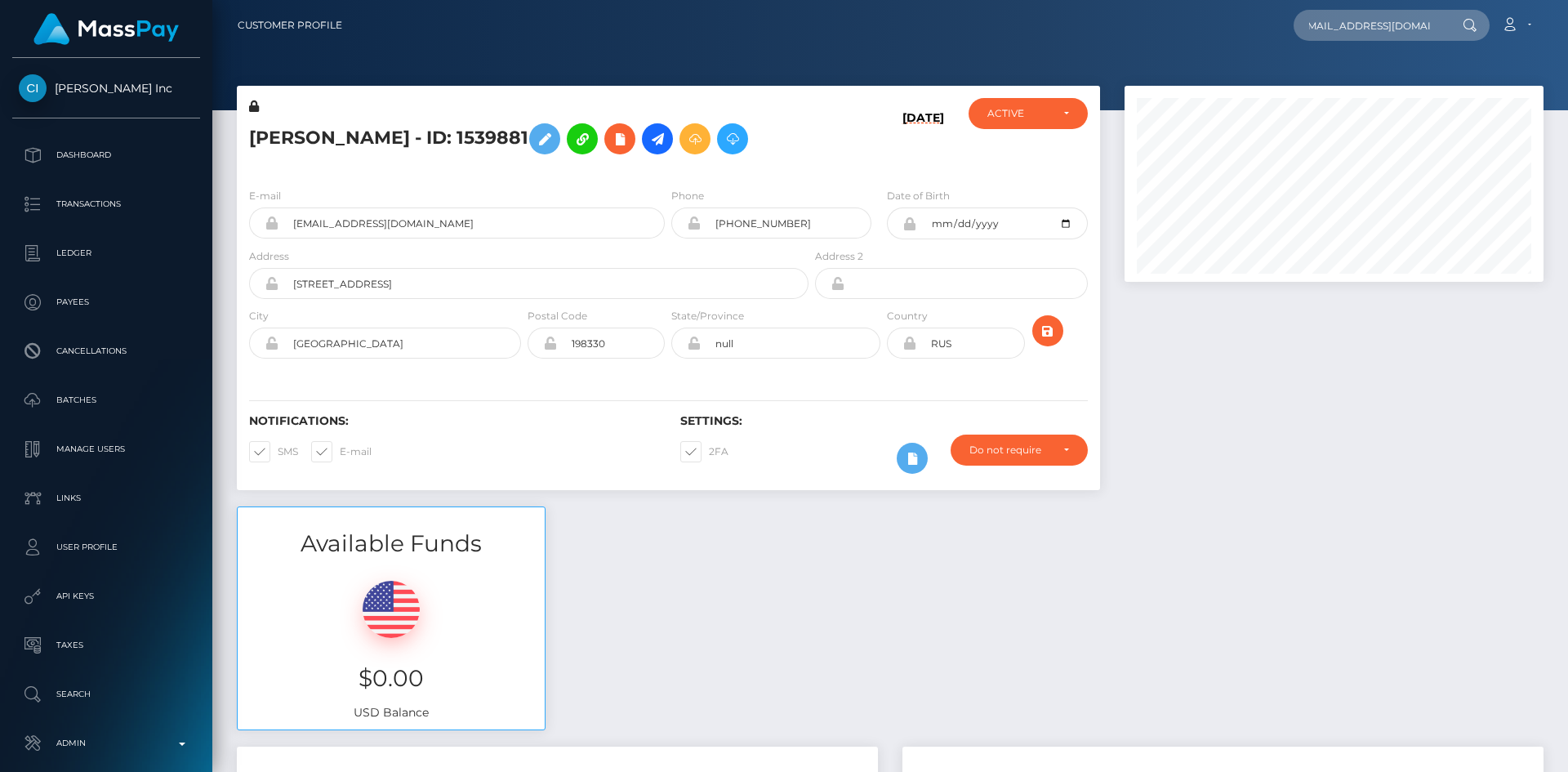
scroll to position [196, 420]
type input "[EMAIL_ADDRESS][DOMAIN_NAME]"
click at [1409, 90] on link "[PERSON_NAME]" at bounding box center [1359, 84] width 131 height 30
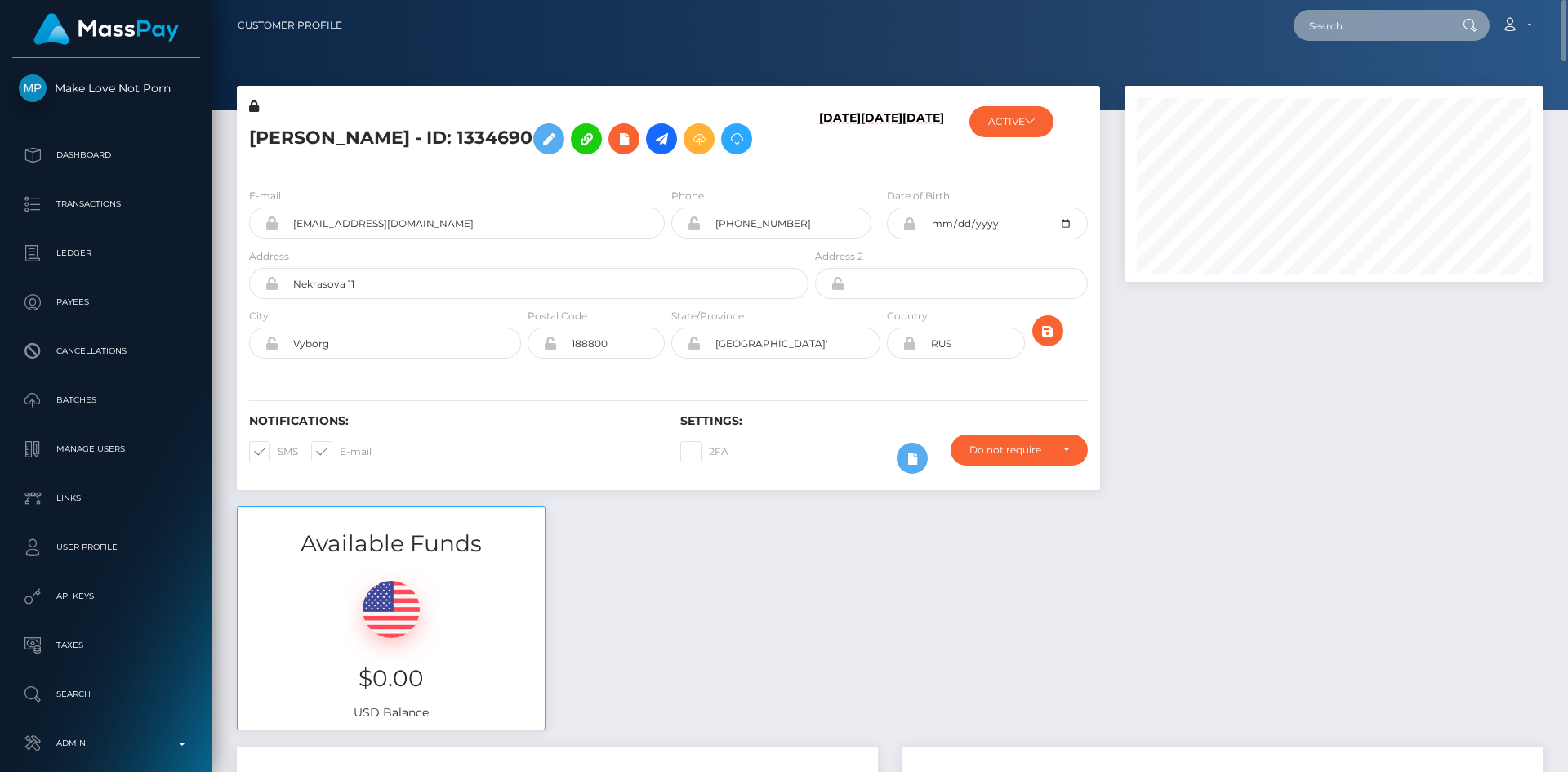
paste input "[EMAIL_ADDRESS][DOMAIN_NAME]"
type input "[EMAIL_ADDRESS][DOMAIN_NAME]"
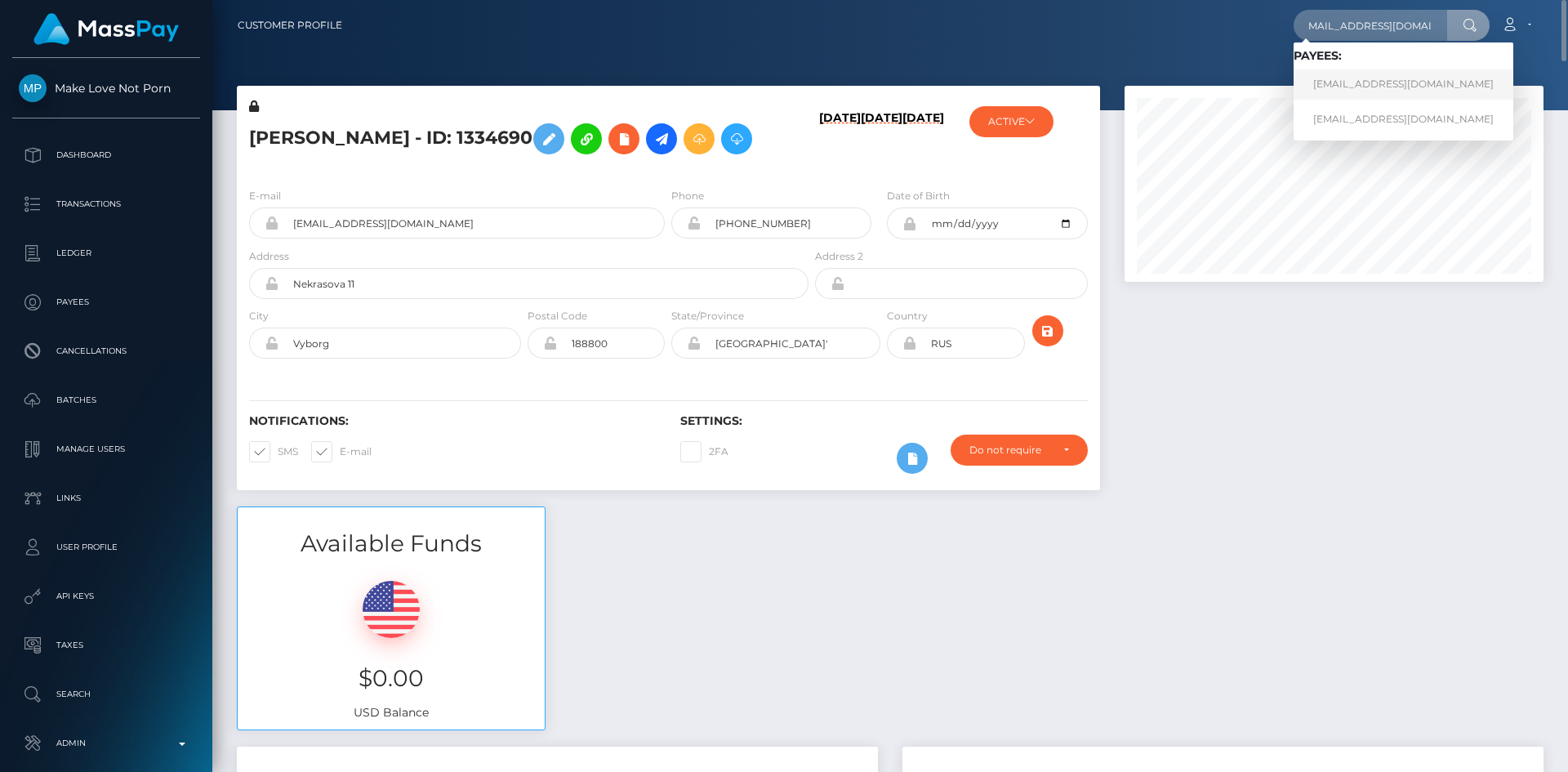
click at [1399, 93] on link "t89967702342@gmail.com" at bounding box center [1403, 84] width 219 height 30
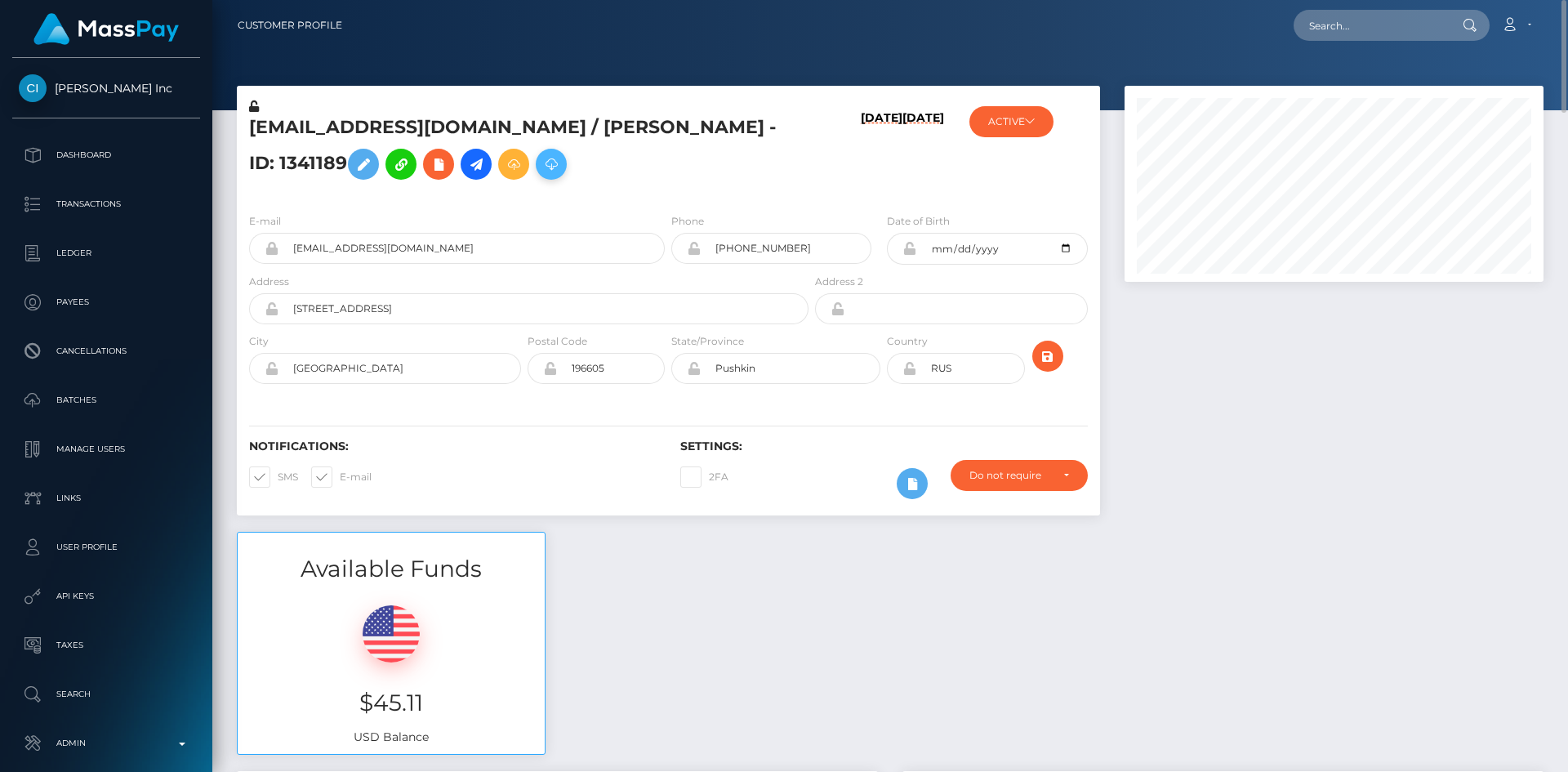
click at [561, 160] on icon at bounding box center [551, 164] width 20 height 21
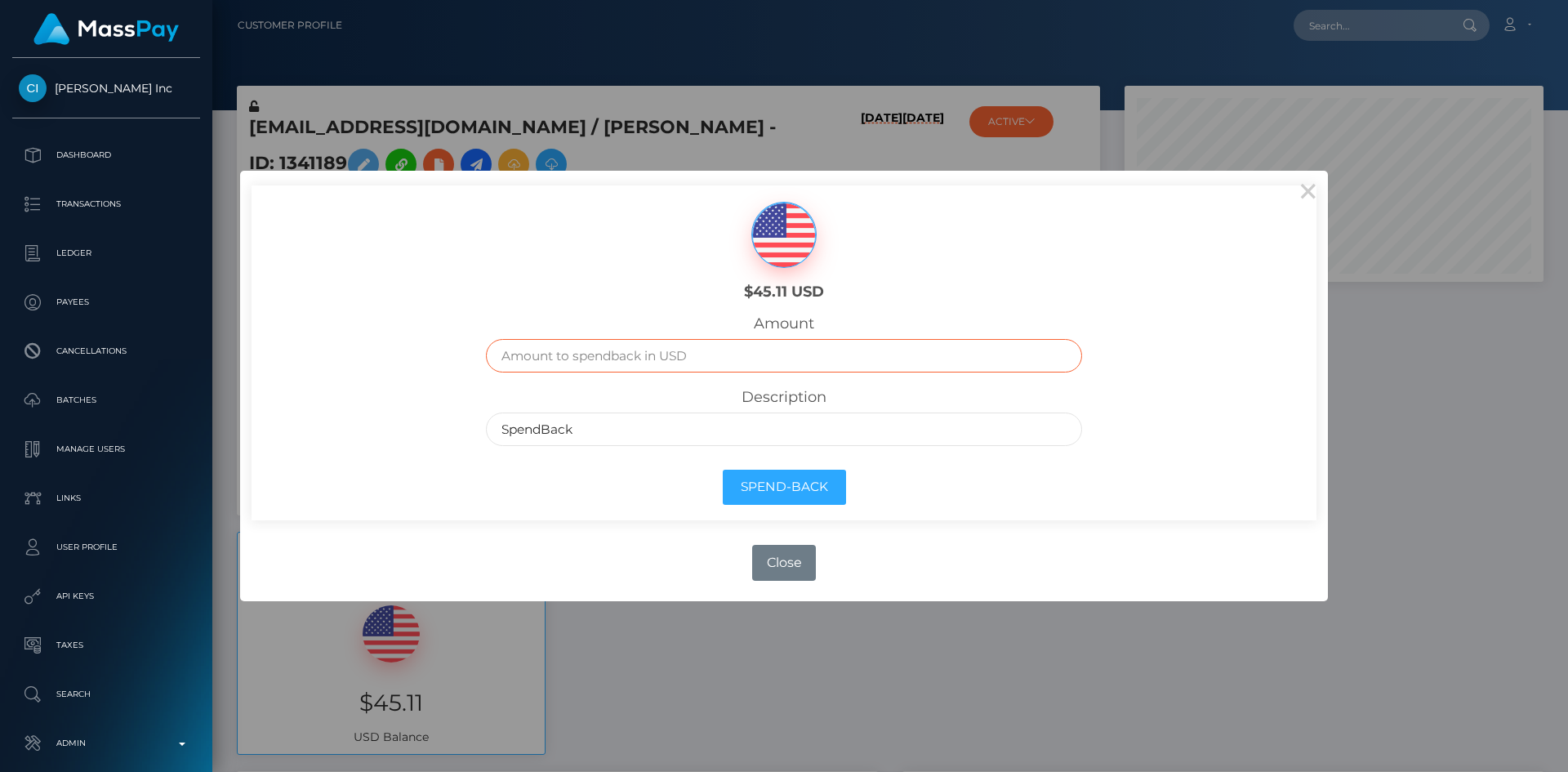
click at [764, 361] on input "text" at bounding box center [784, 355] width 597 height 34
type input "45.11"
click at [788, 491] on button "Spend-Back" at bounding box center [784, 487] width 123 height 35
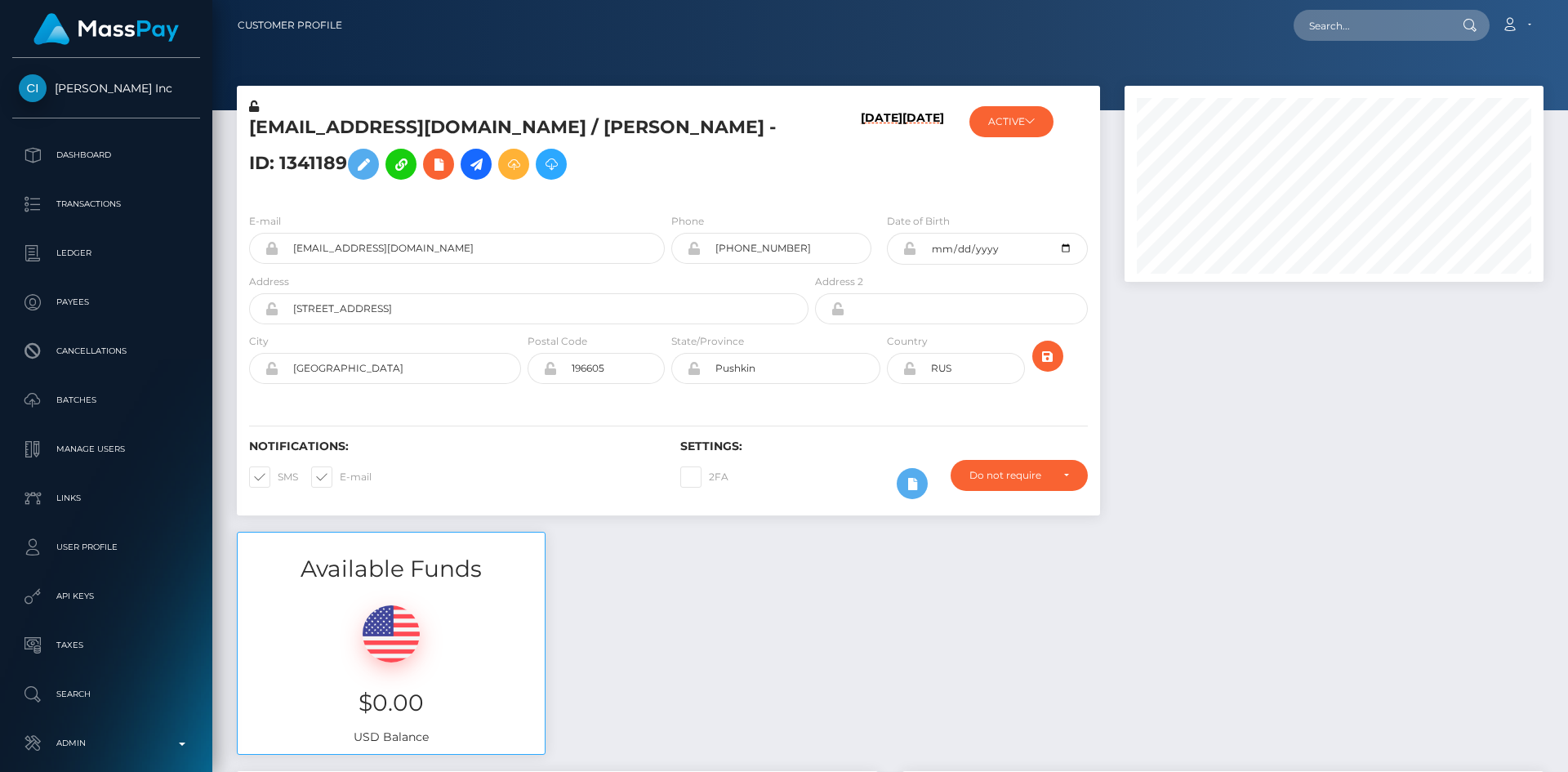
scroll to position [196, 420]
paste input "[EMAIL_ADDRESS][DOMAIN_NAME]"
type input "[EMAIL_ADDRESS][DOMAIN_NAME]"
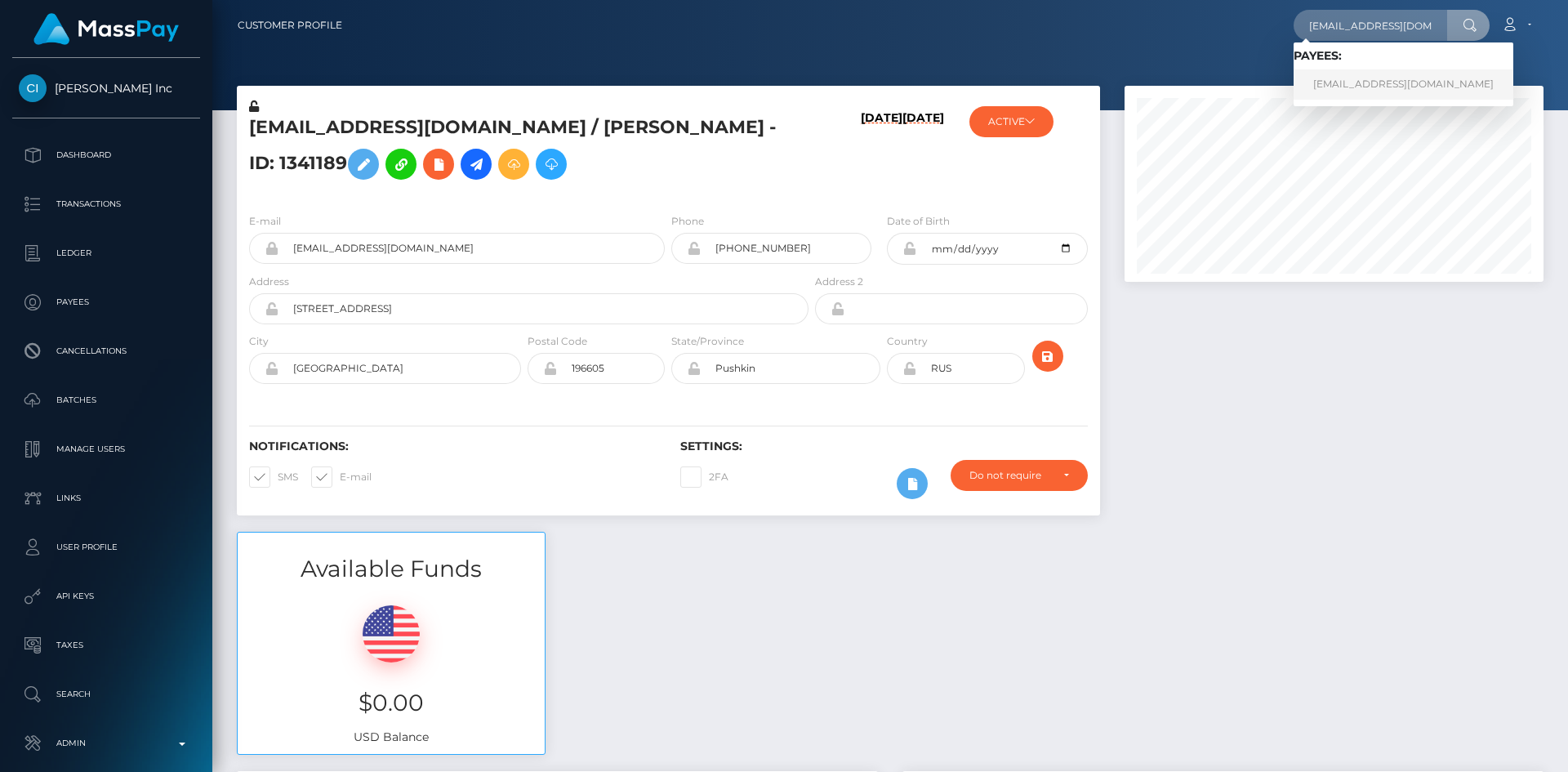
click at [1379, 84] on link "[EMAIL_ADDRESS][DOMAIN_NAME]" at bounding box center [1403, 84] width 219 height 30
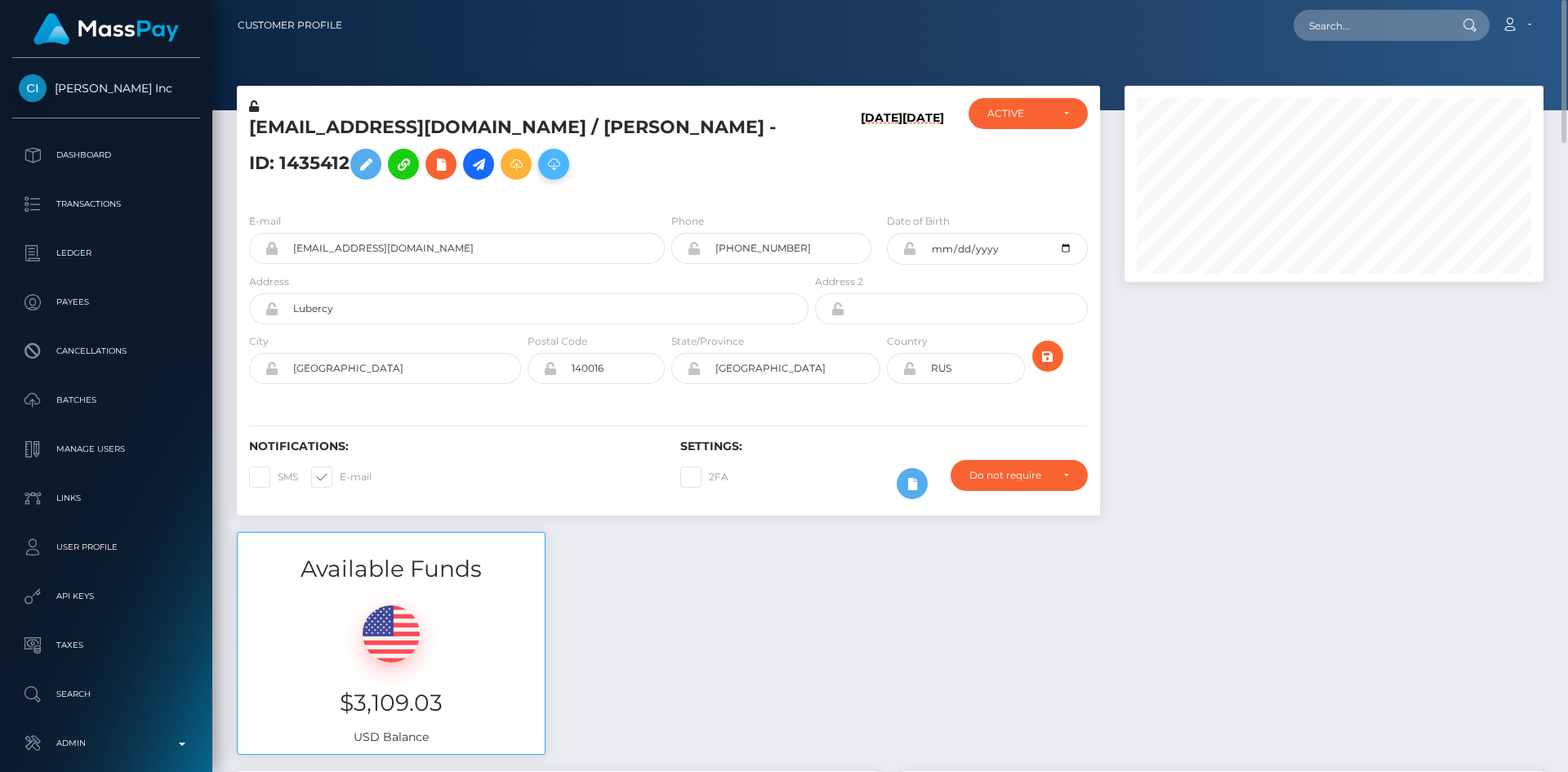
click at [544, 175] on icon at bounding box center [553, 164] width 20 height 21
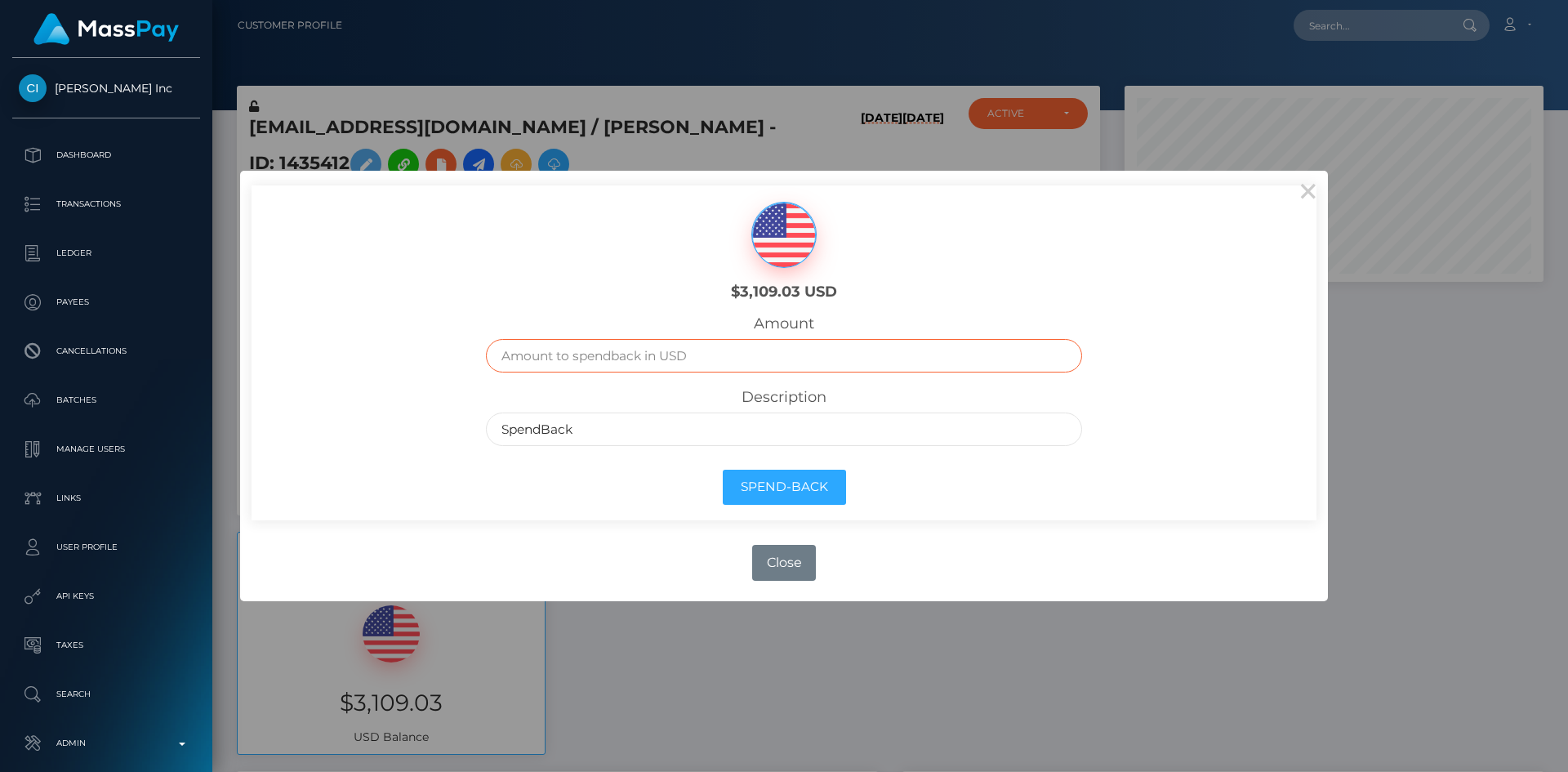
click at [737, 366] on input "text" at bounding box center [784, 355] width 597 height 34
type input "3109.03"
click at [778, 497] on button "Spend-Back" at bounding box center [784, 487] width 123 height 35
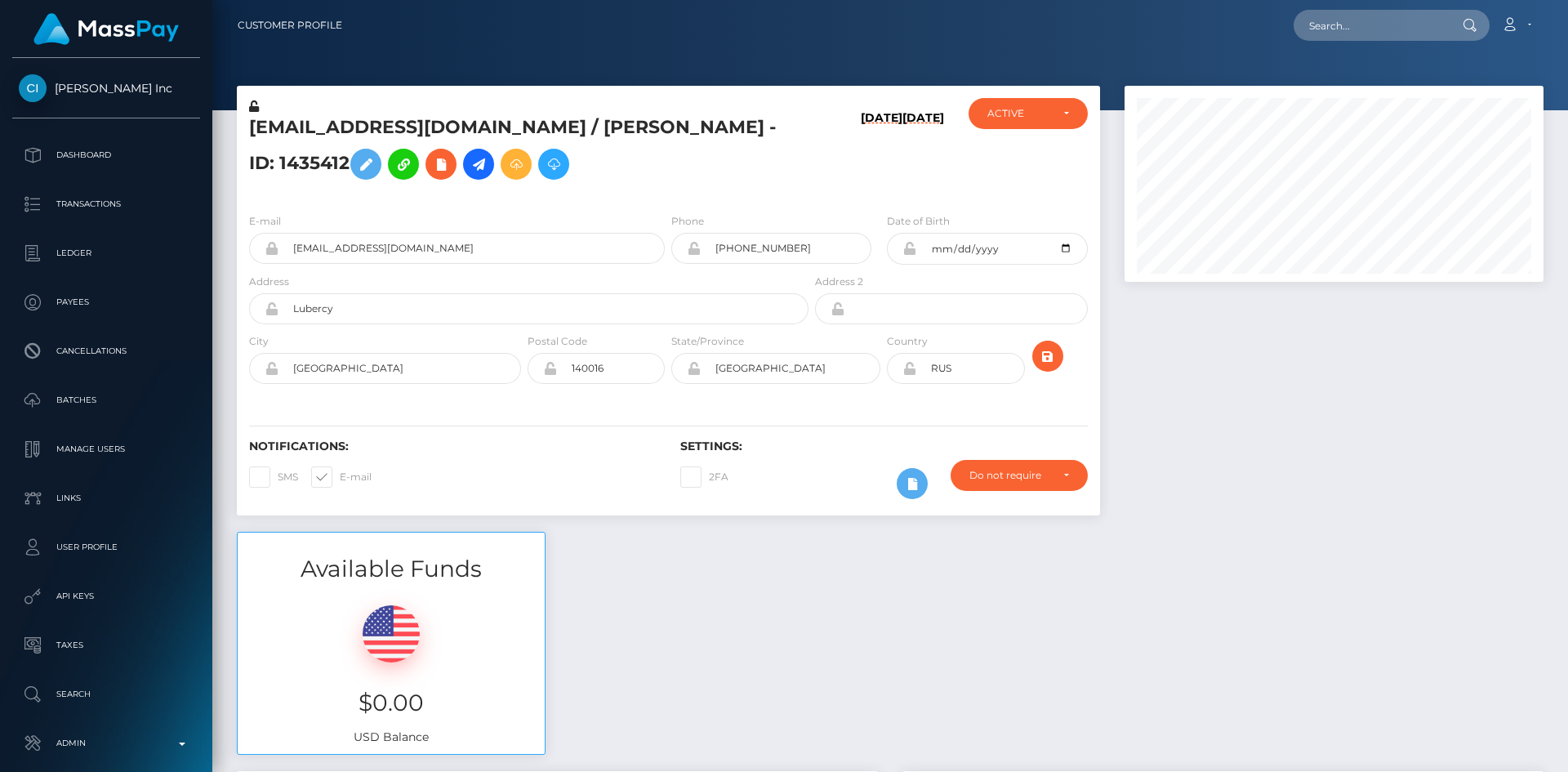
scroll to position [196, 420]
paste input "[EMAIL_ADDRESS][DOMAIN_NAME]"
type input "olegxaritonovichh@gmail.com"
click at [1379, 89] on link "Alisa Berseneva" at bounding box center [1359, 84] width 131 height 30
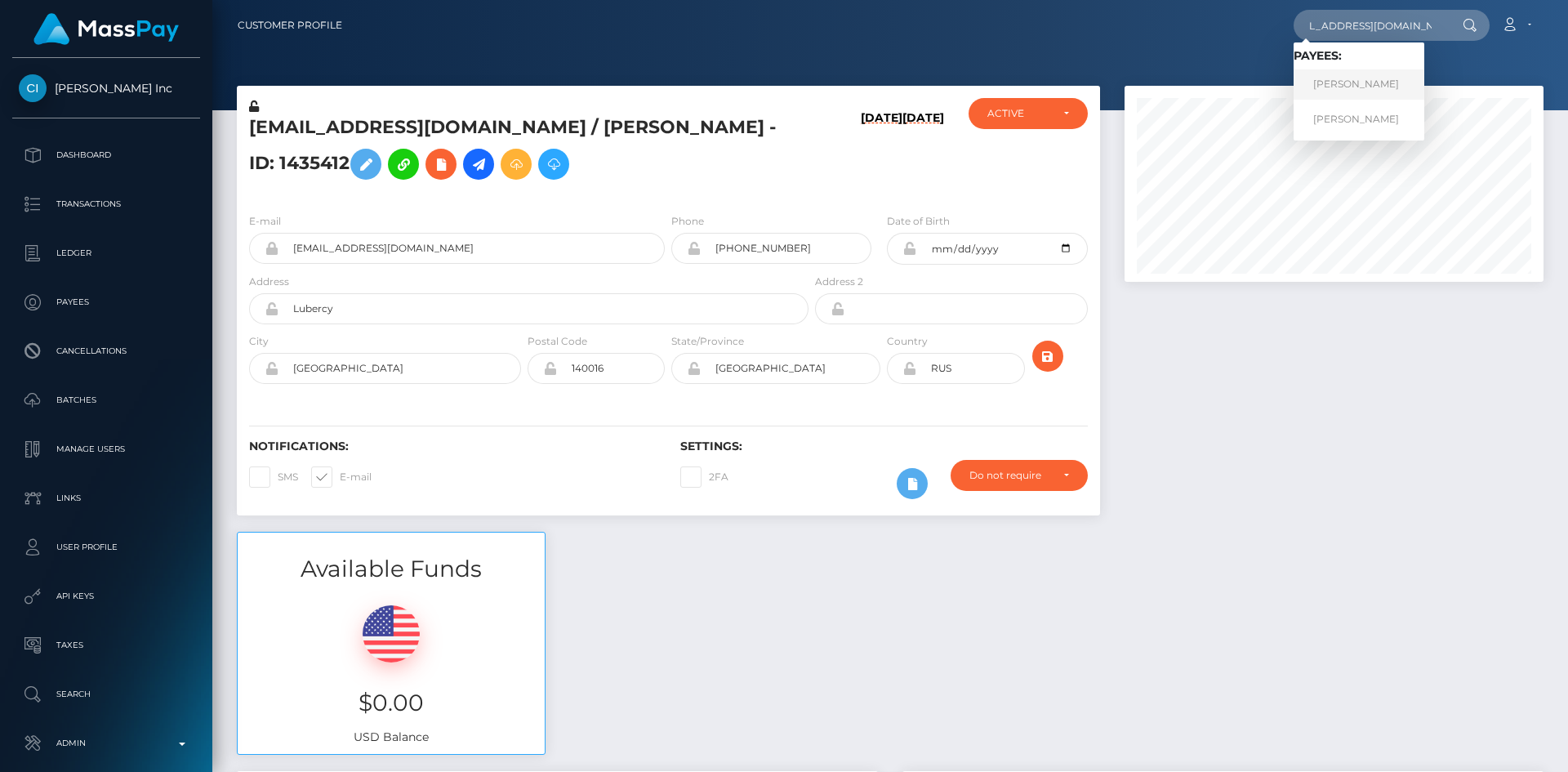
scroll to position [0, 0]
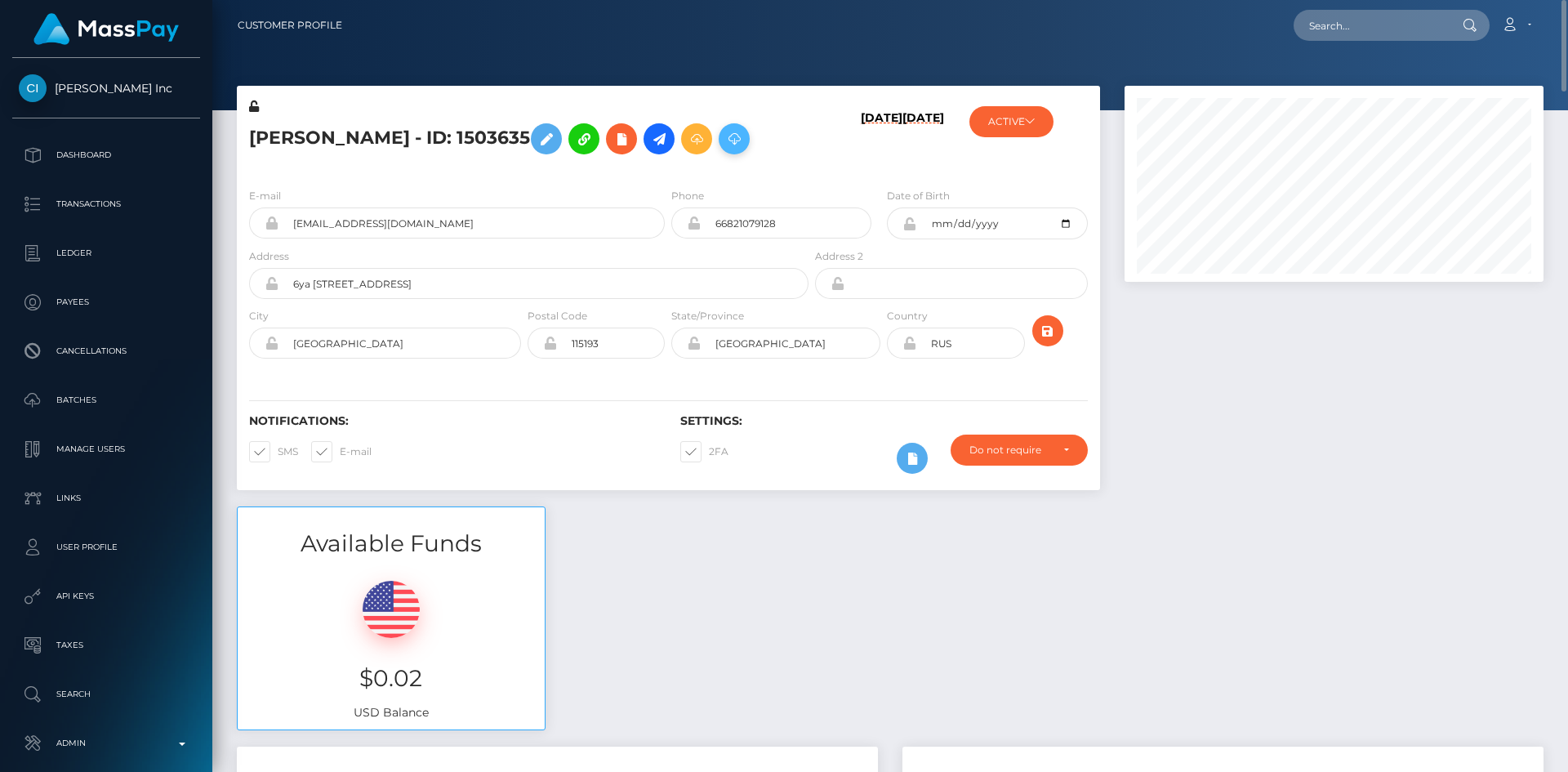
click at [722, 128] on button at bounding box center [735, 139] width 31 height 31
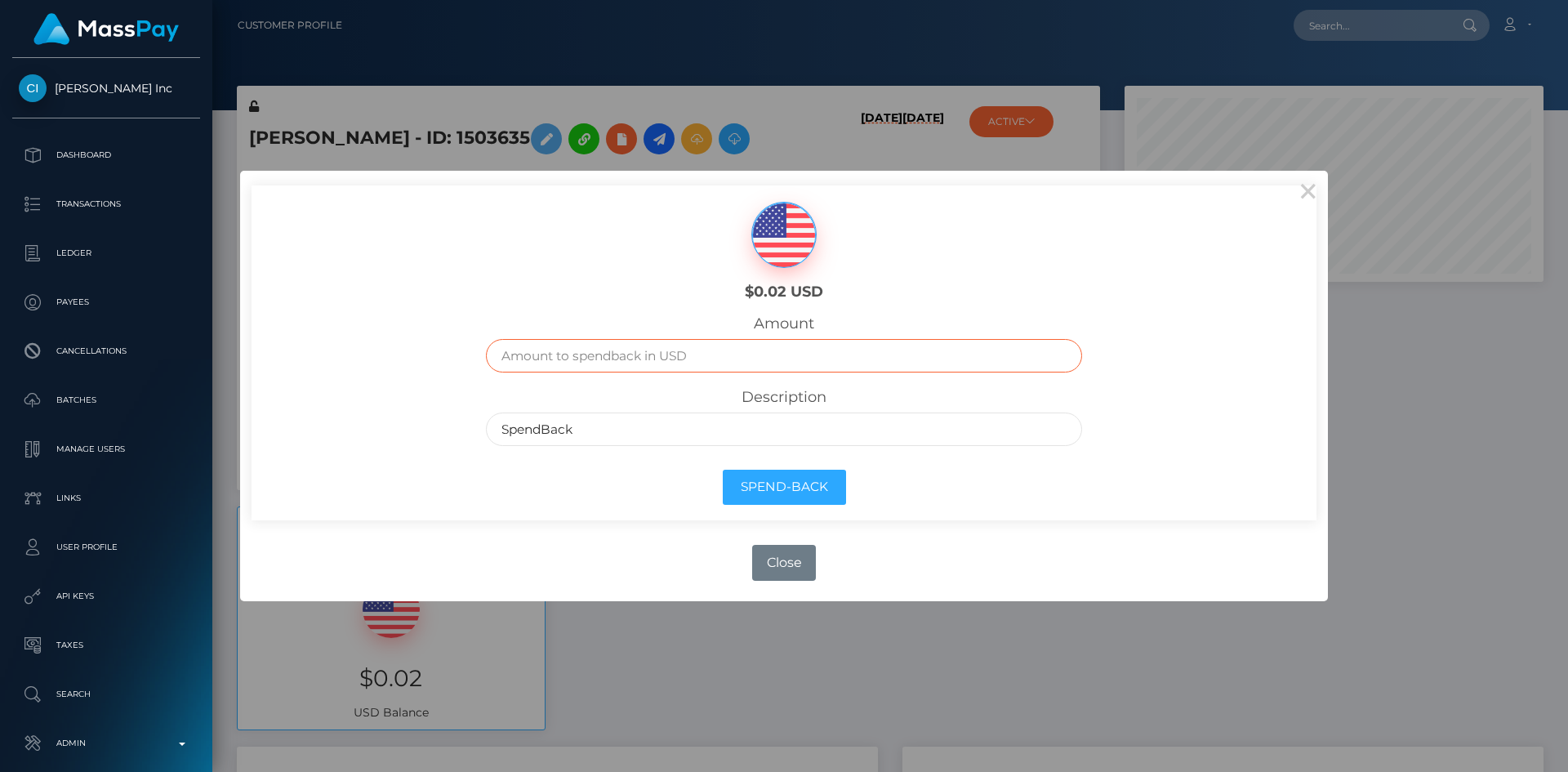
click at [821, 349] on input "text" at bounding box center [784, 355] width 597 height 34
type input ".02"
click at [802, 491] on button "Spend-Back" at bounding box center [784, 487] width 123 height 35
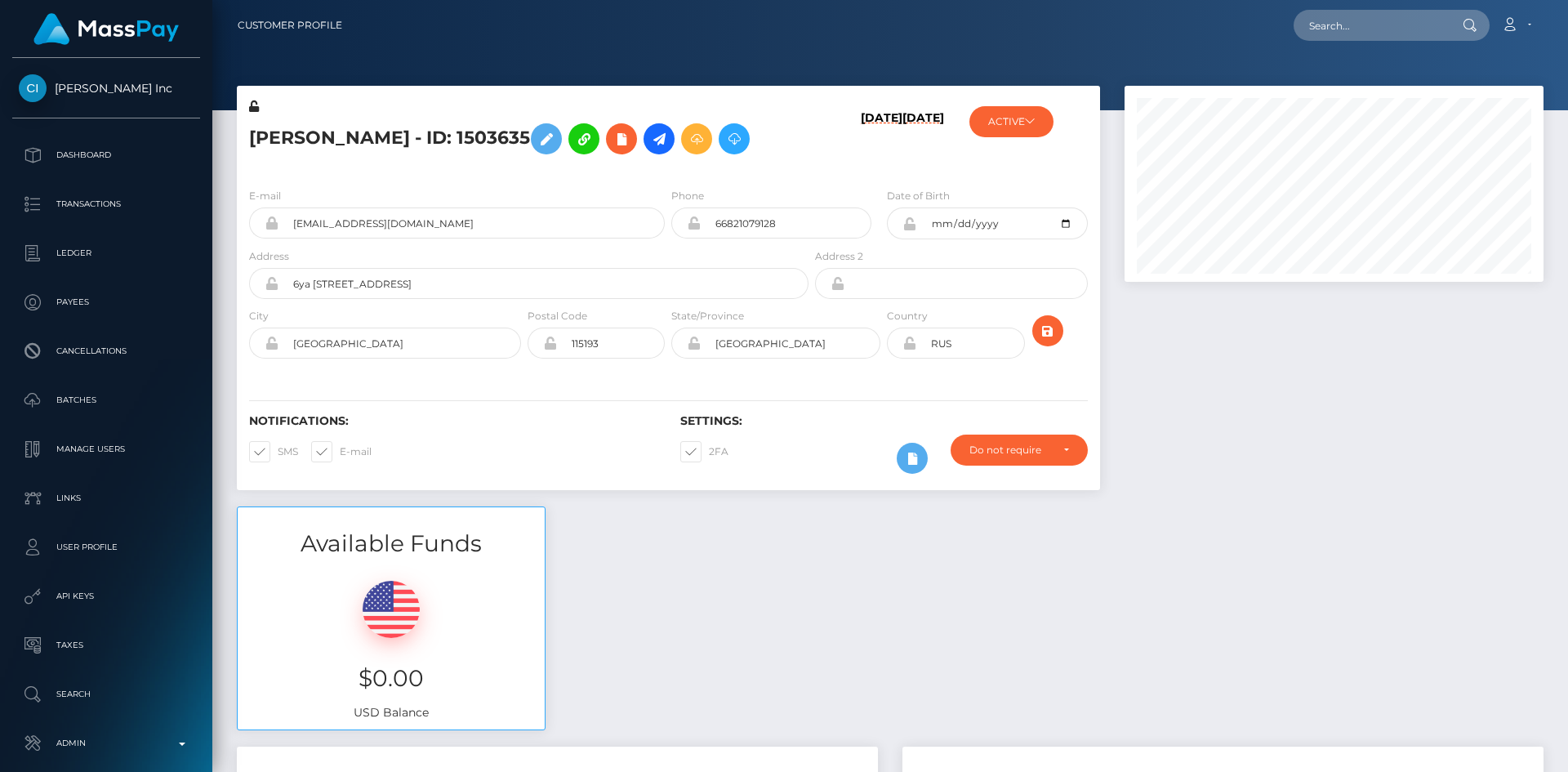
scroll to position [196, 420]
paste input "[EMAIL_ADDRESS][DOMAIN_NAME]"
type input "[EMAIL_ADDRESS][DOMAIN_NAME]"
click at [1389, 91] on link "[PERSON_NAME]" at bounding box center [1359, 84] width 131 height 30
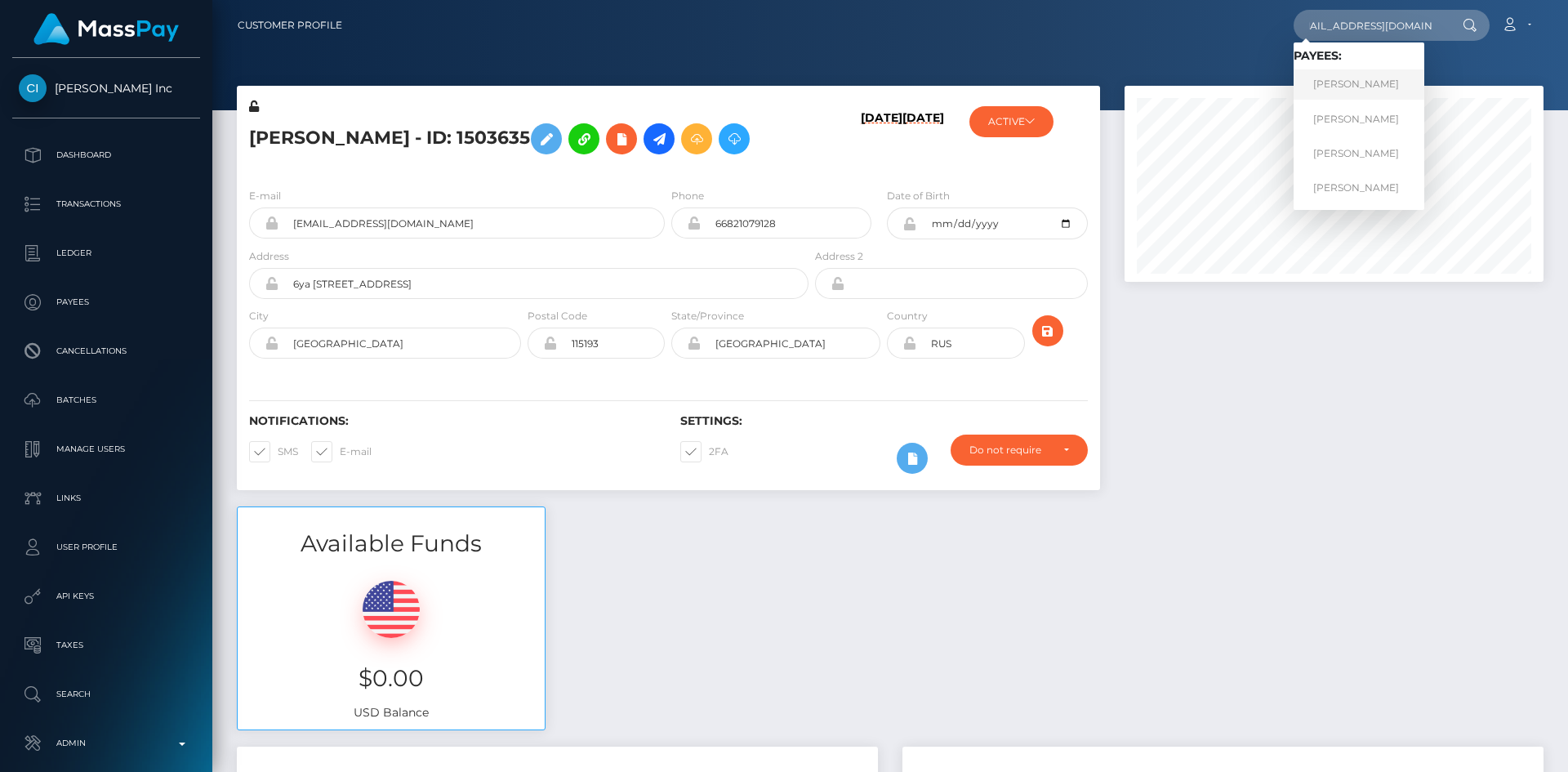
scroll to position [0, 0]
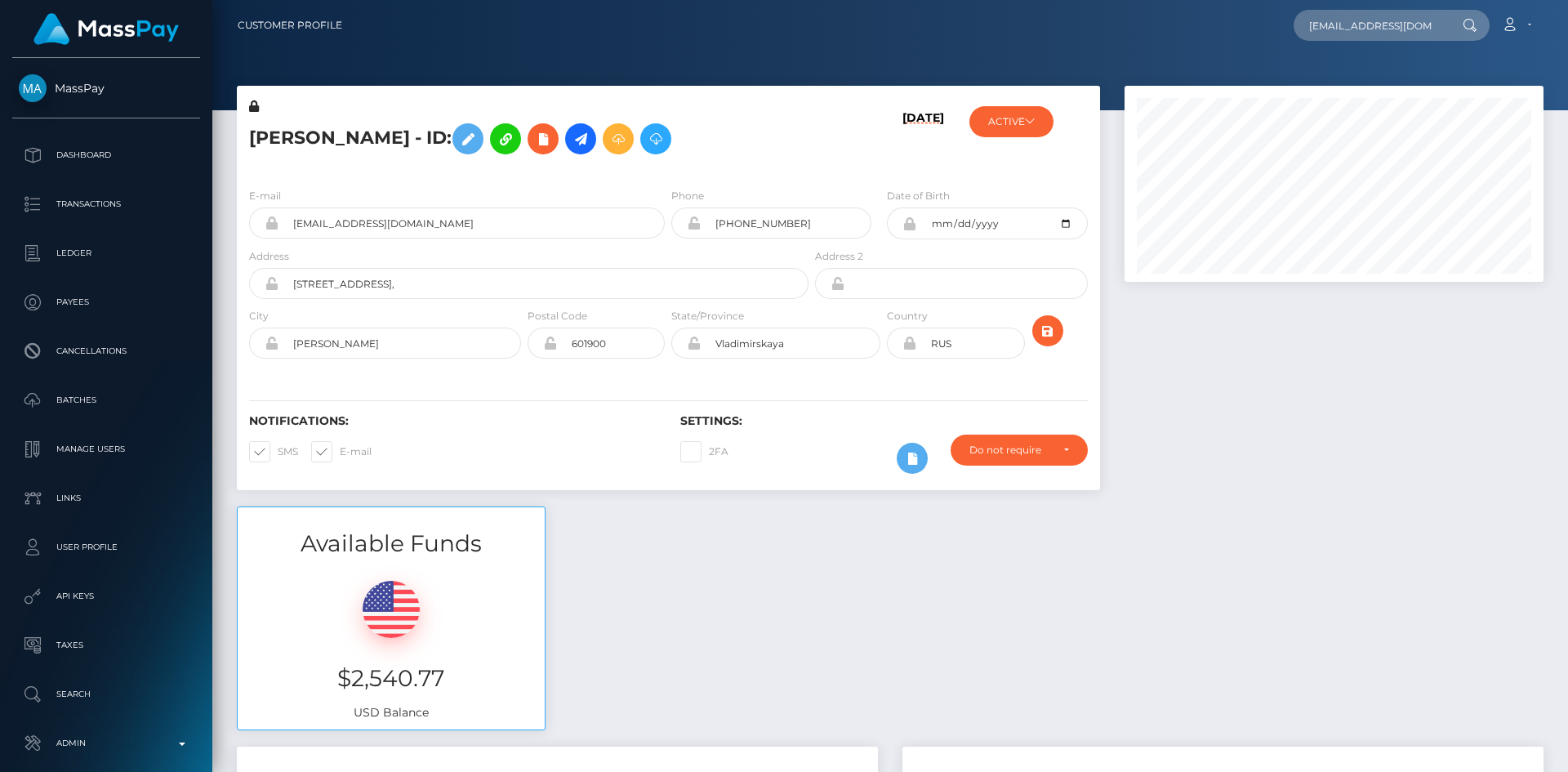
scroll to position [0, 18]
type input "[EMAIL_ADDRESS][DOMAIN_NAME]"
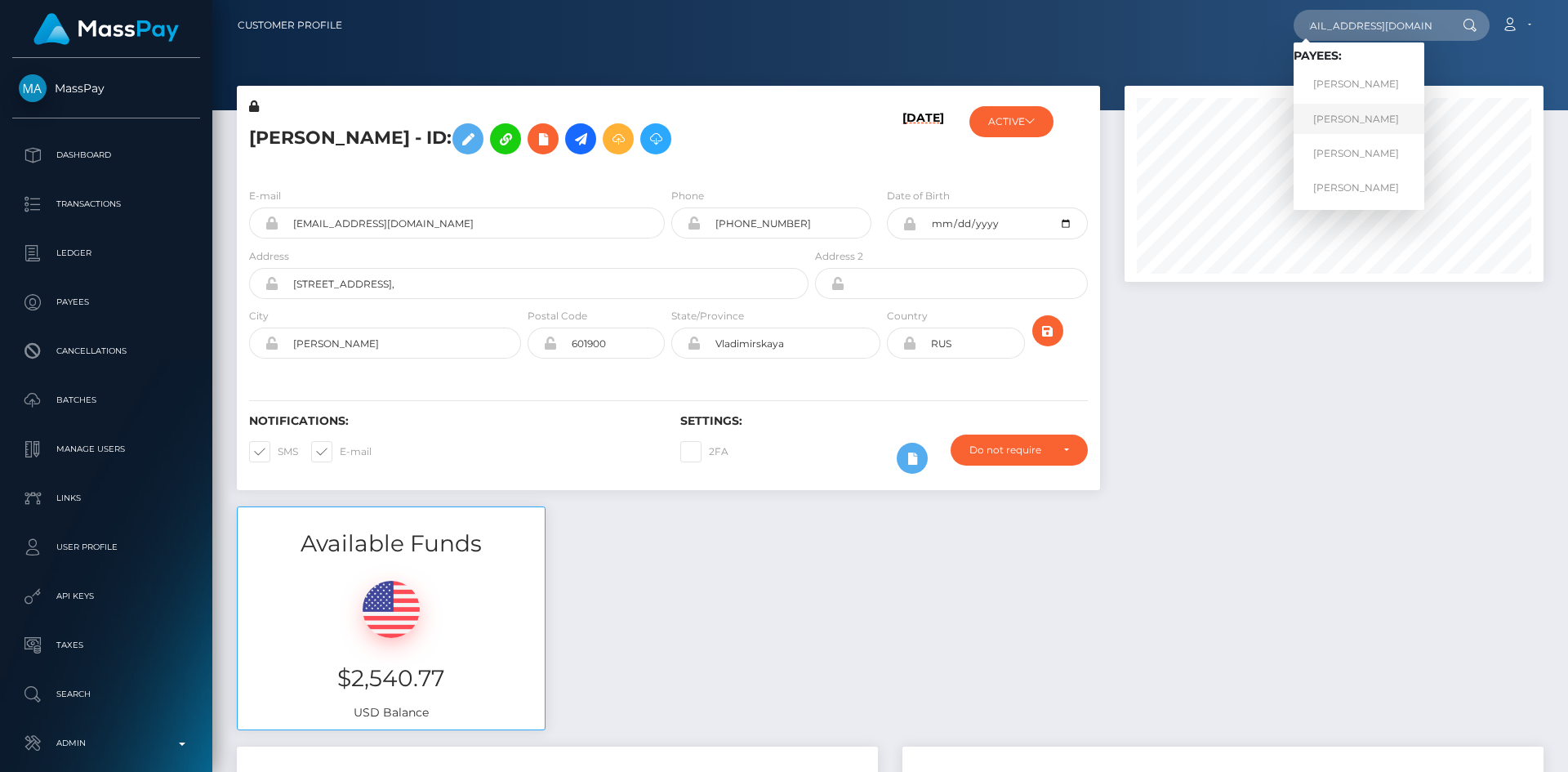
click at [1404, 120] on link "[PERSON_NAME]" at bounding box center [1359, 119] width 131 height 30
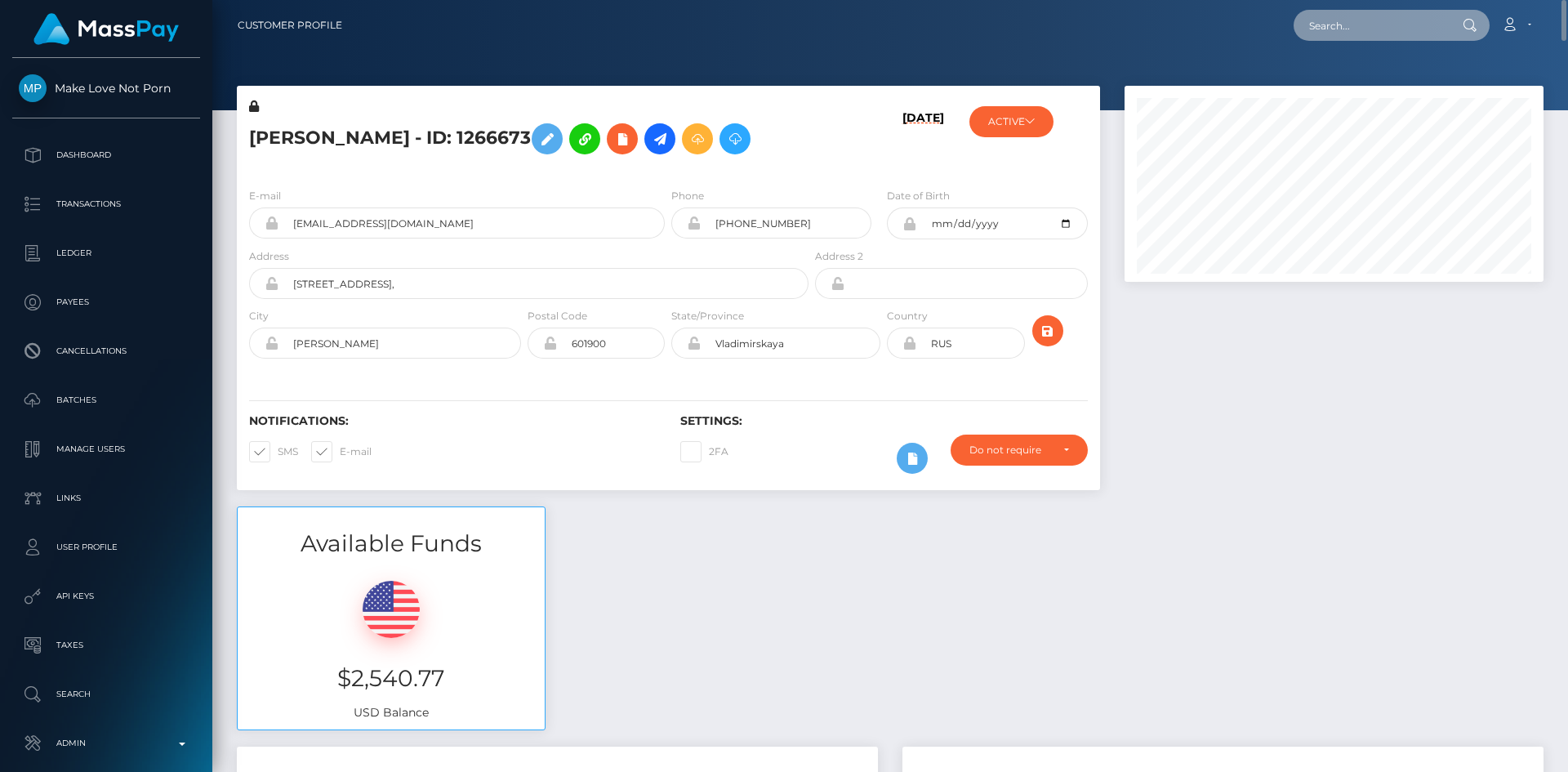
paste input "[EMAIL_ADDRESS][DOMAIN_NAME]"
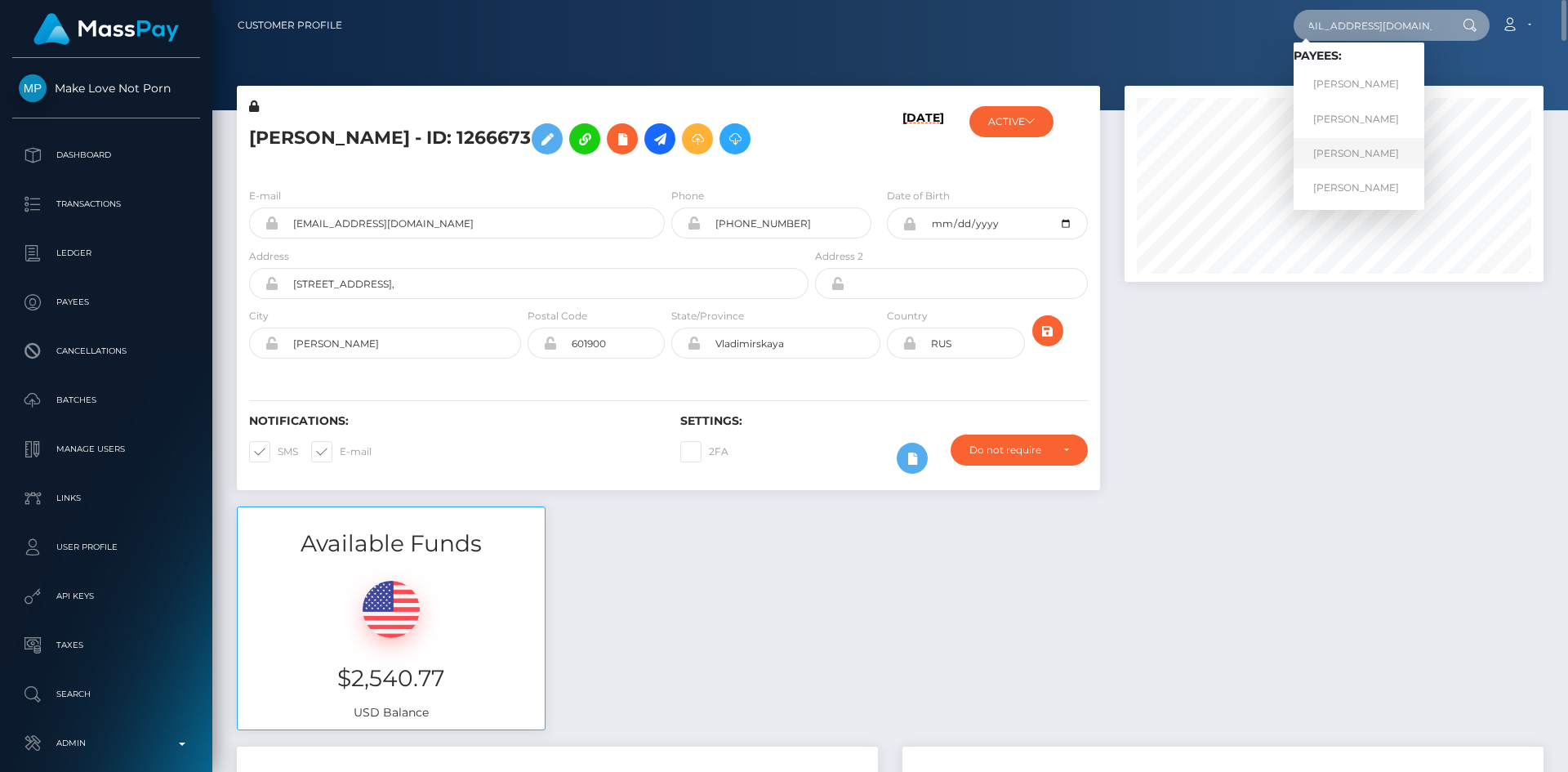
type input "tolstolobikdima@gmail.com"
click at [1399, 148] on link "Evgeniia Konstantinovna Gurevskikh" at bounding box center [1359, 152] width 131 height 30
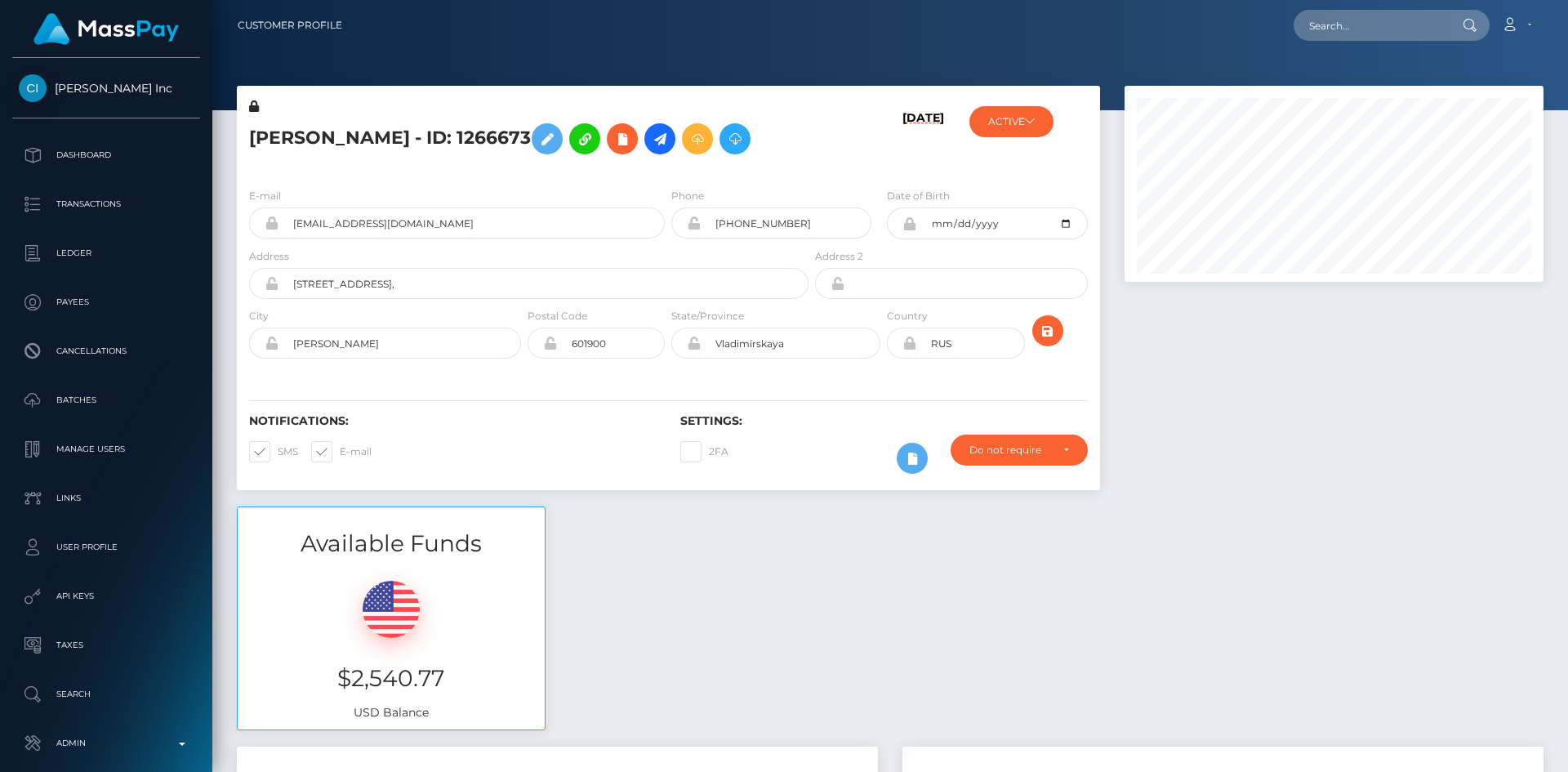
scroll to position [196, 420]
click at [725, 150] on icon at bounding box center [735, 139] width 20 height 21
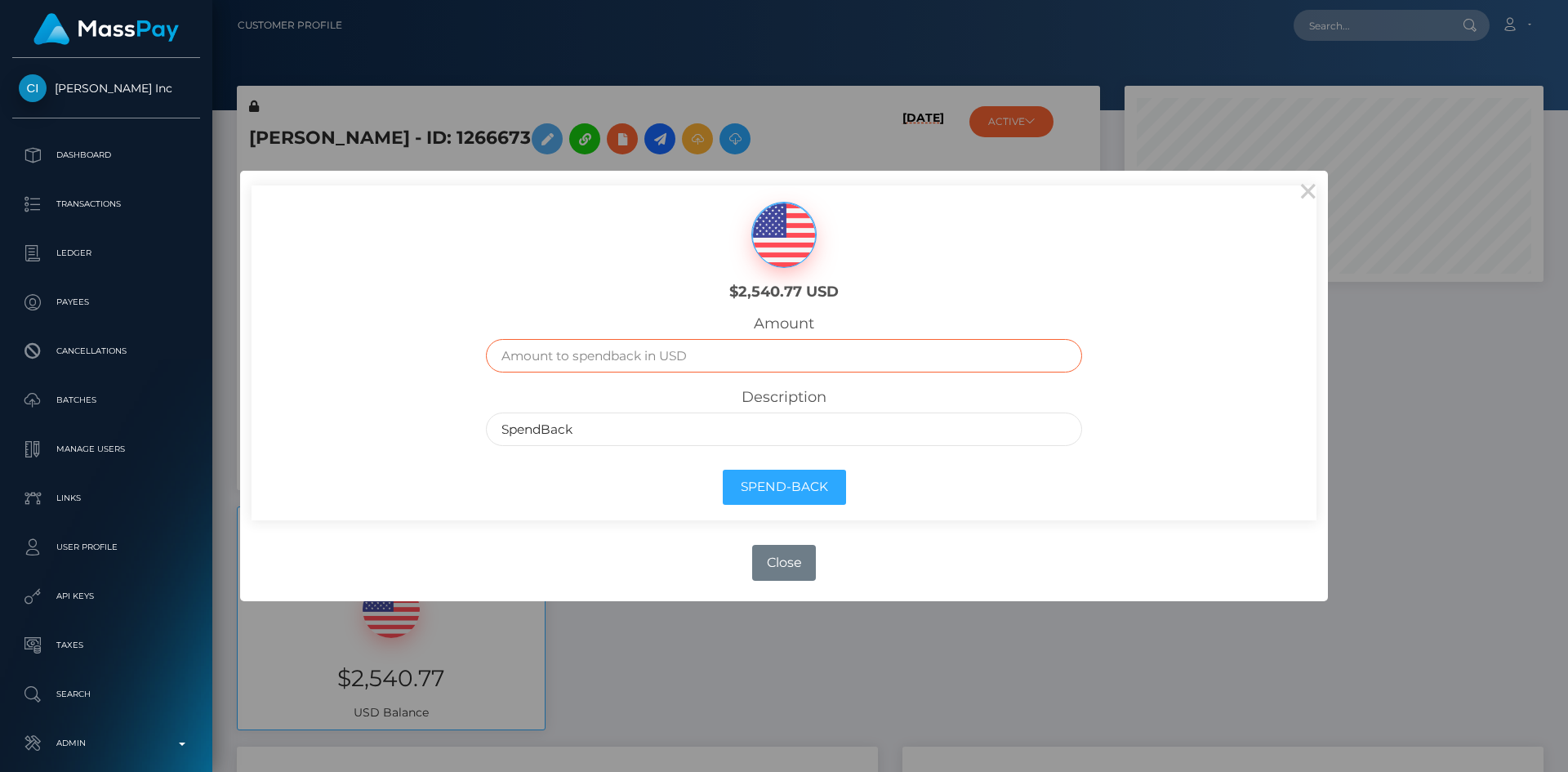
click at [655, 345] on input "text" at bounding box center [784, 355] width 597 height 34
type input "2540.77"
click at [786, 495] on button "Spend-Back" at bounding box center [784, 487] width 123 height 35
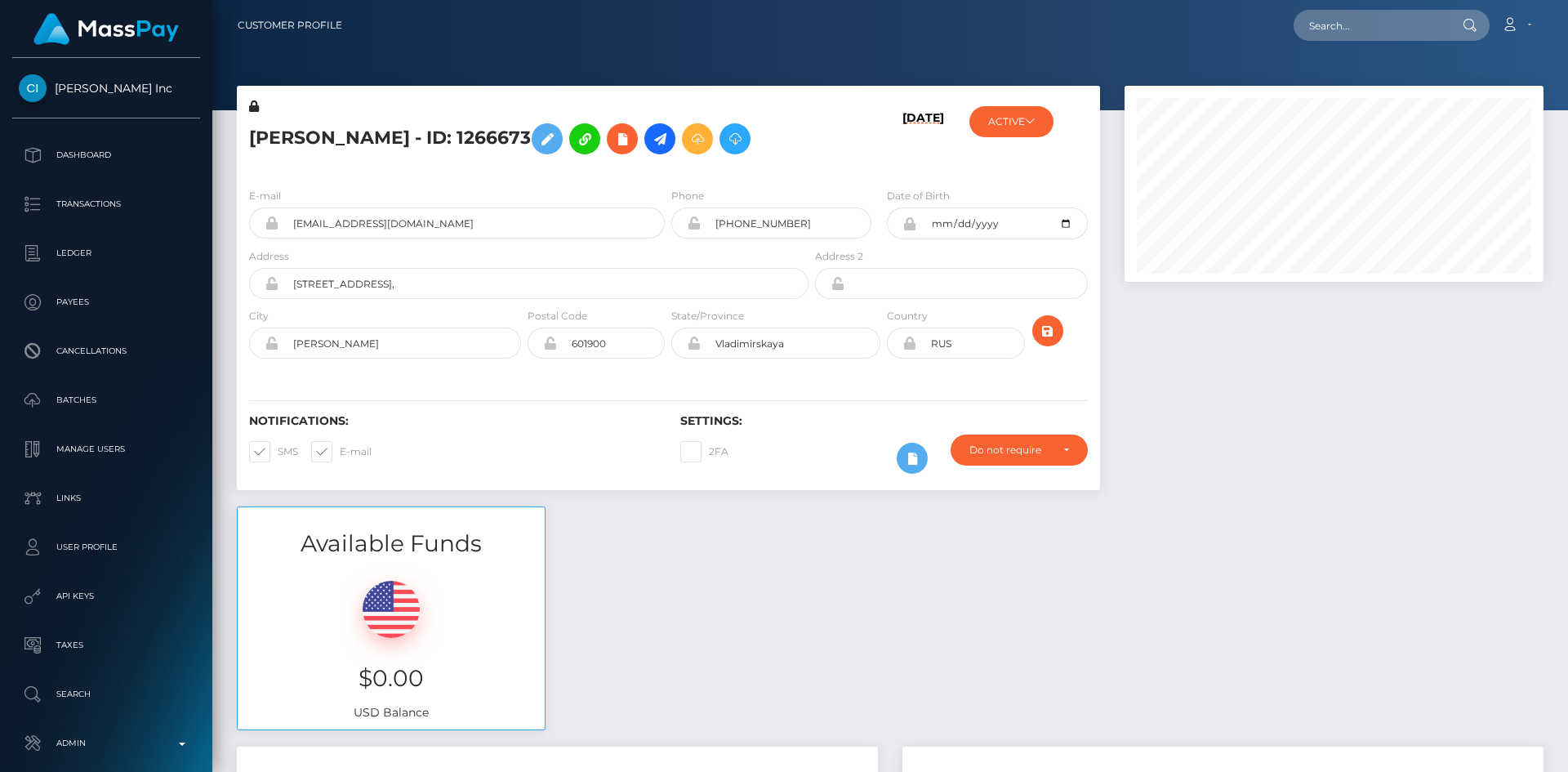
scroll to position [196, 420]
